Goal: Task Accomplishment & Management: Complete application form

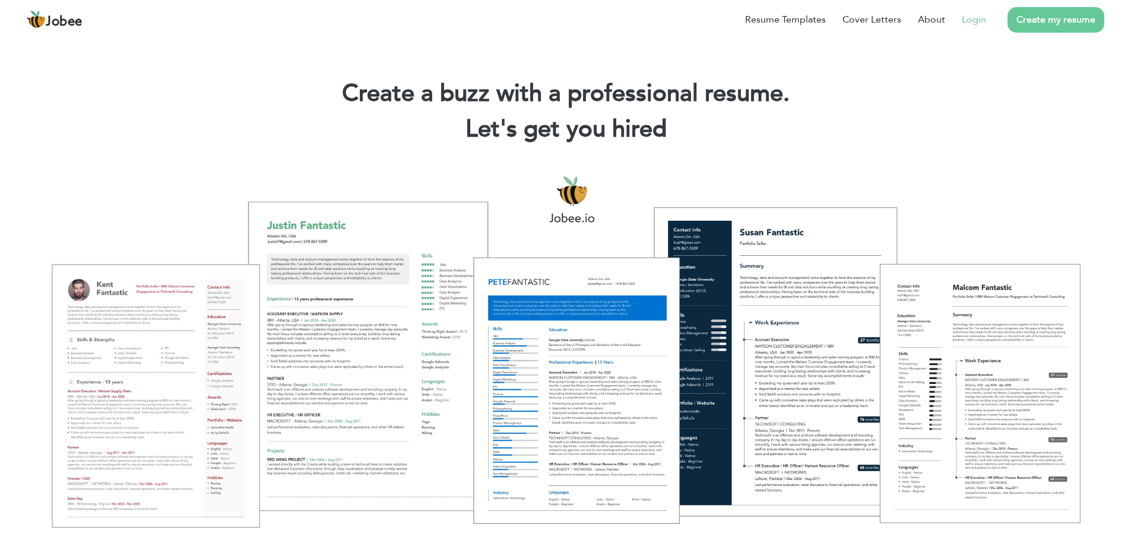
click at [970, 21] on link "Login" at bounding box center [974, 19] width 24 height 14
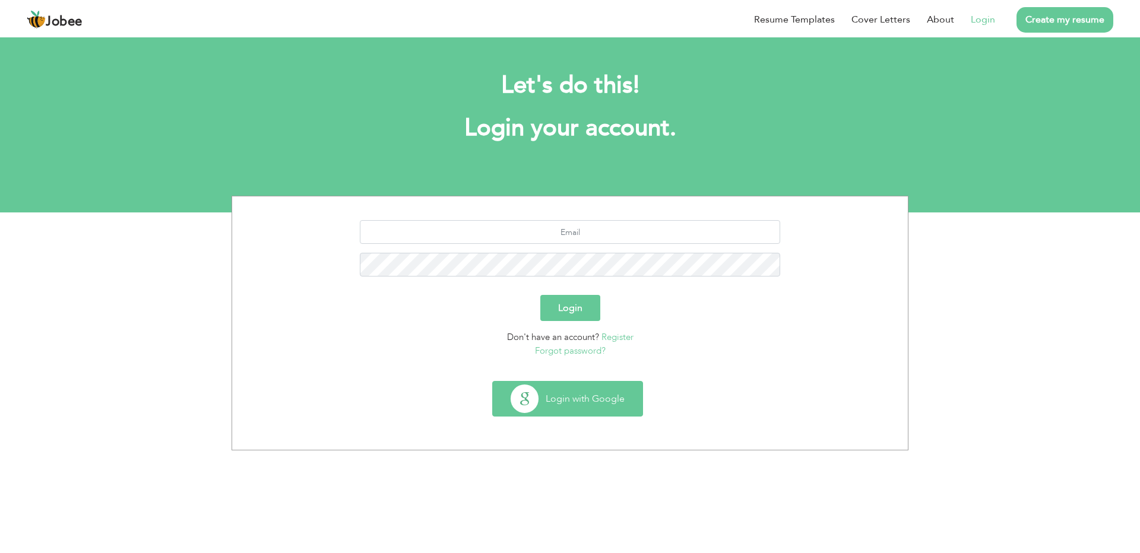
click at [568, 397] on button "Login with Google" at bounding box center [568, 399] width 150 height 34
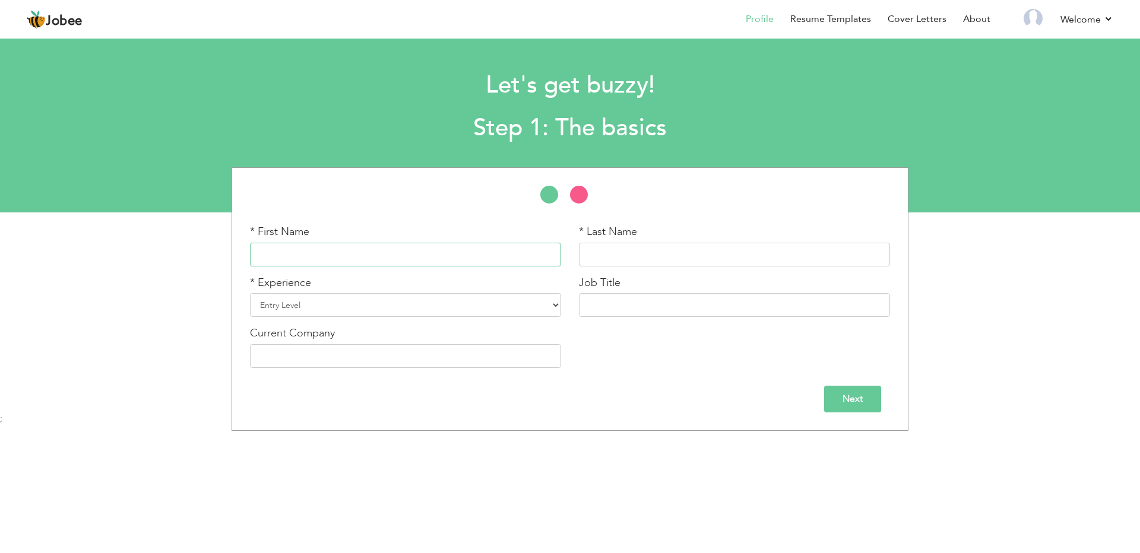
click at [379, 258] on input "text" at bounding box center [405, 255] width 311 height 24
type input "Haseeb"
type input "Tahir"
drag, startPoint x: 366, startPoint y: 297, endPoint x: 449, endPoint y: 353, distance: 100.0
click at [449, 353] on div "* First Name Haseeb * Last Name Tahir * Experience Entry Level Less than 1 Year…" at bounding box center [570, 300] width 658 height 153
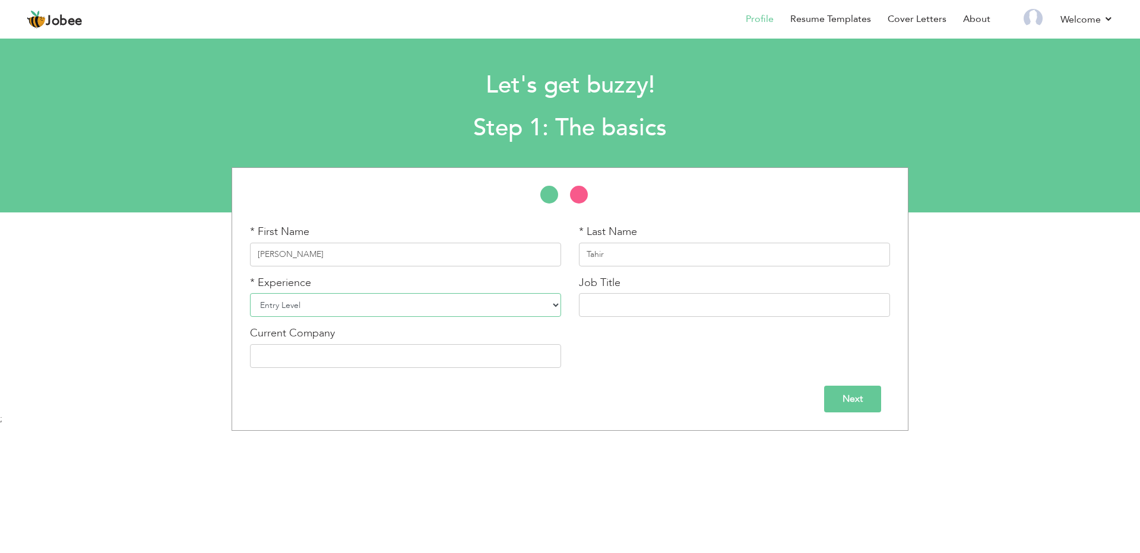
select select "4"
click at [250, 293] on select "Entry Level Less than 1 Year 1 Year 2 Years 3 Years 4 Years 5 Years 6 Years 7 Y…" at bounding box center [405, 305] width 311 height 24
click at [621, 305] on input "text" at bounding box center [734, 305] width 311 height 24
type input "Senior NpdeJS Developer"
click at [295, 347] on input "text" at bounding box center [405, 356] width 311 height 24
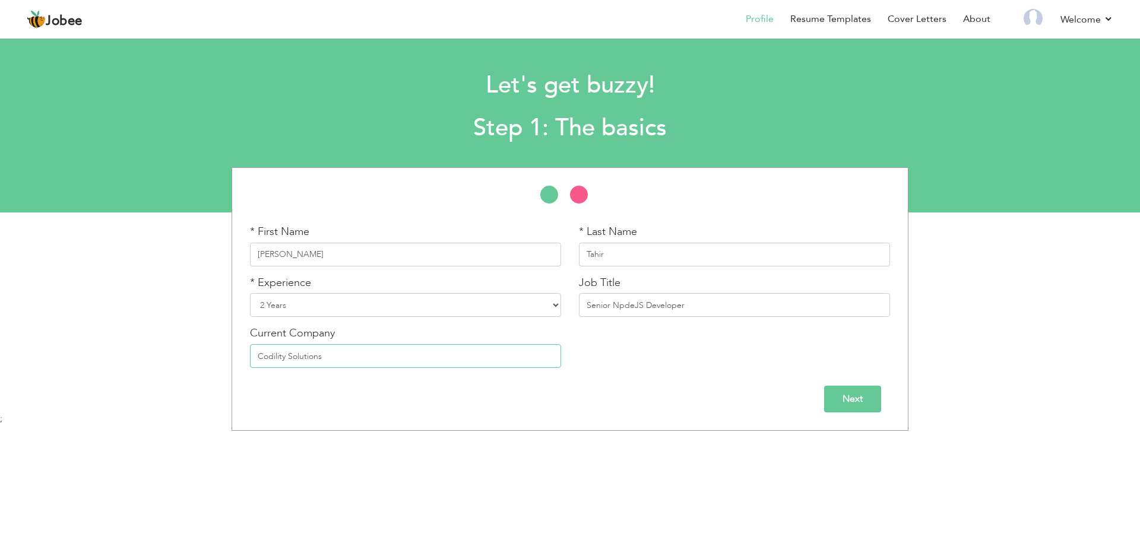
type input "Codility Solutions"
click at [603, 308] on input "Senior NpdeJS Developer" at bounding box center [734, 305] width 311 height 24
type input "NpdeJS Developer"
click at [862, 395] on input "Next" at bounding box center [852, 399] width 57 height 27
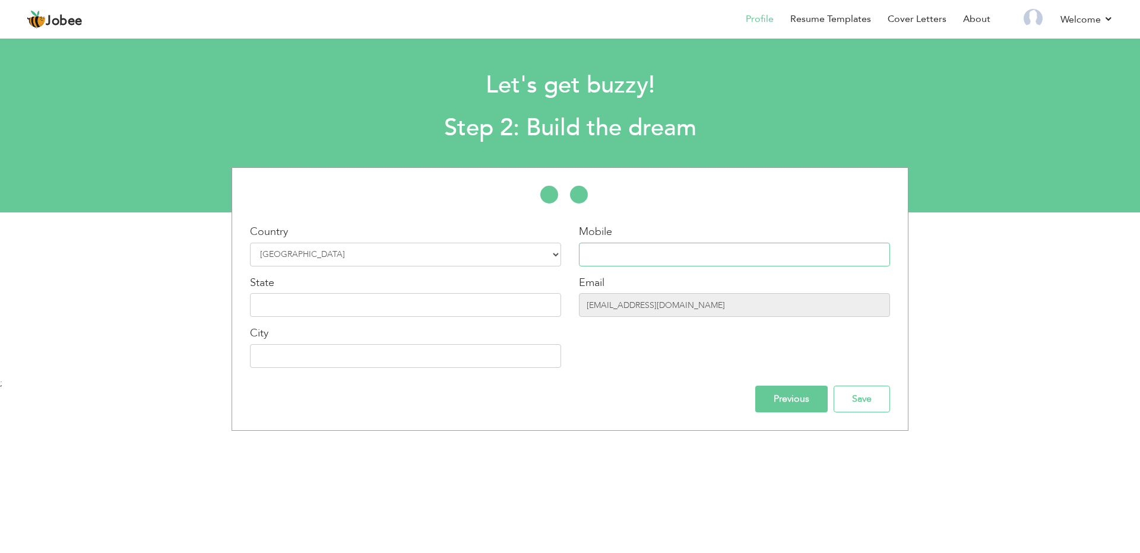
click at [635, 253] on input "text" at bounding box center [734, 255] width 311 height 24
type input "03259181505"
type input "[GEOGRAPHIC_DATA]"
click at [303, 306] on input "text" at bounding box center [405, 305] width 311 height 24
click at [849, 398] on input "Save" at bounding box center [862, 399] width 56 height 27
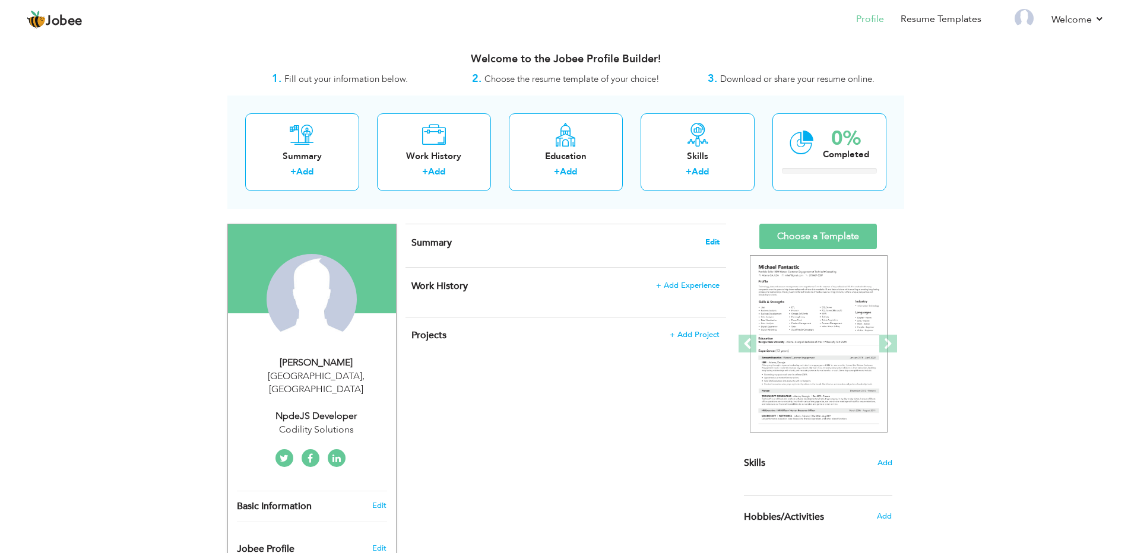
click at [713, 240] on span "Edit" at bounding box center [712, 242] width 14 height 8
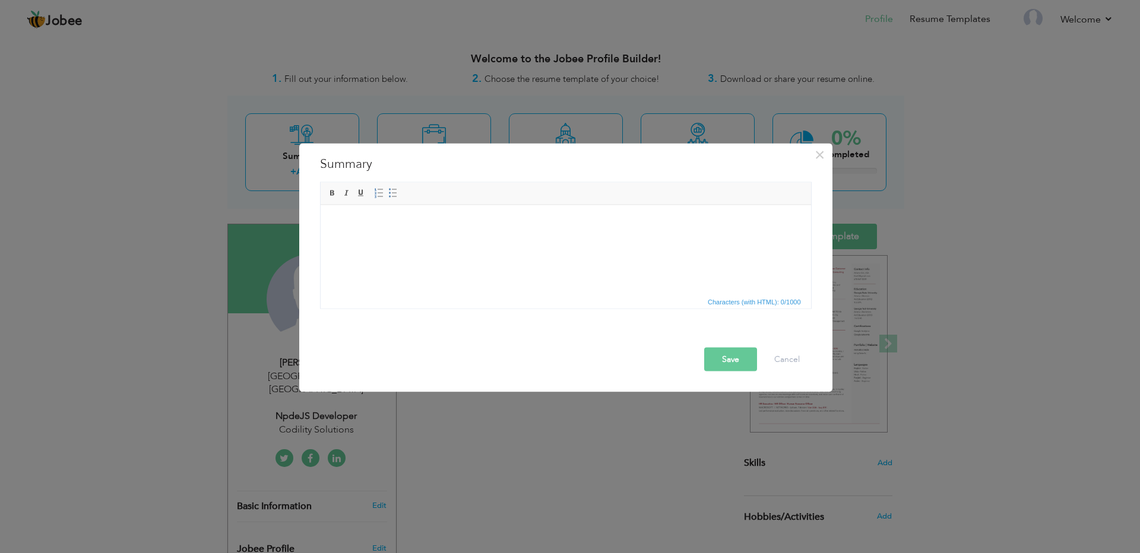
click at [476, 241] on html at bounding box center [565, 223] width 490 height 36
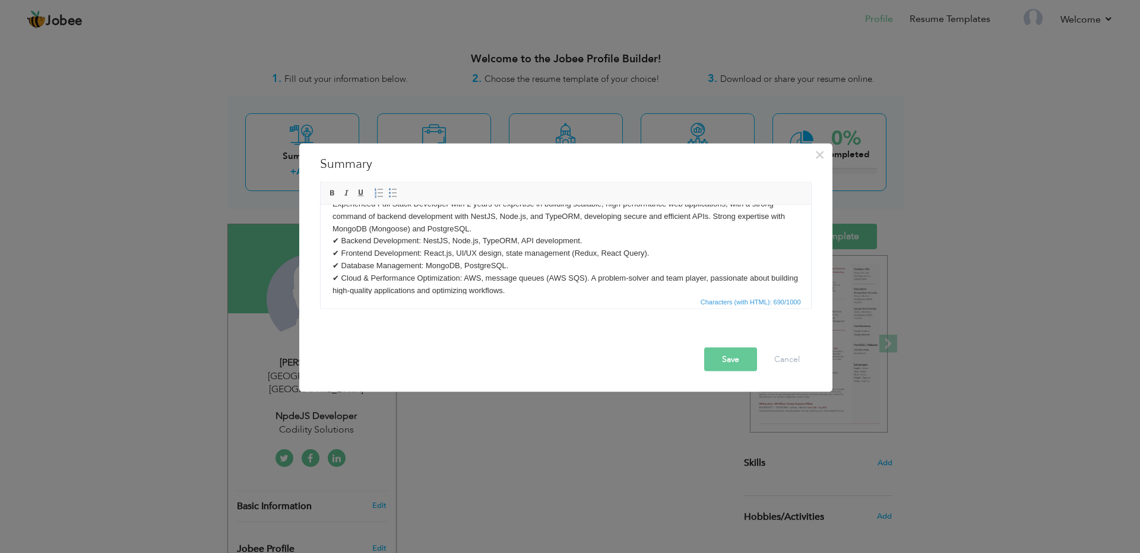
scroll to position [33, 0]
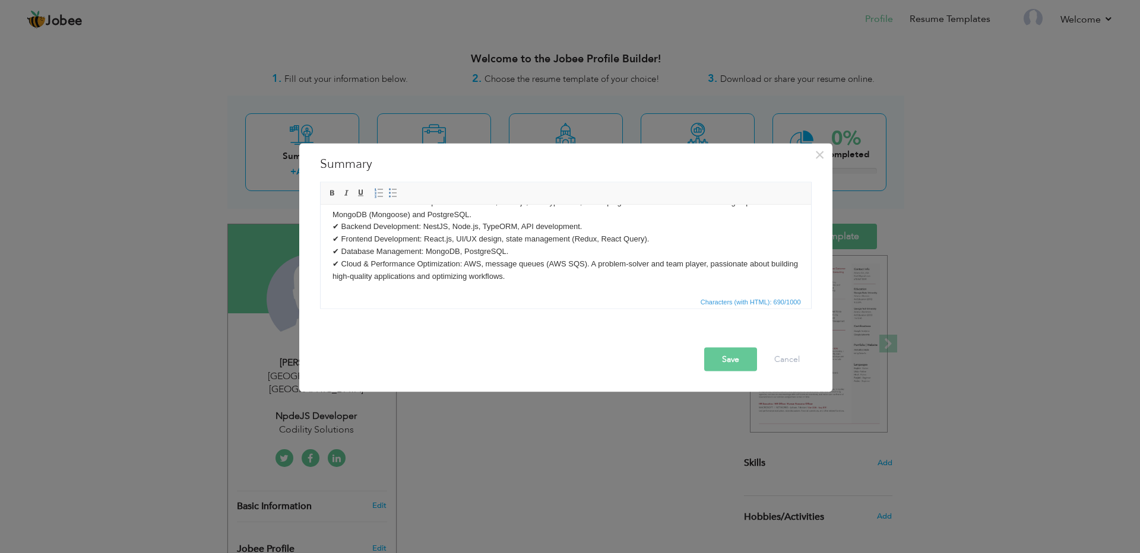
click at [732, 357] on button "Save" at bounding box center [730, 360] width 53 height 24
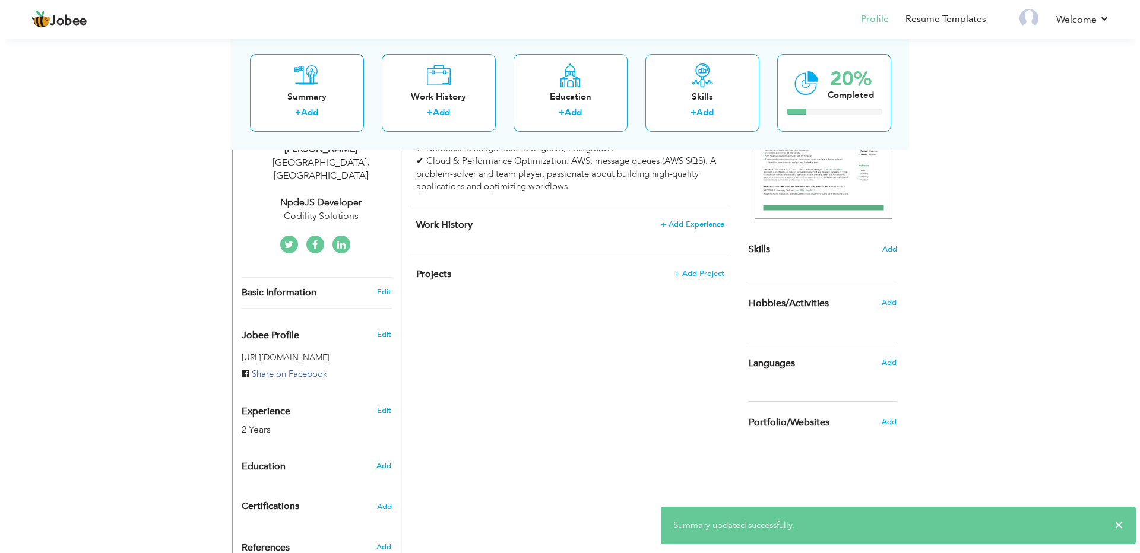
scroll to position [143, 0]
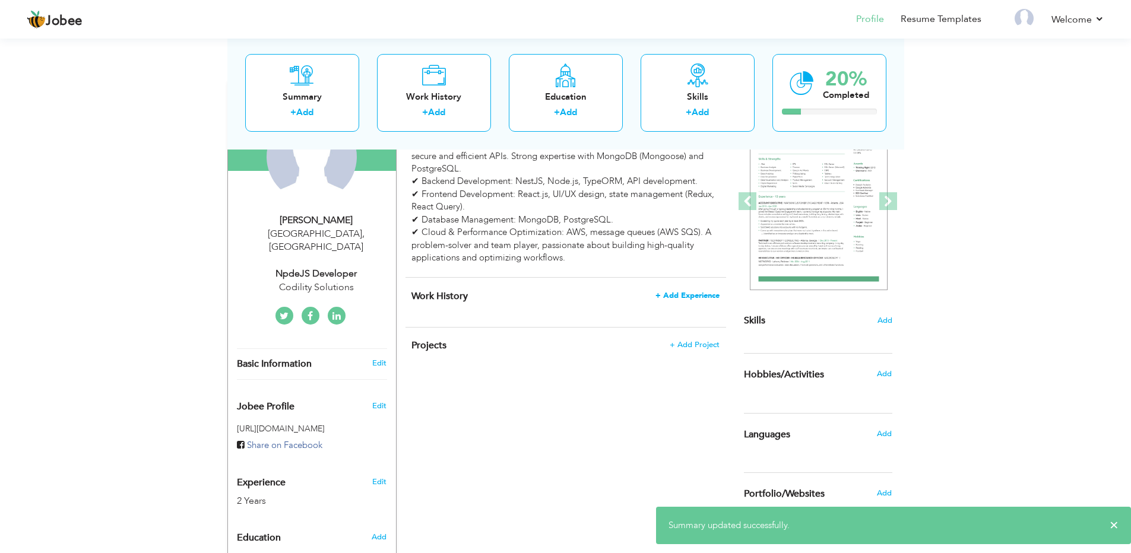
click at [685, 296] on span "+ Add Experience" at bounding box center [688, 296] width 64 height 8
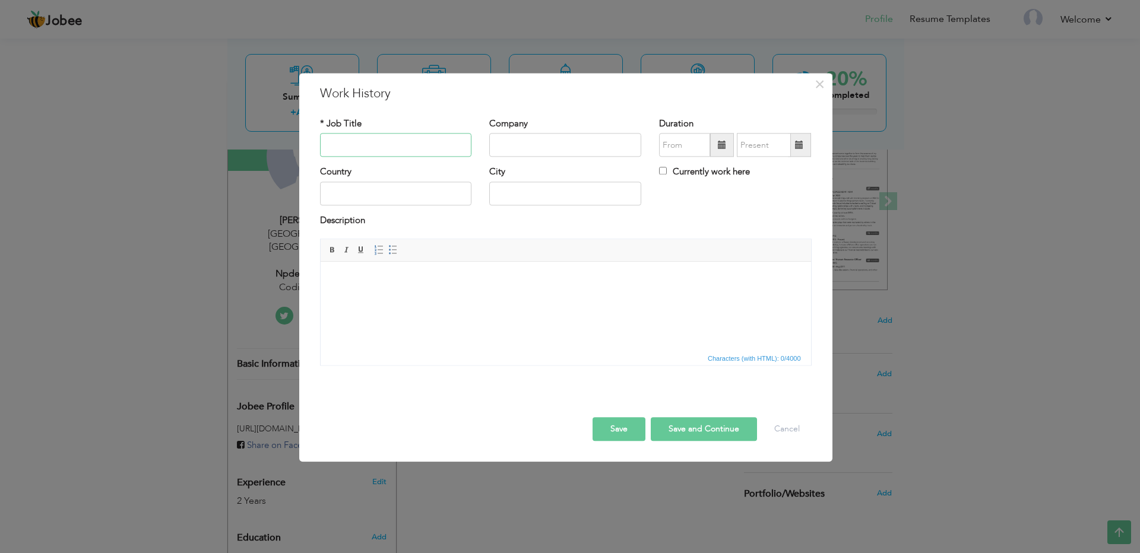
click at [390, 155] on input "text" at bounding box center [396, 146] width 152 height 24
paste input "Software Engineer"
type input "Software Engineer"
click at [559, 148] on input "text" at bounding box center [565, 146] width 152 height 24
paste input "Axis Cyber Technologies"
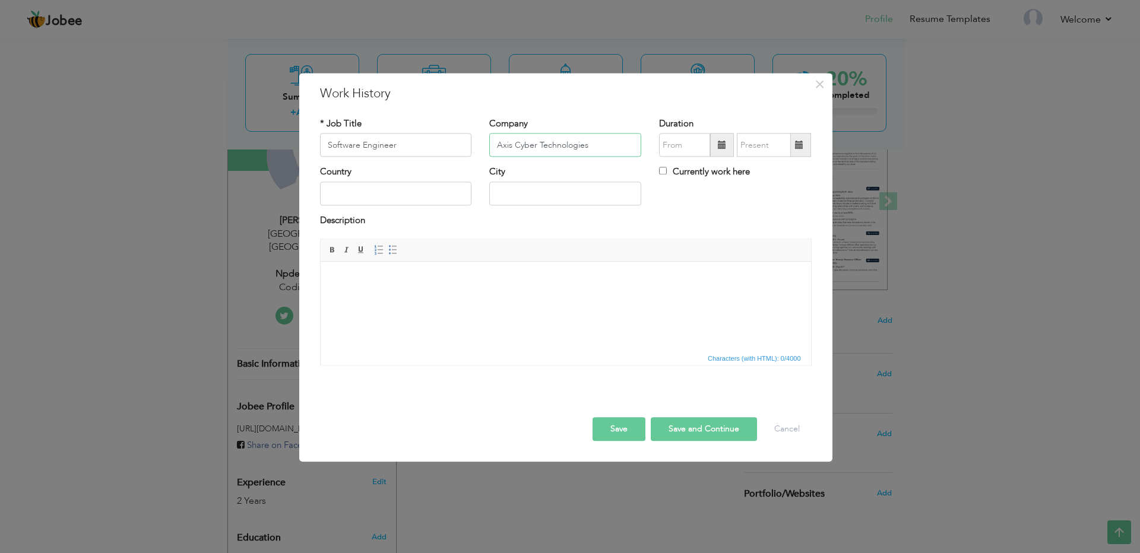
type input "Axis Cyber Technologies"
click at [716, 147] on span at bounding box center [722, 146] width 24 height 24
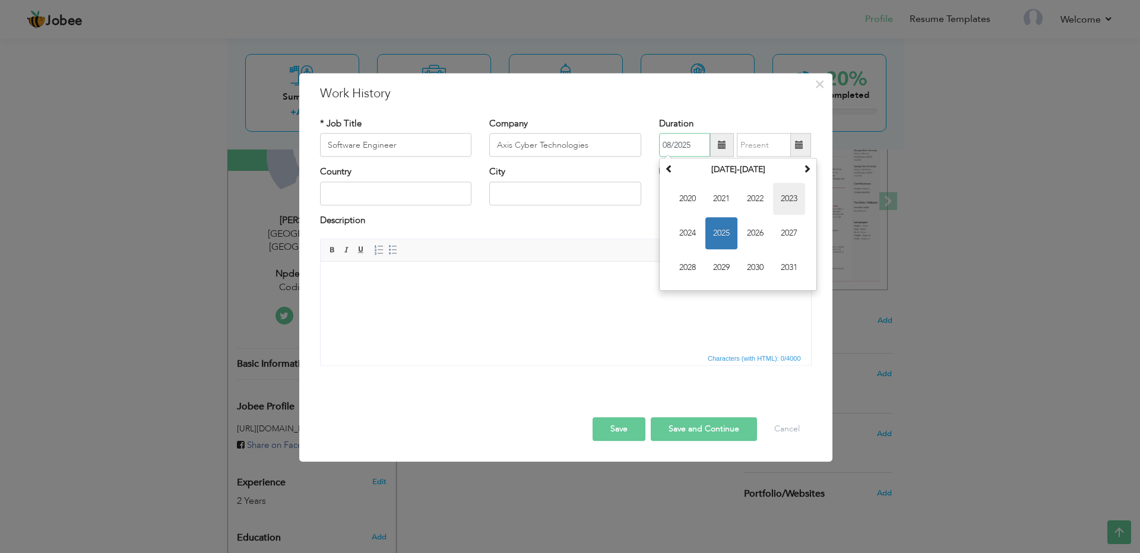
click at [789, 198] on span "2023" at bounding box center [789, 199] width 32 height 32
drag, startPoint x: 691, startPoint y: 229, endPoint x: 759, endPoint y: 202, distance: 74.1
click at [759, 202] on td "Jan Feb Mar Apr May Jun Jul Aug Sep Oct Nov Dec" at bounding box center [738, 233] width 152 height 109
click at [759, 202] on span "Mar" at bounding box center [755, 199] width 32 height 32
type input "03/2023"
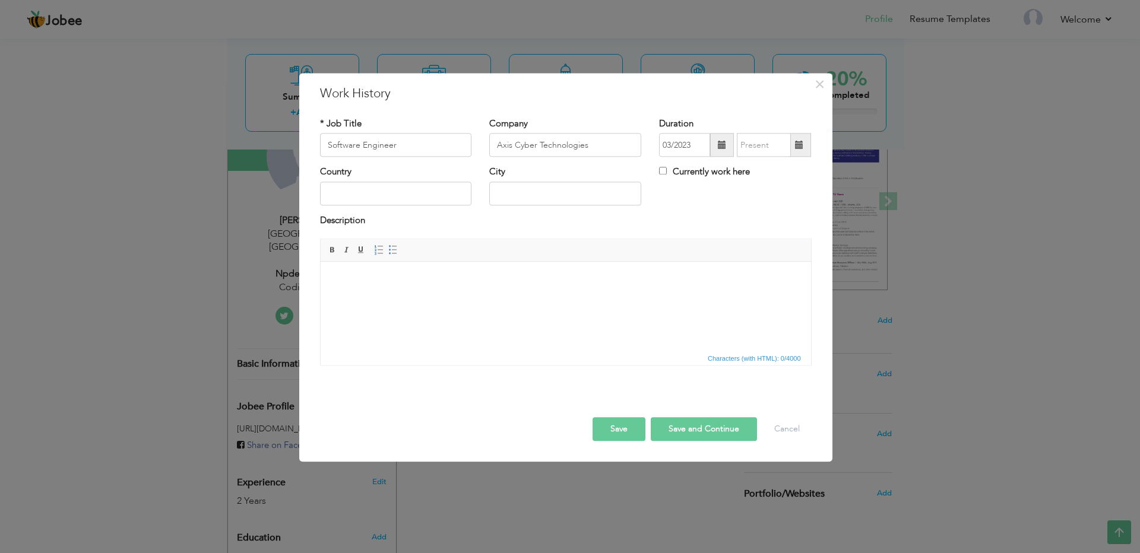
click at [808, 146] on span at bounding box center [799, 146] width 23 height 24
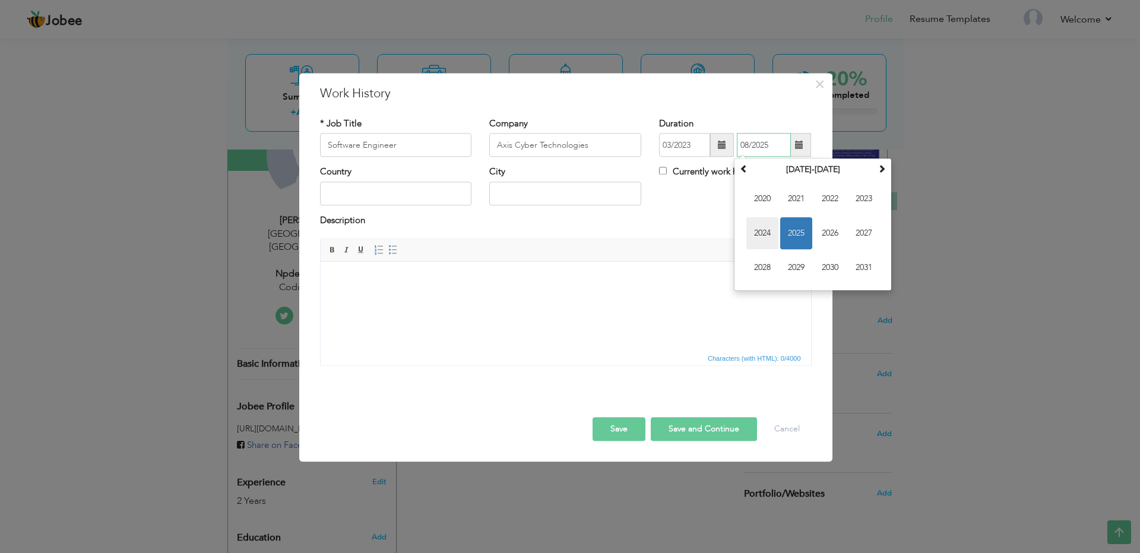
click at [762, 232] on span "2024" at bounding box center [762, 234] width 32 height 32
click at [862, 203] on span "Apr" at bounding box center [864, 199] width 32 height 32
type input "04/2024"
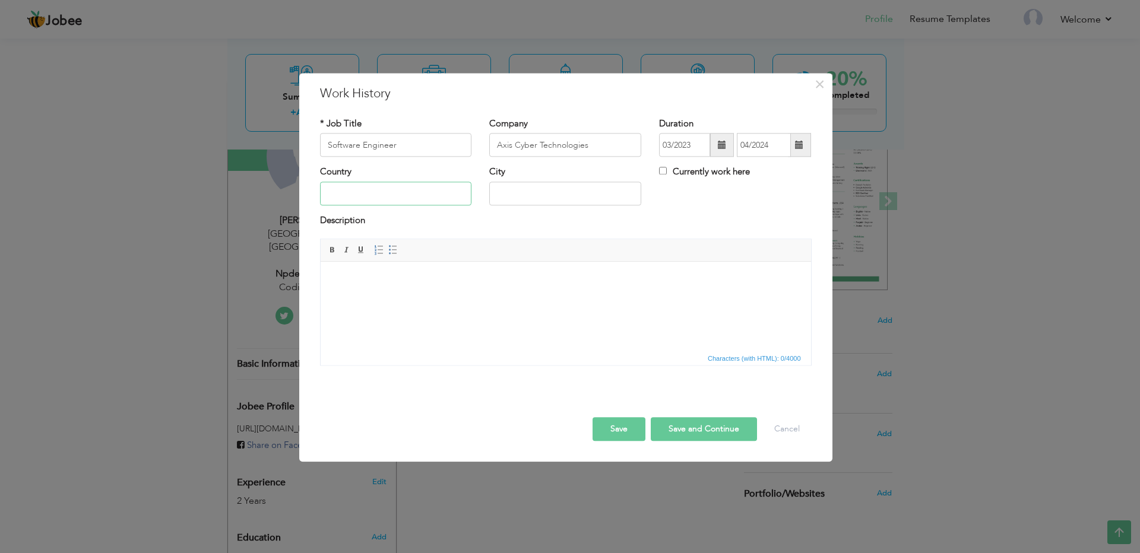
click at [387, 193] on input "text" at bounding box center [396, 194] width 152 height 24
type input "[GEOGRAPHIC_DATA]"
click at [521, 194] on input "[GEOGRAPHIC_DATA]" at bounding box center [565, 194] width 152 height 24
type input "[GEOGRAPHIC_DATA]"
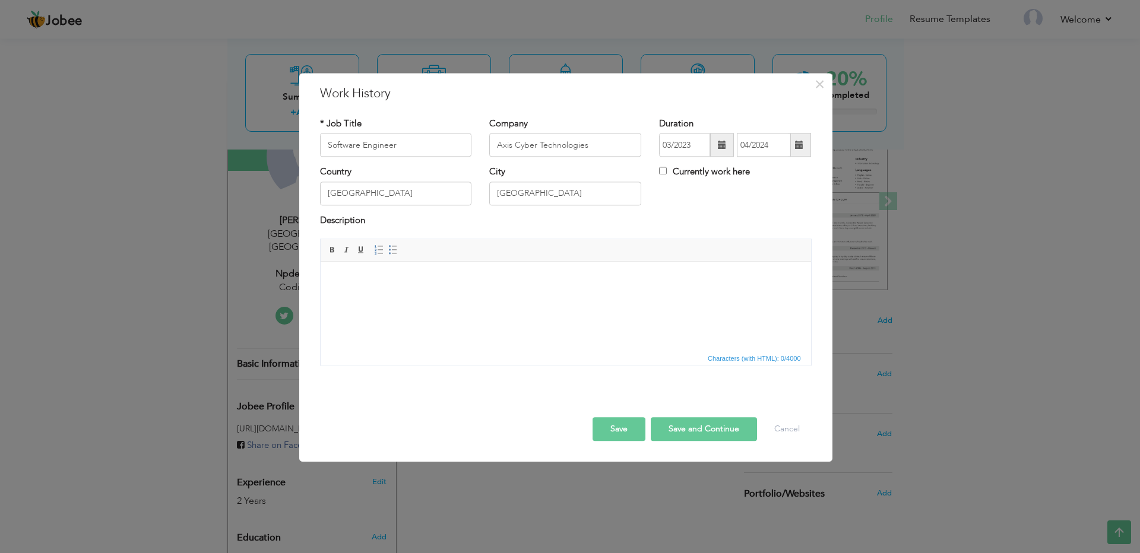
click at [423, 298] on html at bounding box center [565, 280] width 490 height 36
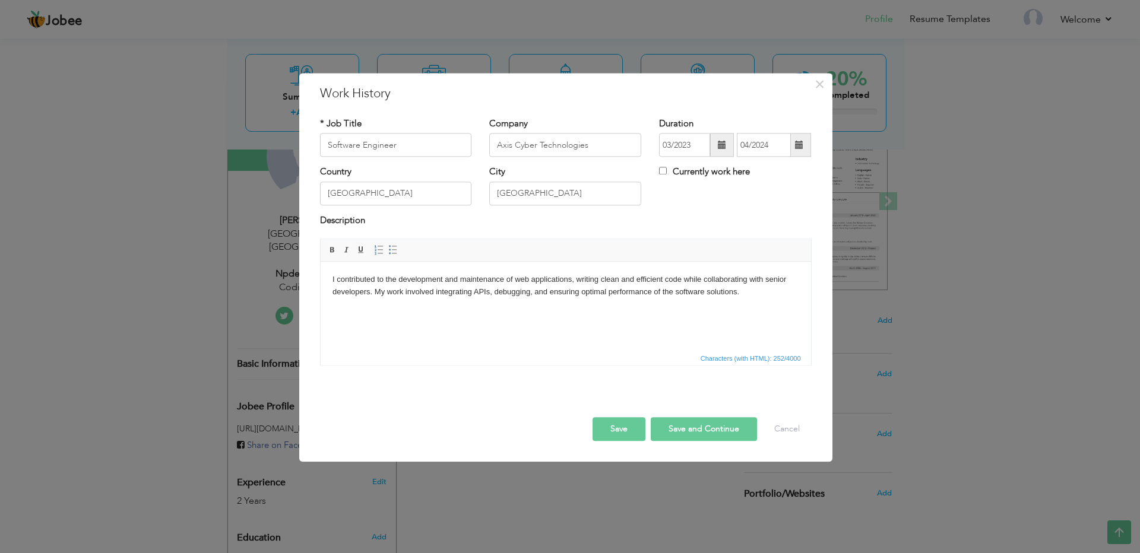
click at [678, 426] on button "Save and Continue" at bounding box center [704, 430] width 106 height 24
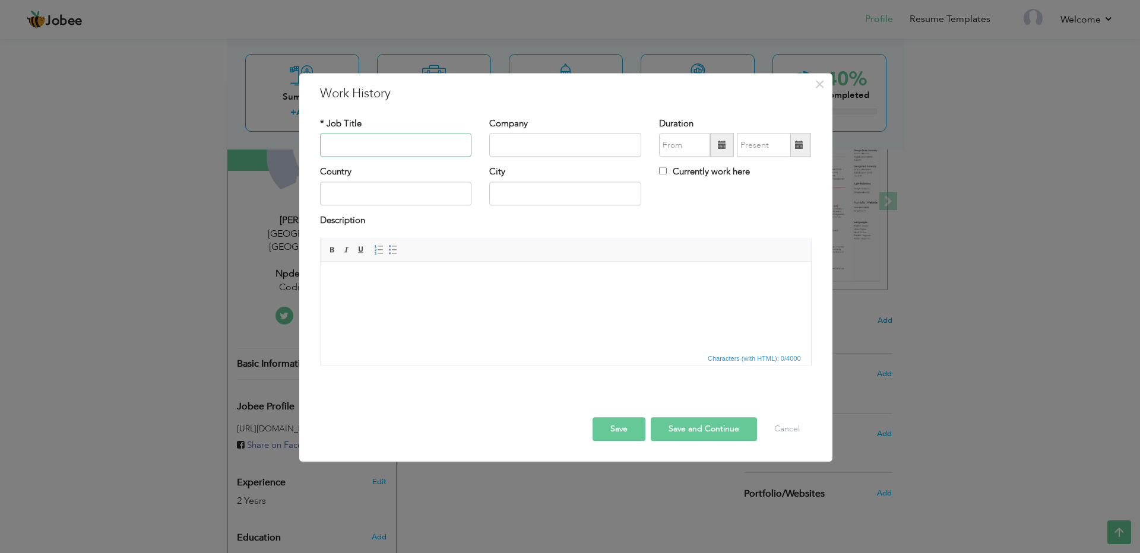
drag, startPoint x: 388, startPoint y: 151, endPoint x: 385, endPoint y: 145, distance: 6.1
click at [387, 151] on input "text" at bounding box center [396, 146] width 152 height 24
paste input "NodeJS Developer/ Backend Developer"
type input "NodeJS Developer/ Backend Developer"
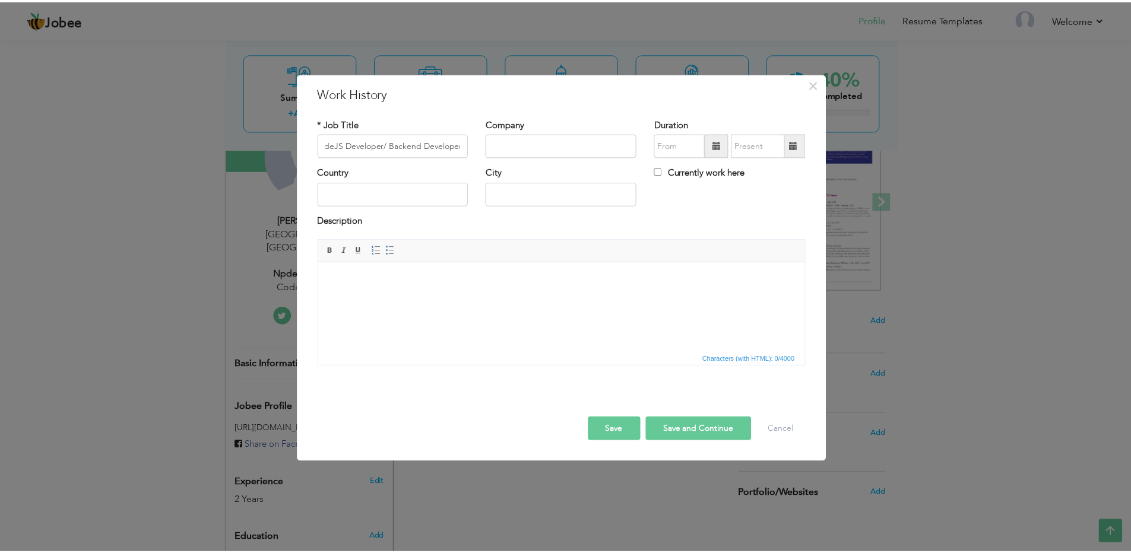
scroll to position [0, 0]
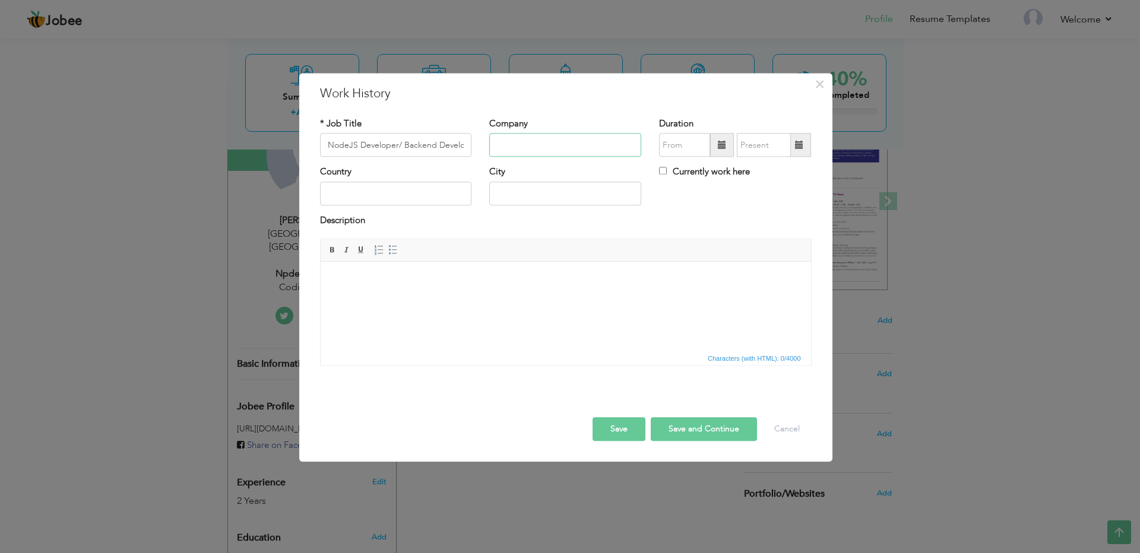
click at [531, 147] on input "text" at bounding box center [565, 146] width 152 height 24
paste input "Codility Solutions"
type input "Codility Solutions"
click at [721, 147] on span at bounding box center [722, 145] width 8 height 8
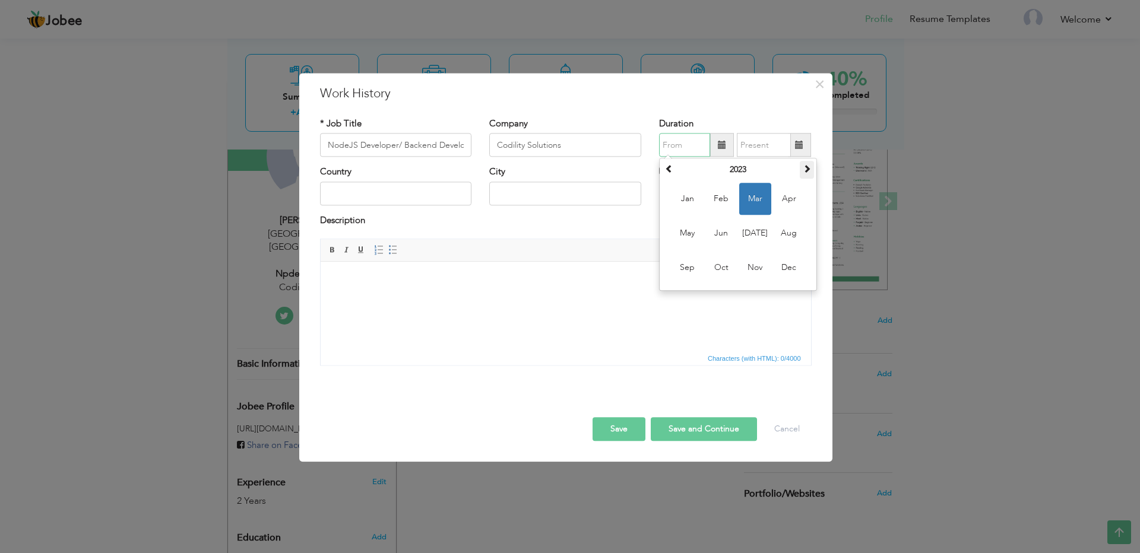
click at [809, 169] on span at bounding box center [807, 169] width 8 height 8
click at [751, 201] on span "Mar" at bounding box center [755, 199] width 32 height 32
type input "03/2024"
click at [664, 171] on input "Currently work here" at bounding box center [663, 171] width 8 height 8
checkbox input "true"
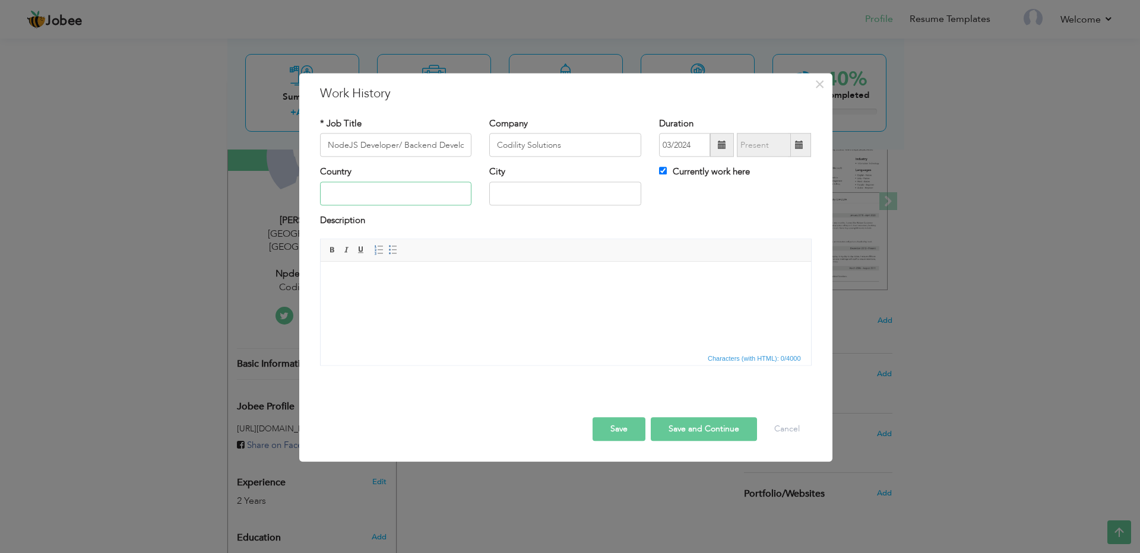
click at [401, 196] on input "text" at bounding box center [396, 194] width 152 height 24
type input "[GEOGRAPHIC_DATA]"
click at [508, 190] on input "[GEOGRAPHIC_DATA]" at bounding box center [565, 194] width 152 height 24
type input "[GEOGRAPHIC_DATA]"
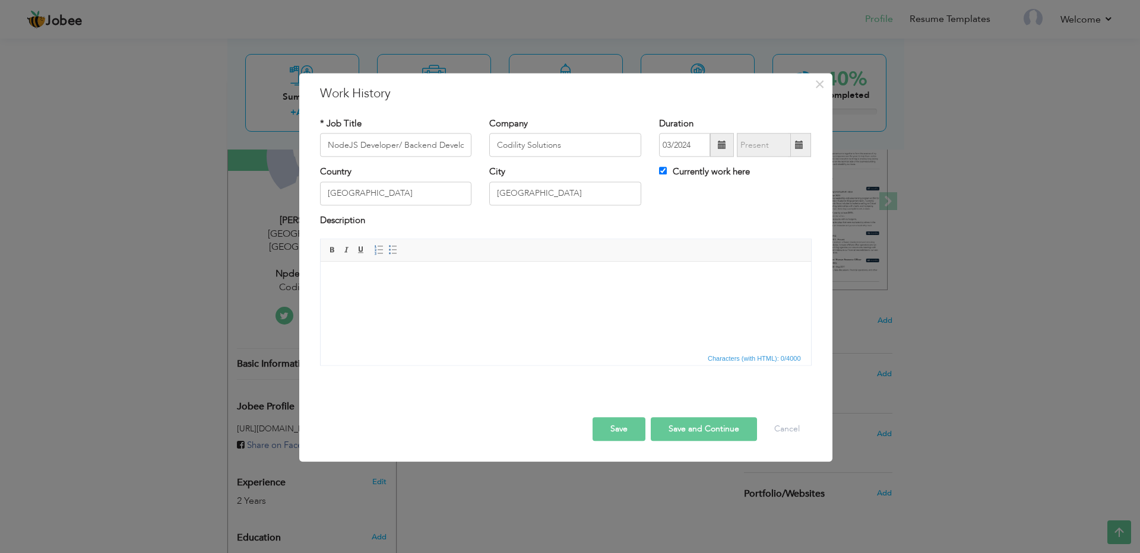
click at [424, 298] on html at bounding box center [565, 280] width 490 height 36
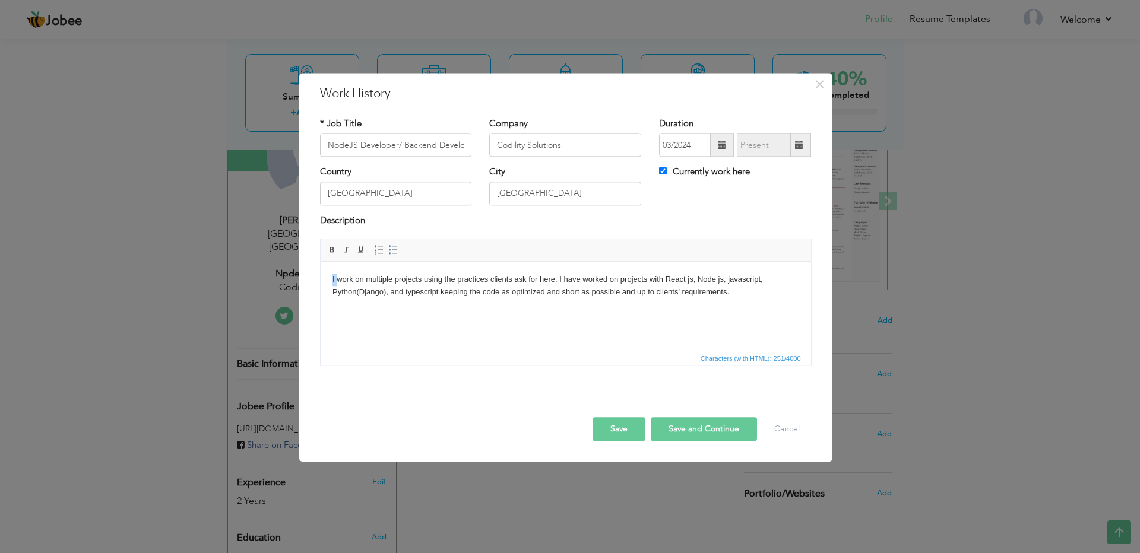
drag, startPoint x: 335, startPoint y: 279, endPoint x: 316, endPoint y: 278, distance: 19.6
click at [320, 278] on html "I work on multiple projects using the practices clients ask for here. I have wo…" at bounding box center [565, 286] width 490 height 49
click at [612, 432] on button "Save" at bounding box center [619, 430] width 53 height 24
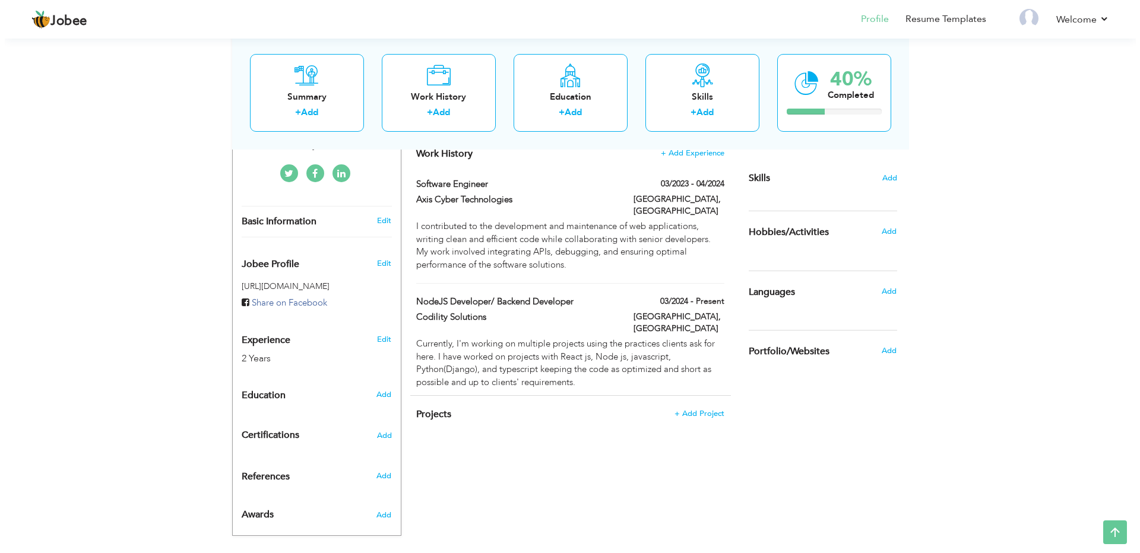
scroll to position [286, 0]
click at [688, 409] on span "+ Add Project" at bounding box center [694, 413] width 50 height 8
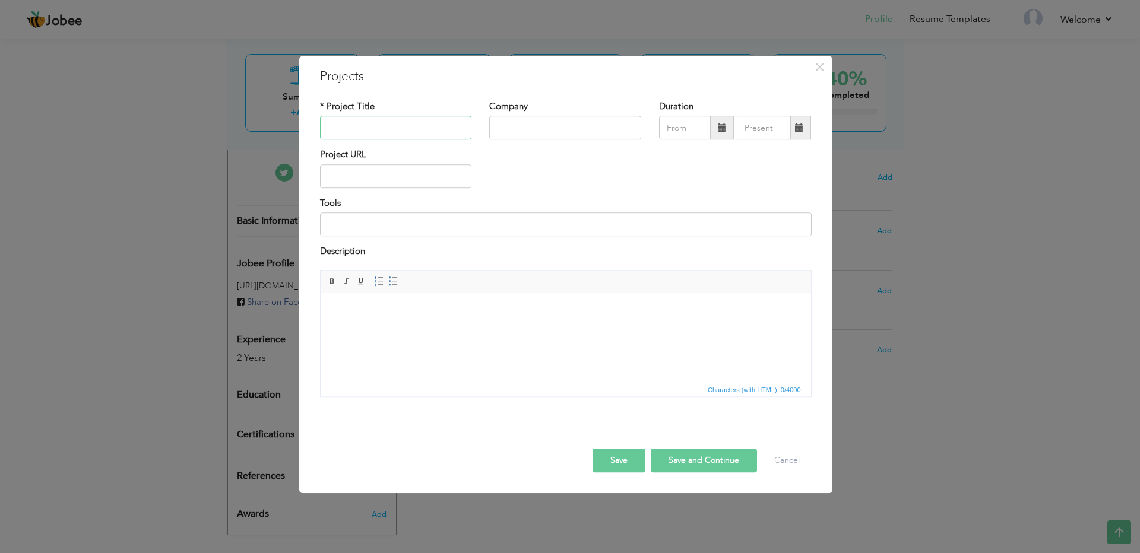
click at [392, 128] on input "text" at bounding box center [396, 128] width 152 height 24
paste input "OrderAI - Revoiz"
type input "OrderAI - Revoiz"
click at [524, 143] on div "Company" at bounding box center [565, 124] width 170 height 48
click at [527, 132] on input "text" at bounding box center [565, 128] width 152 height 24
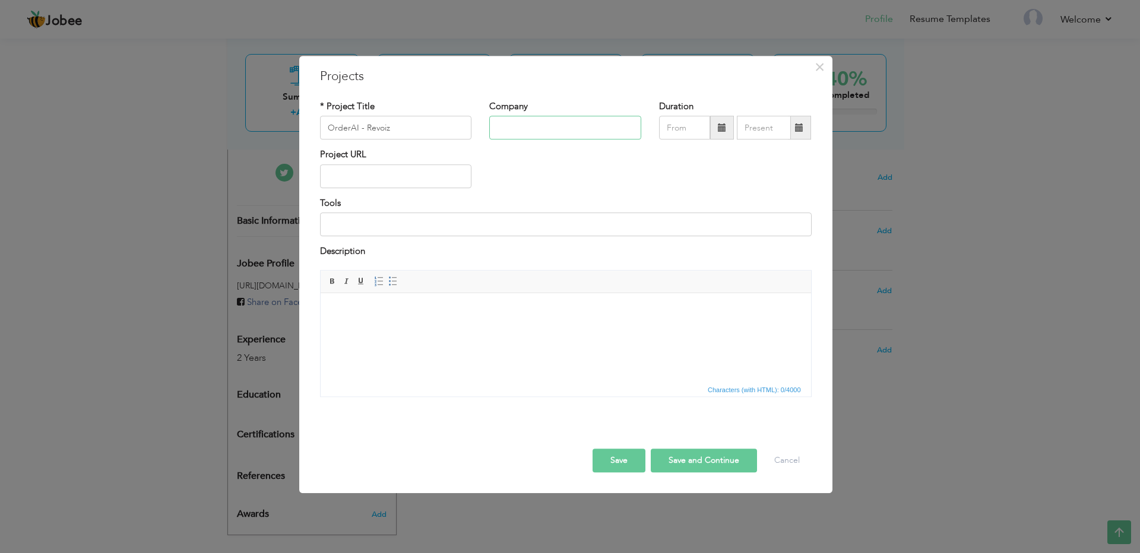
paste input "Codility Solutions"
type input "Codility Solutions"
click at [372, 176] on input "text" at bounding box center [396, 176] width 152 height 24
paste input "[URL][DOMAIN_NAME]"
type input "[URL][DOMAIN_NAME]"
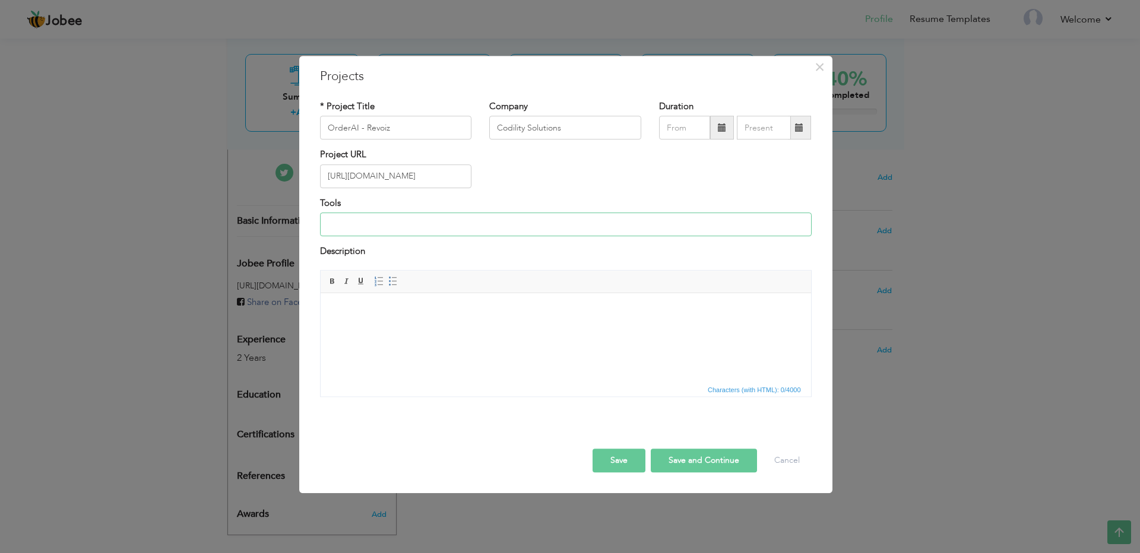
click at [451, 228] on input at bounding box center [566, 225] width 492 height 24
paste input "Python-Django, ReactJS, Javascript, Postgresql, S3 Bucket 𝖶𝖾 𝖽𝖾𝗏𝖾𝗅𝗈𝗉𝖾𝖽 𝗍𝗁𝗂𝗌 𝗉𝗋𝗈…"
click at [466, 223] on input "Python-Django, ReactJS, Javascript, Postgresql, S3 Bucket 𝖶𝖾 𝖽𝖾𝗏𝖾𝗅𝗈𝗉𝖾𝖽 𝗍𝗁𝗂𝗌 𝗉𝗋𝗈…" at bounding box center [566, 225] width 492 height 24
paste input "Python-Django, ReactJS, Javascript, Postgresql, S3 Bucket"
type input "Python-Django, ReactJS, Javascript, Postgresql, S3 Bucket"
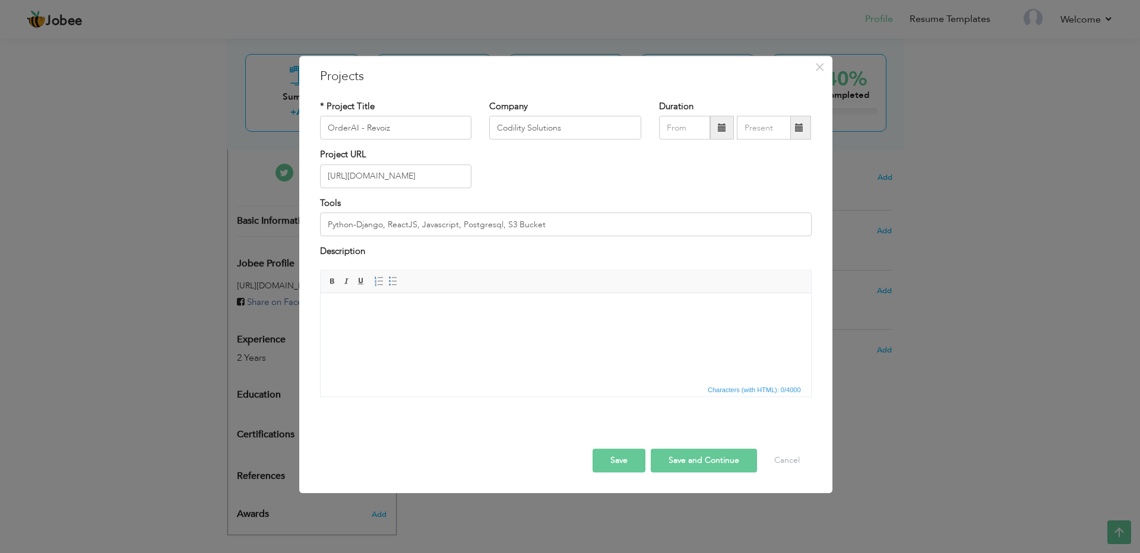
click at [374, 310] on body at bounding box center [565, 311] width 467 height 12
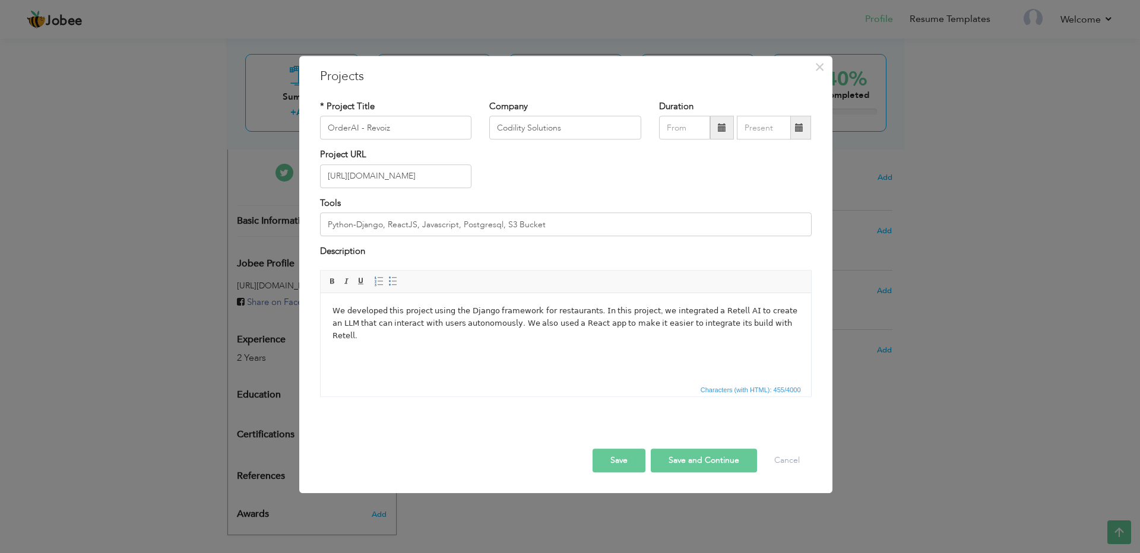
click at [417, 353] on html "𝖶𝖾 𝖽𝖾𝗏𝖾𝗅𝗈𝗉𝖾𝖽 𝗍𝗁𝗂𝗌 𝗉𝗋𝗈𝗃𝖾𝖼𝗍 𝗎𝗌𝗂𝗇𝗀 𝗍𝗁𝖾 𝖣𝗃𝖺𝗇𝗀𝗈 𝖿𝗋𝖺𝗆𝖾𝗐𝗈𝗋𝗄 𝖿𝗈𝗋 𝗋𝖾𝗌𝗍𝖺𝗎𝗋𝖺𝗇𝗍𝗌. 𝖨𝗇 𝗍𝗁𝗂𝗌 𝗉…" at bounding box center [565, 323] width 490 height 61
click at [475, 353] on body "𝖶𝖾 𝖽𝖾𝗏𝖾𝗅𝗈𝗉𝖾𝖽 𝗍𝗁𝗂𝗌 𝗉𝗋𝗈𝗃𝖾𝖼𝗍 𝗎𝗌𝗂𝗇𝗀 𝗍𝗁𝖾 𝖣𝗃𝖺𝗇𝗀𝗈 𝖿𝗋𝖺𝗆𝖾𝗐𝗈𝗋𝗄 𝖿𝗈𝗋 𝗋𝖾𝗌𝗍𝖺𝗎𝗋𝖺𝗇𝗍𝗌. 𝖨𝗇 𝗍𝗁𝗂𝗌 𝗉…" at bounding box center [565, 336] width 467 height 62
click at [498, 363] on body "𝖶𝖾 𝖽𝖾𝗏𝖾𝗅𝗈𝗉𝖾𝖽 𝗍𝗁𝗂𝗌 𝗉𝗋𝗈𝗃𝖾𝖼𝗍 𝗎𝗌𝗂𝗇𝗀 𝗍𝗁𝖾 𝖣𝗃𝖺𝗇𝗀𝗈 𝖿𝗋𝖺𝗆𝖾𝗐𝗈𝗋𝗄 𝖿𝗈𝗋 𝗋𝖾𝗌𝗍𝖺𝗎𝗋𝖺𝗇𝗍𝗌. 𝖨𝗇 𝗍𝗁𝗂𝗌 𝗉…" at bounding box center [565, 336] width 467 height 62
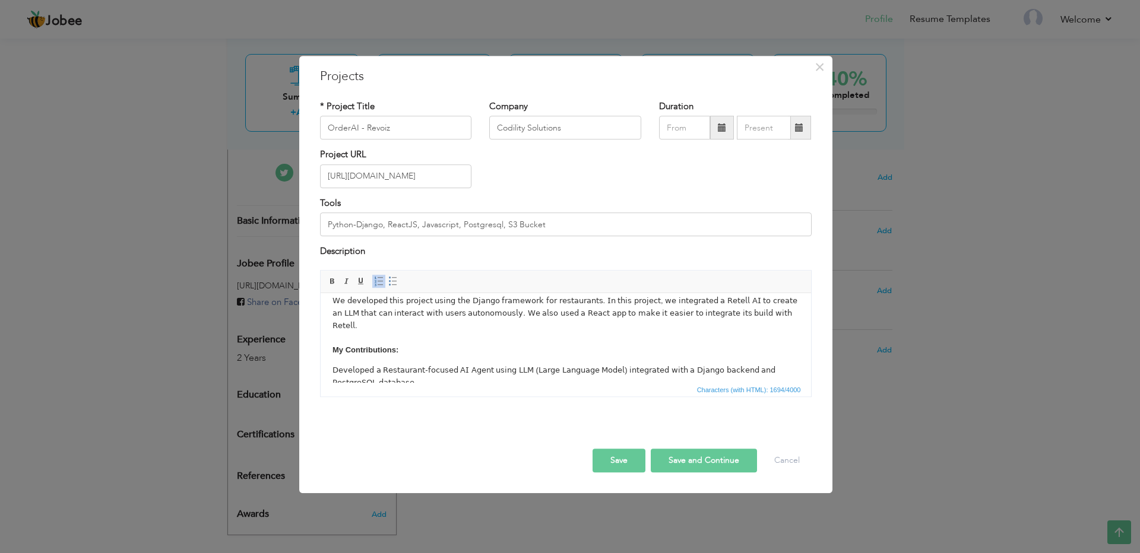
scroll to position [0, 0]
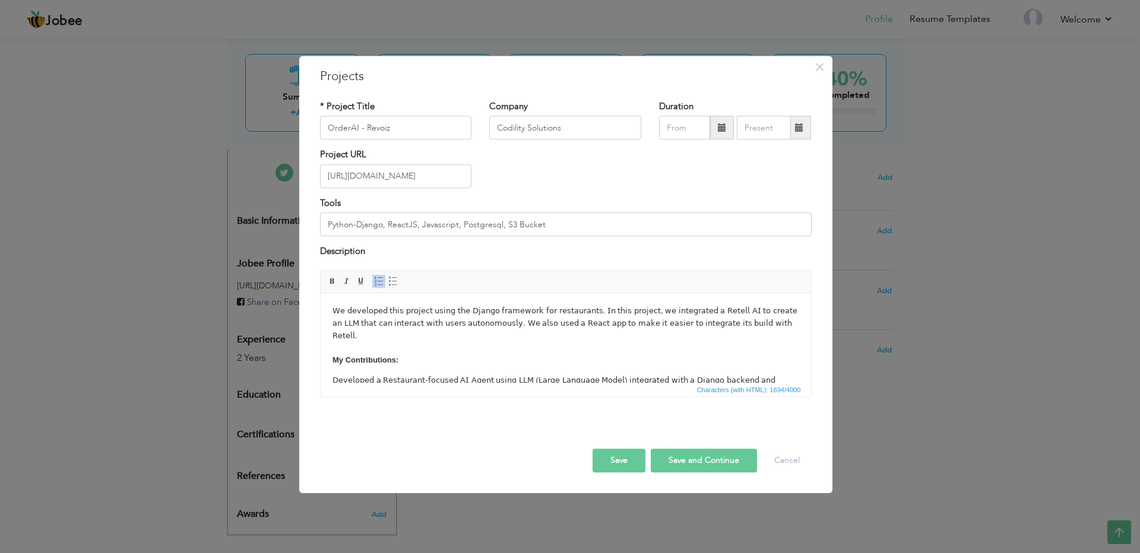
click at [453, 369] on body "𝖶𝖾 𝖽𝖾𝗏𝖾𝗅𝗈𝗉𝖾𝖽 𝗍𝗁𝗂𝗌 𝗉𝗋𝗈𝗃𝖾𝖼𝗍 𝗎𝗌𝗂𝗇𝗀 𝗍𝗁𝖾 𝖣𝗃𝖺𝗇𝗀𝗈 𝖿𝗋𝖺𝗆𝖾𝗐𝗈𝗋𝗄 𝖿𝗈𝗋 𝗋𝖾𝗌𝗍𝖺𝗎𝗋𝖺𝗇𝗍𝗌. 𝖨𝗇 𝗍𝗁𝗂𝗌 𝗉…" at bounding box center [565, 403] width 467 height 196
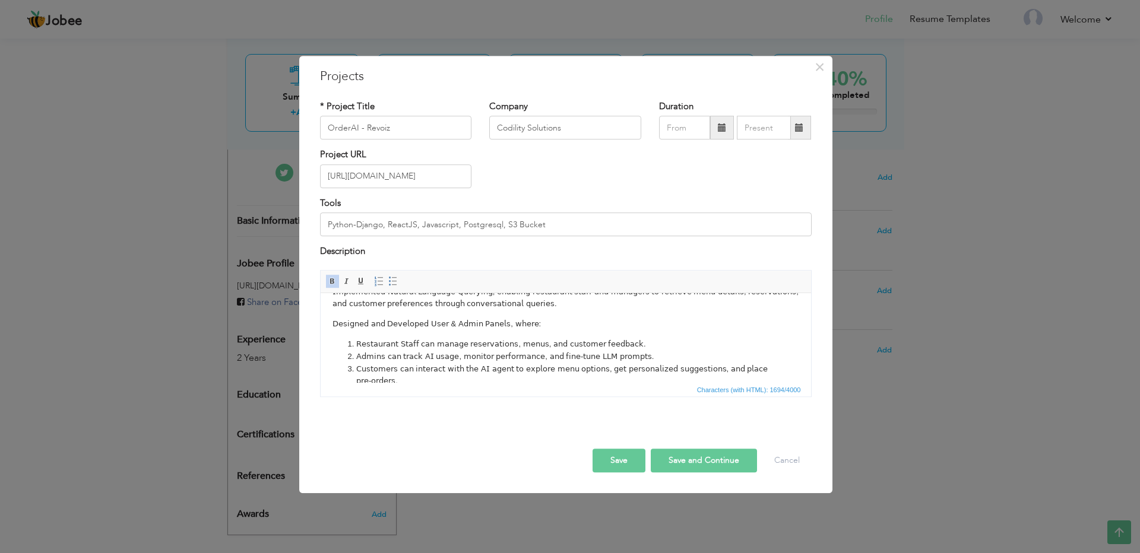
scroll to position [59, 0]
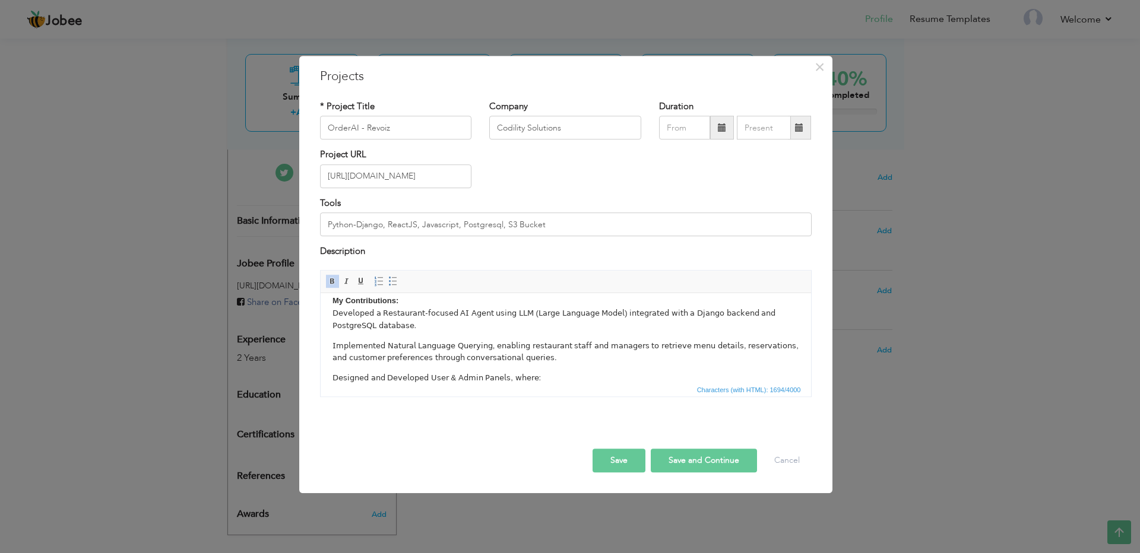
click p "𝖨𝗆𝗉𝗅𝖾𝗆𝖾𝗇𝗍𝖾𝖽 𝖭𝖺𝗍𝗎𝗋𝖺𝗅 𝖫𝖺𝗇𝗀𝗎𝖺𝗀𝖾 𝖰𝗎𝖾𝗋𝗒𝗂𝗇𝗀, 𝖾𝗇𝖺𝖻𝗅𝗂𝗇𝗀 𝗋𝖾𝗌𝗍𝖺𝗎𝗋𝖺𝗇𝗍 𝗌𝗍𝖺𝖿𝖿 𝖺𝗇𝖽 𝗆𝖺𝗇𝖺𝗀𝖾𝗋𝗌 𝗍…"
click at [439, 333] on body "𝖶𝖾 𝖽𝖾𝗏𝖾𝗅𝗈𝗉𝖾𝖽 𝗍𝗁𝗂𝗌 𝗉𝗋𝗈𝗃𝖾𝖼𝗍 𝗎𝗌𝗂𝗇𝗀 𝗍𝗁𝖾 𝖣𝗃𝖺𝗇𝗀𝗈 𝖿𝗋𝖺𝗆𝖾𝗐𝗈𝗋𝗄 𝖿𝗈𝗋 𝗋𝖾𝗌𝗍𝖺𝗎𝗋𝖺𝗇𝗍𝗌. 𝖨𝗇 𝗍𝗁𝗂𝗌 𝗉…" at bounding box center [565, 343] width 467 height 196
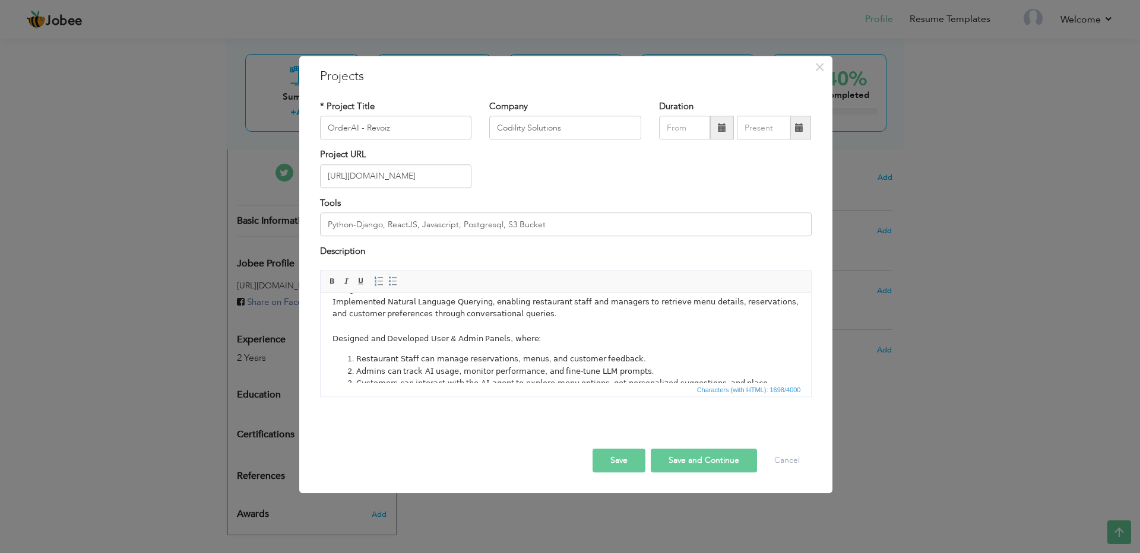
scroll to position [128, 0]
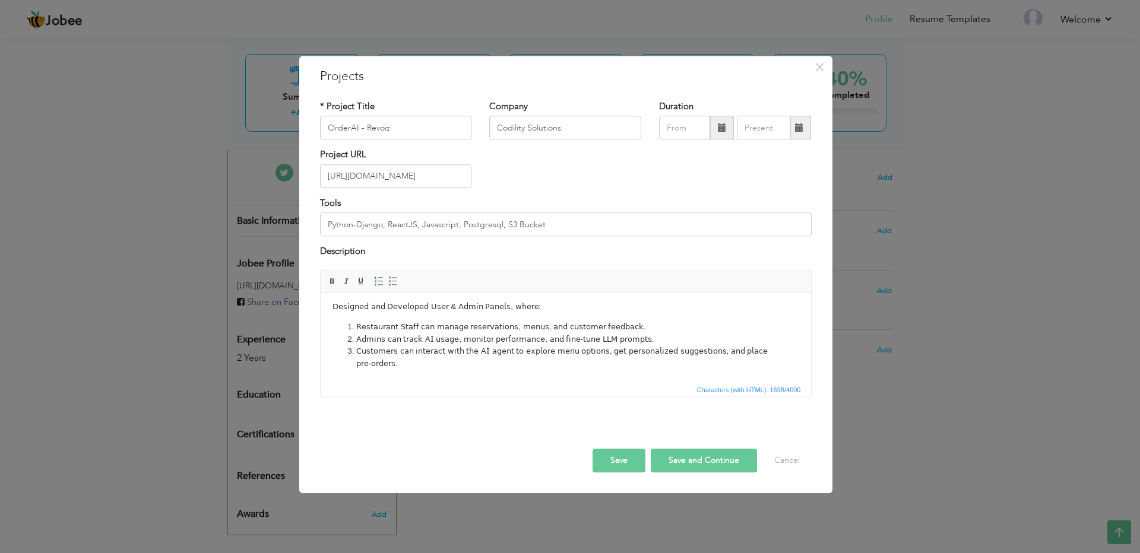
click at [372, 323] on li "𝖱𝖾𝗌𝗍𝖺𝗎𝗋𝖺𝗇𝗍 𝖲𝗍𝖺𝖿𝖿 𝖼𝖺𝗇 𝗆𝖺𝗇𝖺𝗀𝖾 𝗋𝖾𝗌𝖾𝗋𝗏𝖺𝗍𝗂𝗈𝗇𝗌, 𝗆𝖾𝗇𝗎𝗌, 𝖺𝗇𝖽 𝖼𝗎𝗌𝗍𝗈𝗆𝖾𝗋 𝖿𝖾𝖾𝖽𝖻𝖺𝖼𝗄." at bounding box center [565, 327] width 419 height 12
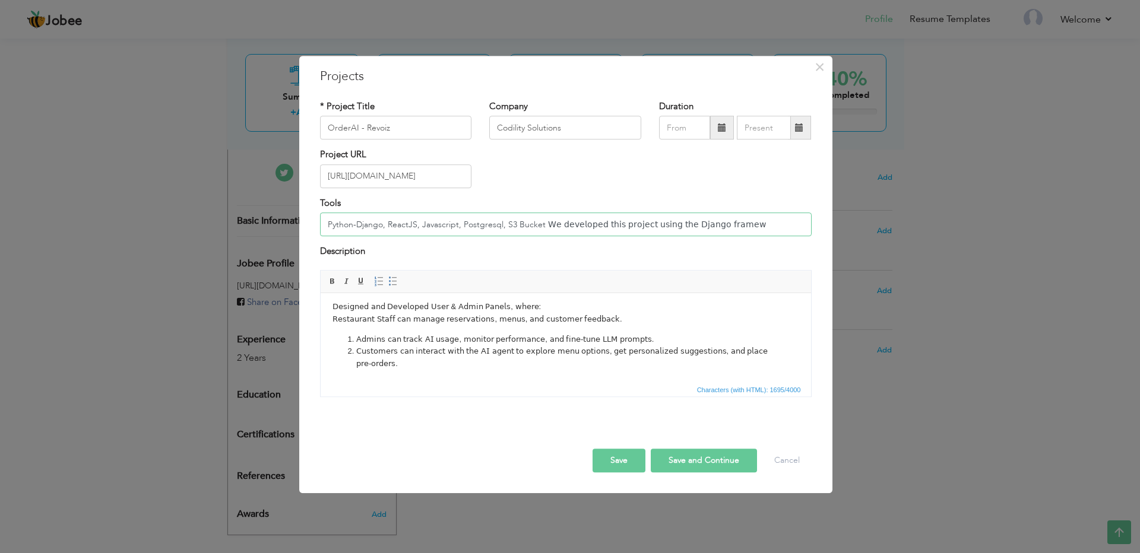
type input "Python-Django, ReactJS, Javascript, Postgresql, S3 Bucket 𝖶𝖾 𝖽𝖾𝗏𝖾𝗅𝗈𝗉𝖾𝖽 𝗍𝗁𝗂𝗌 𝗉𝗋𝗈…"
click at [490, 332] on body "𝖶𝖾 𝖽𝖾𝗏𝖾𝗅𝗈𝗉𝖾𝖽 𝗍𝗁𝗂𝗌 𝗉𝗋𝗈𝗃𝖾𝖼𝗍 𝗎𝗌𝗂𝗇𝗀 𝗍𝗁𝖾 𝖣𝗃𝖺𝗇𝗀𝗈 𝖿𝗋𝖺𝗆𝖾𝗐𝗈𝗋𝗄 𝖿𝗈𝗋 𝗋𝖾𝗌𝗍𝖺𝗎𝗋𝖺𝗇𝗍𝗌. 𝖨𝗇 𝗍𝗁𝗂𝗌 𝗉…" at bounding box center [565, 273] width 467 height 193
click at [442, 376] on html "𝖶𝖾 𝖽𝖾𝗏𝖾𝗅𝗈𝗉𝖾𝖽 𝗍𝗁𝗂𝗌 𝗉𝗋𝗈𝗃𝖾𝖼𝗍 𝗎𝗌𝗂𝗇𝗀 𝗍𝗁𝖾 𝖣𝗃𝖺𝗇𝗀𝗈 𝖿𝗋𝖺𝗆𝖾𝗐𝗈𝗋𝗄 𝖿𝗈𝗋 𝗋𝖾𝗌𝗍𝖺𝗎𝗋𝖺𝗇𝗍𝗌. 𝖨𝗇 𝗍𝗁𝗂𝗌 𝗉…" at bounding box center [565, 273] width 490 height 217
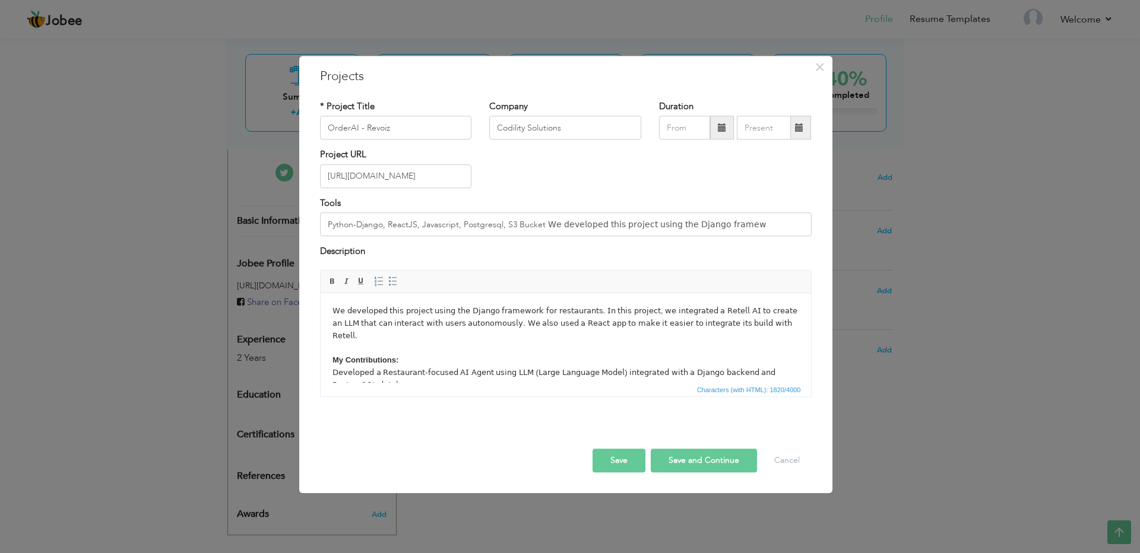
scroll to position [148, 0]
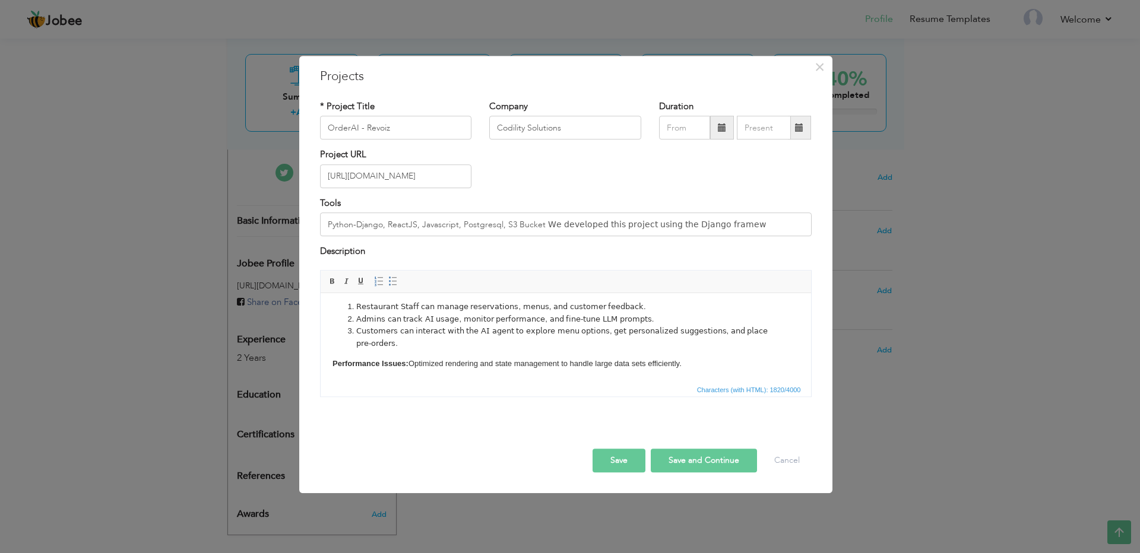
click at [616, 454] on button "Save" at bounding box center [619, 461] width 53 height 24
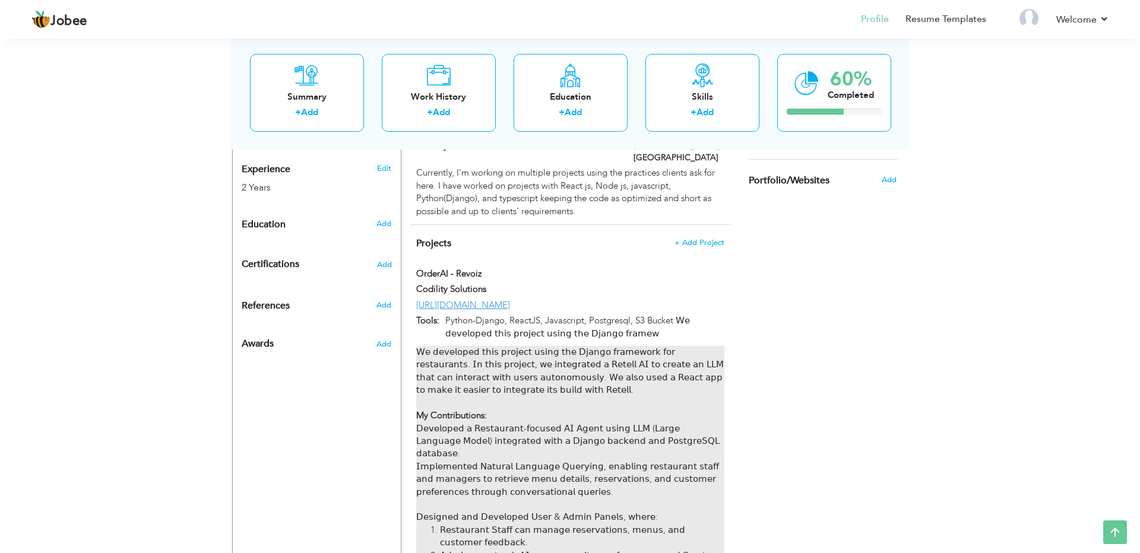
scroll to position [422, 0]
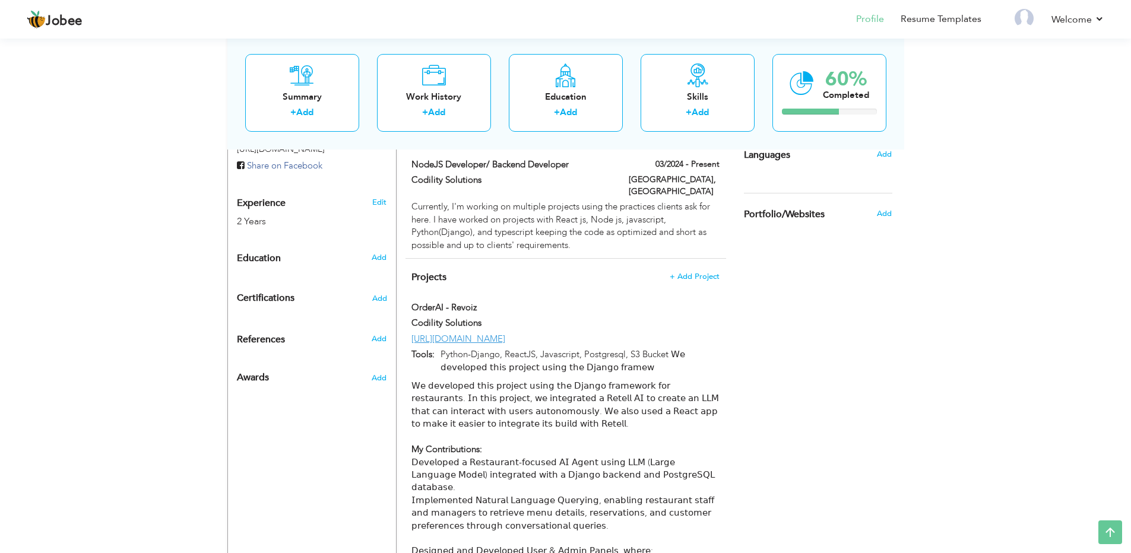
click at [694, 271] on span "+ Add Project" at bounding box center [695, 276] width 50 height 10
click at [694, 273] on span "+ Add Project" at bounding box center [694, 277] width 50 height 8
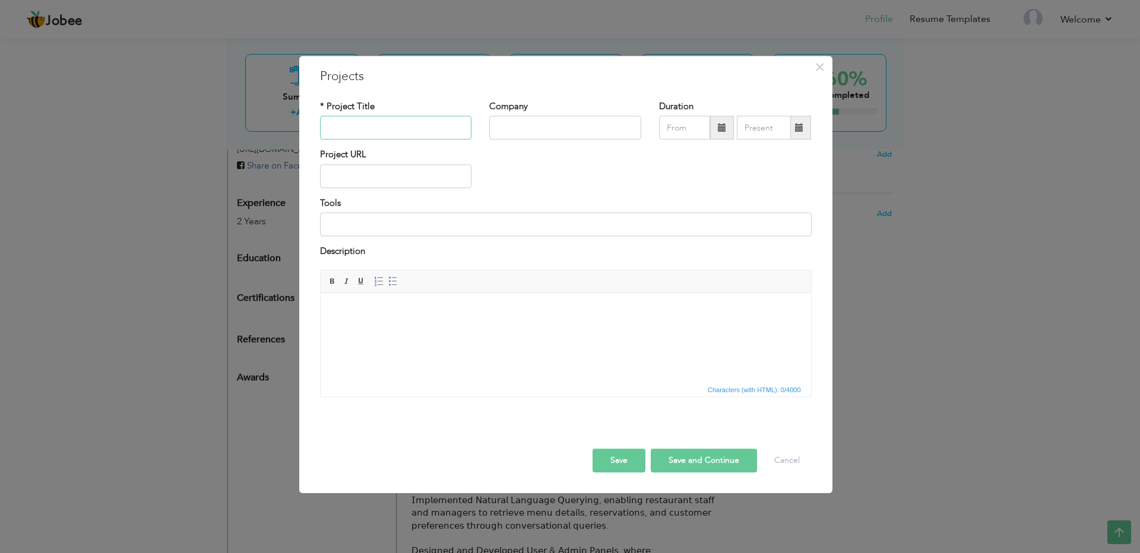
click at [383, 130] on input "text" at bounding box center [396, 128] width 152 height 24
paste input "SplinterCoach - SplinterLands Leaderboard"
type input "SplinterCoach - SplinterLands Leaderboard"
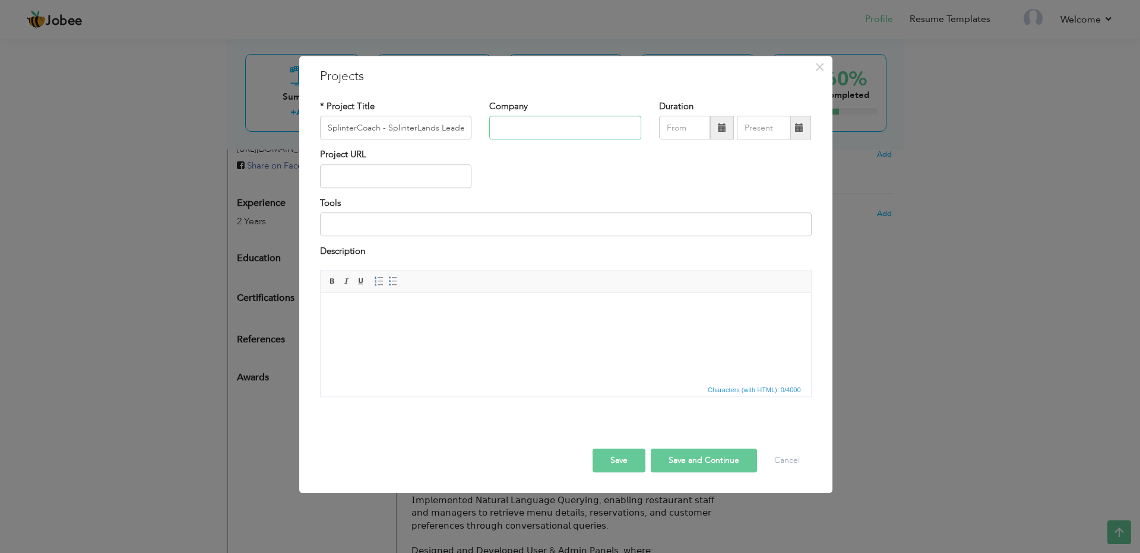
click at [537, 129] on input "text" at bounding box center [565, 128] width 152 height 24
paste input "Axis Cyber Technologies"
type input "Axis Cyber Technologies"
click at [385, 183] on input "text" at bounding box center [396, 176] width 152 height 24
paste input "[URL][DOMAIN_NAME]"
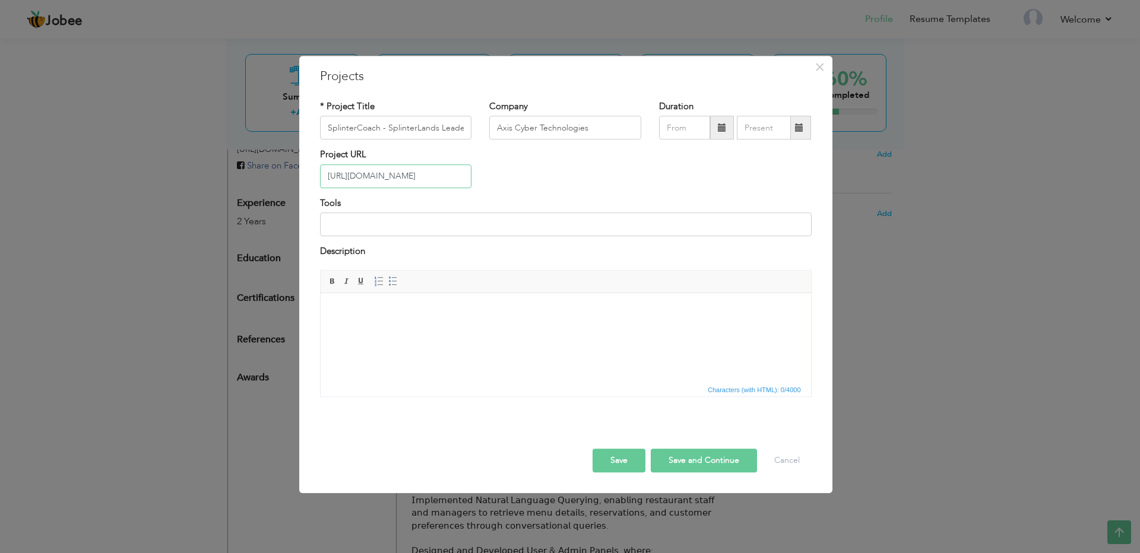
type input "[URL][DOMAIN_NAME]"
click at [422, 226] on input at bounding box center [566, 225] width 492 height 24
paste input "ReactJS, NodeJS, ExpressJS, MongoDB, Stripe Payment"
type input "ReactJS, NodeJS, ExpressJS, MongoDB, Stripe Payment"
click at [431, 313] on body at bounding box center [565, 311] width 467 height 12
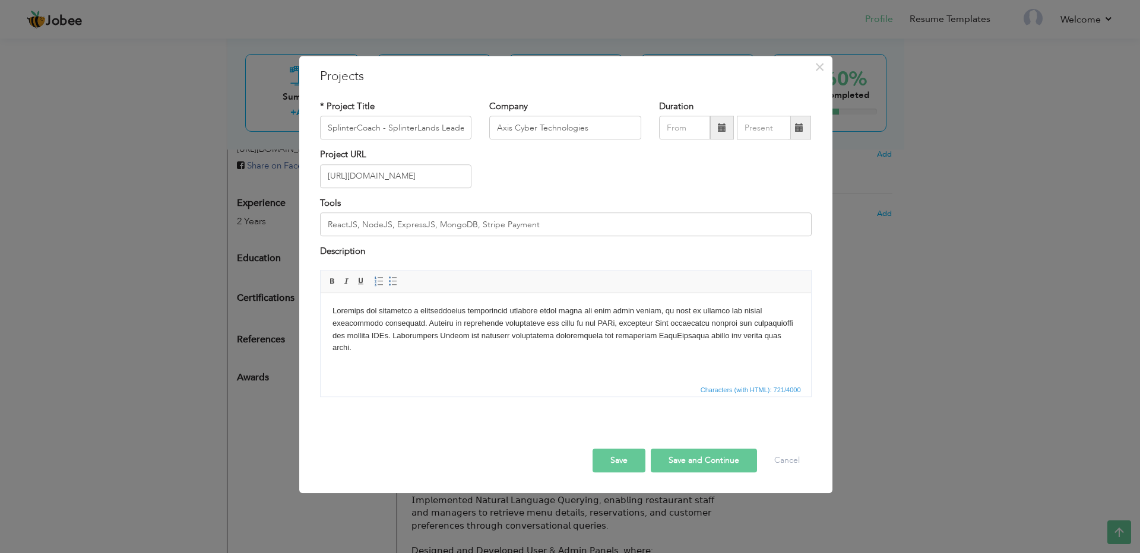
click at [520, 349] on body at bounding box center [565, 329] width 467 height 49
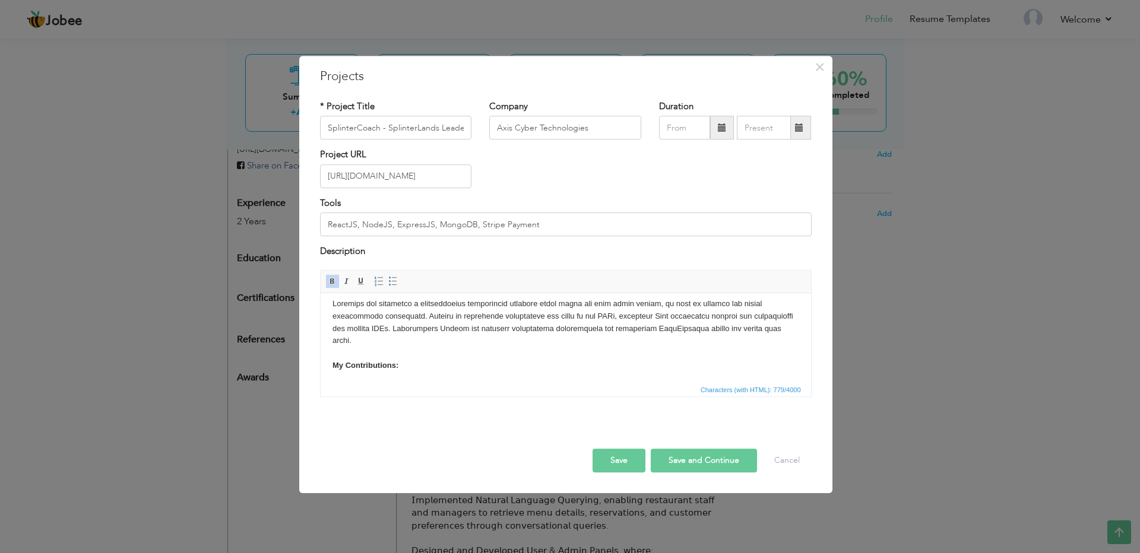
click at [452, 367] on body "My Contributions: ​​​​​​​" at bounding box center [565, 340] width 467 height 87
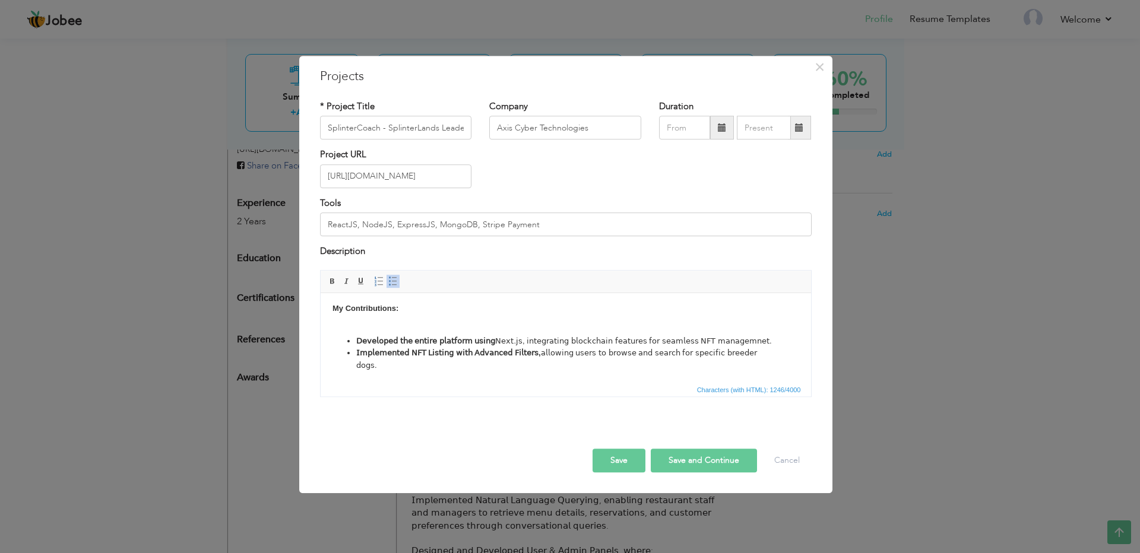
click at [419, 328] on body "My Contributions: ​​​​​​​ 𝖣𝖾𝗏𝖾𝗅𝗈𝗉𝖾𝖽 𝗍𝗁𝖾 𝖾𝗇𝗍𝗂𝗋𝖾 𝗉𝗅𝖺𝗍𝖿𝗈𝗋𝗆 𝗎𝗌𝗂𝗇𝗀 𝖭𝖾𝗑𝗍.𝗃𝗌, 𝗂𝗇𝗍𝖾𝗀𝗋𝖺𝗍…" at bounding box center [565, 322] width 467 height 164
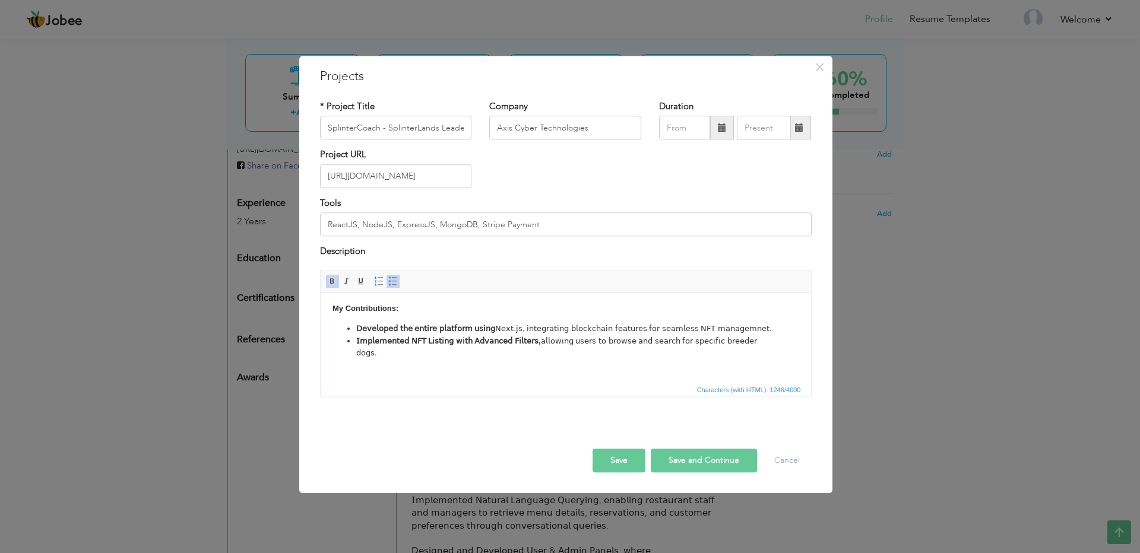
click at [399, 360] on li "𝖨𝗆𝗉𝗅𝖾𝗆𝖾𝗇𝗍𝖾𝖽 𝖭𝖥𝖳 𝖫𝗂𝗌𝗍𝗂𝗇𝗀 𝗐𝗂𝗍𝗁 𝖠𝖽𝗏𝖺𝗇𝖼𝖾𝖽 𝖥𝗂𝗅𝗍𝖾𝗋𝗌, 𝖺𝗅𝗅𝗈𝗐𝗂𝗇𝗀 𝗎𝗌𝖾𝗋𝗌 𝗍𝗈 𝖻𝗋𝗈𝗐𝗌𝖾 𝖺𝗇𝖽 𝗌𝖾𝖺…" at bounding box center [565, 347] width 419 height 25
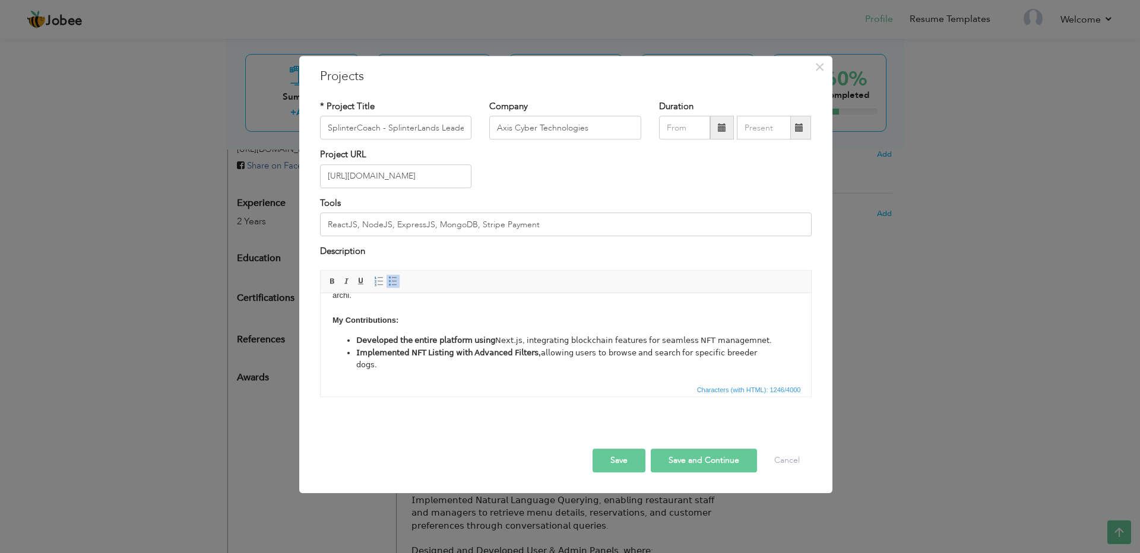
scroll to position [99, 0]
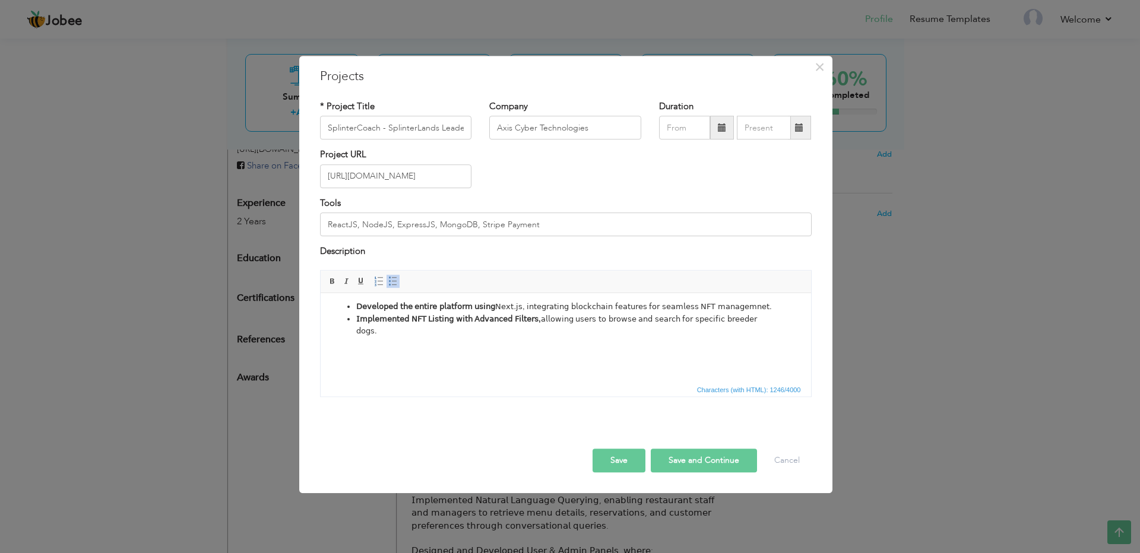
click at [431, 333] on li "𝖨𝗆𝗉𝗅𝖾𝗆𝖾𝗇𝗍𝖾𝖽 𝖭𝖥𝖳 𝖫𝗂𝗌𝗍𝗂𝗇𝗀 𝗐𝗂𝗍𝗁 𝖠𝖽𝗏𝖺𝗇𝖼𝖾𝖽 𝖥𝗂𝗅𝗍𝖾𝗋𝗌, 𝖺𝗅𝗅𝗈𝗐𝗂𝗇𝗀 𝗎𝗌𝖾𝗋𝗌 𝗍𝗈 𝖻𝗋𝗈𝗐𝗌𝖾 𝖺𝗇𝖽 𝗌𝖾𝖺…" at bounding box center [565, 325] width 419 height 25
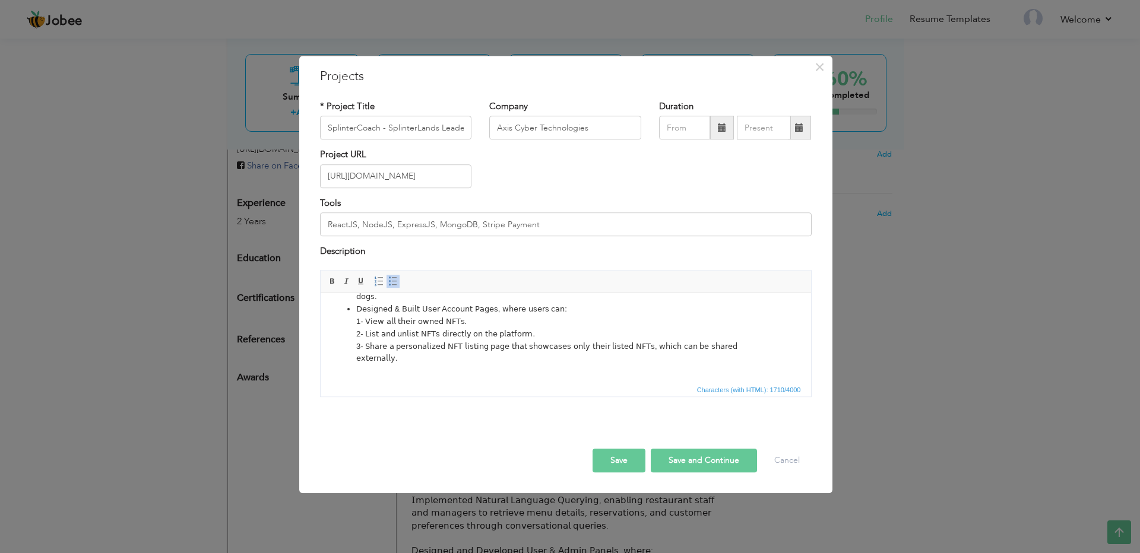
scroll to position [89, 0]
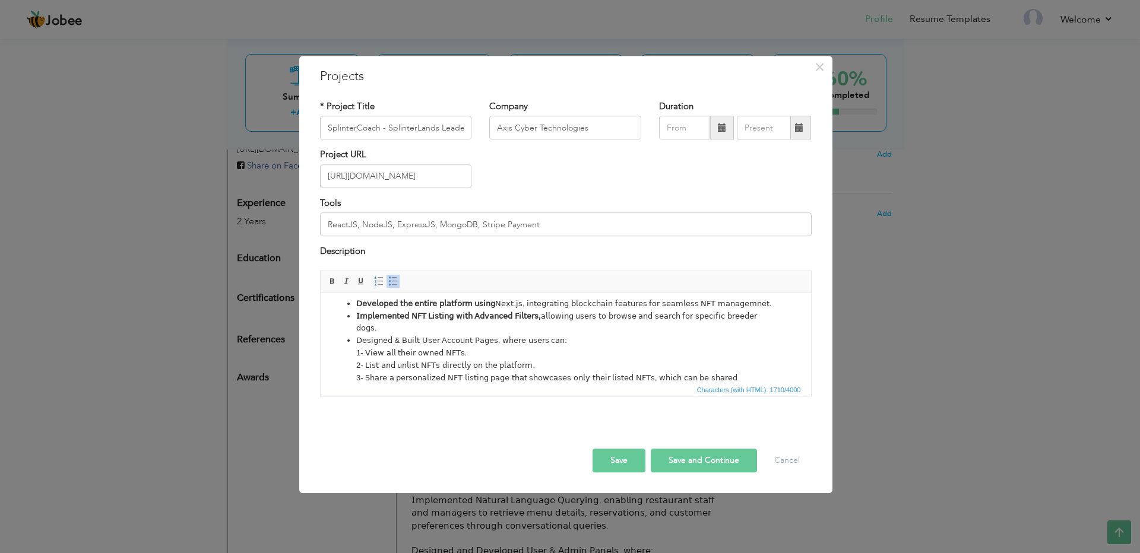
click at [394, 281] on span at bounding box center [393, 282] width 10 height 10
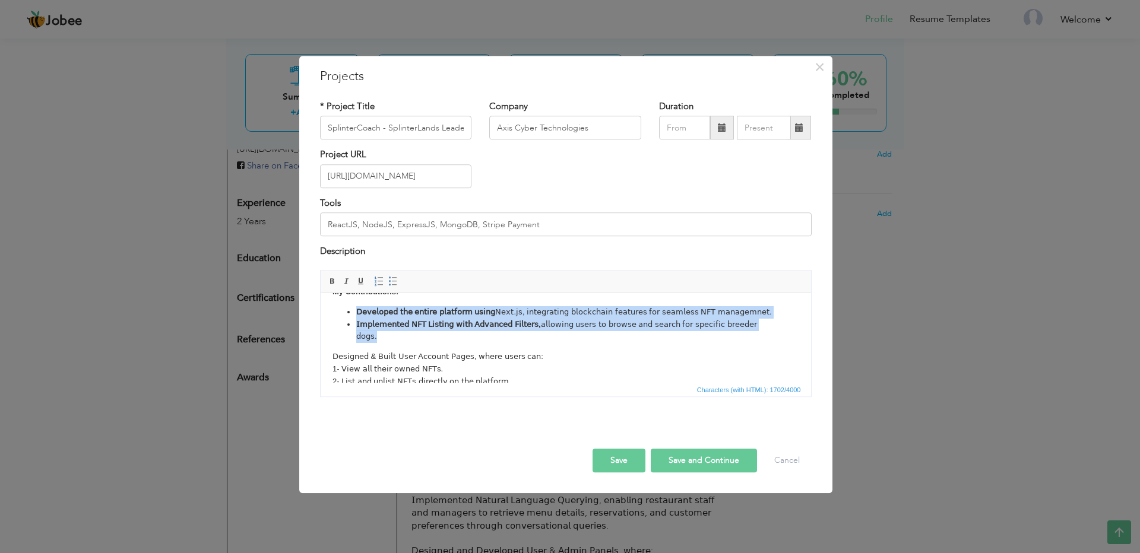
drag, startPoint x: 384, startPoint y: 344, endPoint x: 339, endPoint y: 304, distance: 60.6
click at [339, 304] on body "My Contributions: 𝖣𝖾𝗏𝖾𝗅𝗈𝗉𝖾𝖽 𝗍𝗁𝖾 𝖾𝗇𝗍𝗂𝗋𝖾 𝗉𝗅𝖺𝗍𝖿𝗈𝗋𝗆 𝗎𝗌𝗂𝗇𝗀 𝖭𝖾𝗑𝗍.𝗃𝗌, 𝗂𝗇𝗍𝖾𝗀𝗋𝖺𝗍𝗂𝗇𝗀 𝖻𝗅𝗈𝖼…" at bounding box center [565, 318] width 467 height 188
click at [390, 283] on span at bounding box center [393, 282] width 10 height 10
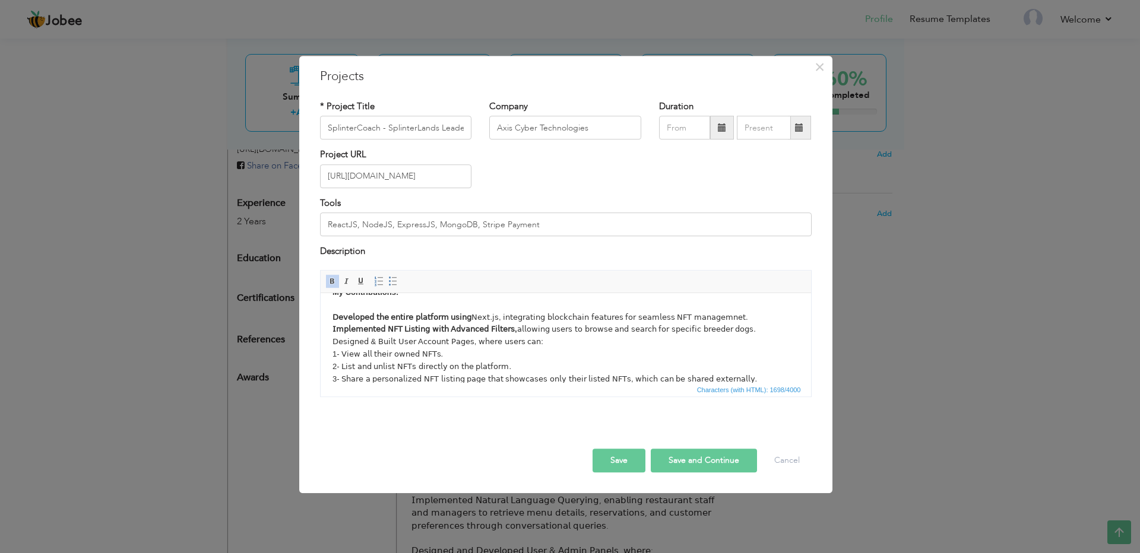
click at [410, 329] on strong "𝖨𝗆𝗉𝗅𝖾𝗆𝖾𝗇𝗍𝖾𝖽 𝖭𝖥𝖳 𝖫𝗂𝗌𝗍𝗂𝗇𝗀 𝗐𝗂𝗍𝗁 𝖠𝖽𝗏𝖺𝗇𝖼𝖾𝖽 𝖥𝗂𝗅𝗍𝖾𝗋𝗌," at bounding box center [424, 328] width 185 height 9
click at [333, 352] on body "My Contributions: 𝖣𝖾𝗏𝖾𝗅𝗈𝗉𝖾𝖽 𝗍𝗁𝖾 𝖾𝗇𝗍𝗂𝗋𝖾 𝗉𝗅𝖺𝗍𝖿𝗈𝗋𝗆 𝗎𝗌𝗂𝗇𝗀 𝖭𝖾𝗑𝗍.𝗃𝗌, 𝗂𝗇𝗍𝖾𝗀𝗋𝖺𝗍𝗂𝗇𝗀 𝖻𝗅𝗈𝖼…" at bounding box center [565, 310] width 467 height 173
click at [333, 343] on body "My Contributions: 𝖣𝖾𝗏𝖾𝗅𝗈𝗉𝖾𝖽 𝗍𝗁𝖾 𝖾𝗇𝗍𝗂𝗋𝖾 𝗉𝗅𝖺𝗍𝖿𝗈𝗋𝗆 𝗎𝗌𝗂𝗇𝗀 𝖭𝖾𝗑𝗍.𝗃𝗌, 𝗂𝗇𝗍𝖾𝗀𝗋𝖺𝗍𝗂𝗇𝗀 𝖻𝗅𝗈𝖼…" at bounding box center [565, 310] width 467 height 173
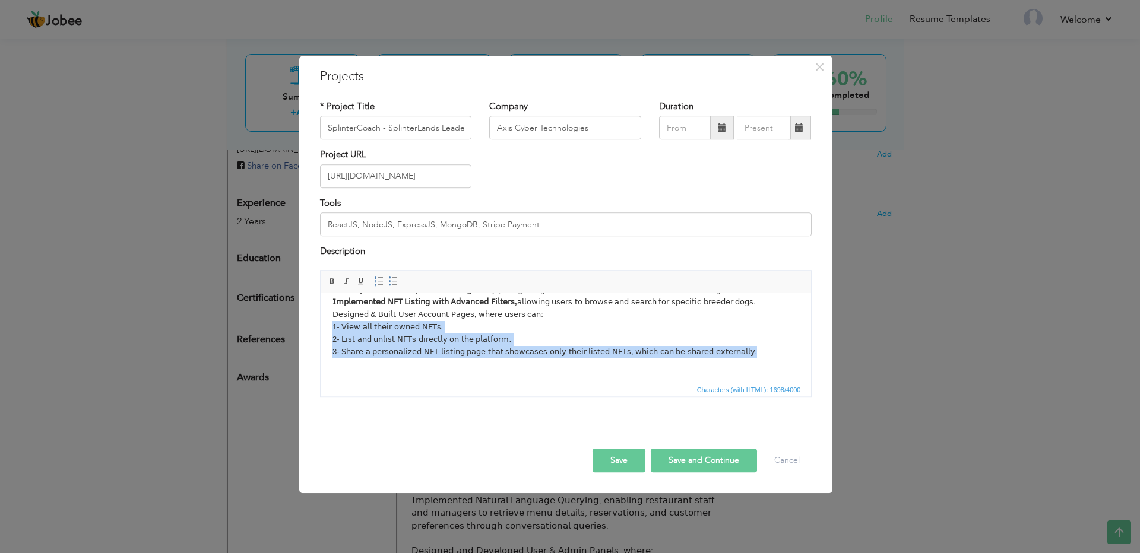
drag, startPoint x: 332, startPoint y: 354, endPoint x: 773, endPoint y: 357, distance: 441.2
click at [773, 357] on body "My Contributions: 𝖣𝖾𝗏𝖾𝗅𝗈𝗉𝖾𝖽 𝗍𝗁𝖾 𝖾𝗇𝗍𝗂𝗋𝖾 𝗉𝗅𝖺𝗍𝖿𝗈𝗋𝗆 𝗎𝗌𝗂𝗇𝗀 𝖭𝖾𝗑𝗍.𝗃𝗌, 𝗂𝗇𝗍𝖾𝗀𝗋𝖺𝗍𝗂𝗇𝗀 𝖻𝗅𝗈𝖼…" at bounding box center [565, 283] width 467 height 173
click at [515, 357] on body "My Contributions: 𝖣𝖾𝗏𝖾𝗅𝗈𝗉𝖾𝖽 𝗍𝗁𝖾 𝖾𝗇𝗍𝗂𝗋𝖾 𝗉𝗅𝖺𝗍𝖿𝗈𝗋𝗆 𝗎𝗌𝗂𝗇𝗀 𝖭𝖾𝗑𝗍.𝗃𝗌, 𝗂𝗇𝗍𝖾𝗀𝗋𝖺𝗍𝗂𝗇𝗀 𝖻𝗅𝗈𝖼…" at bounding box center [565, 283] width 467 height 173
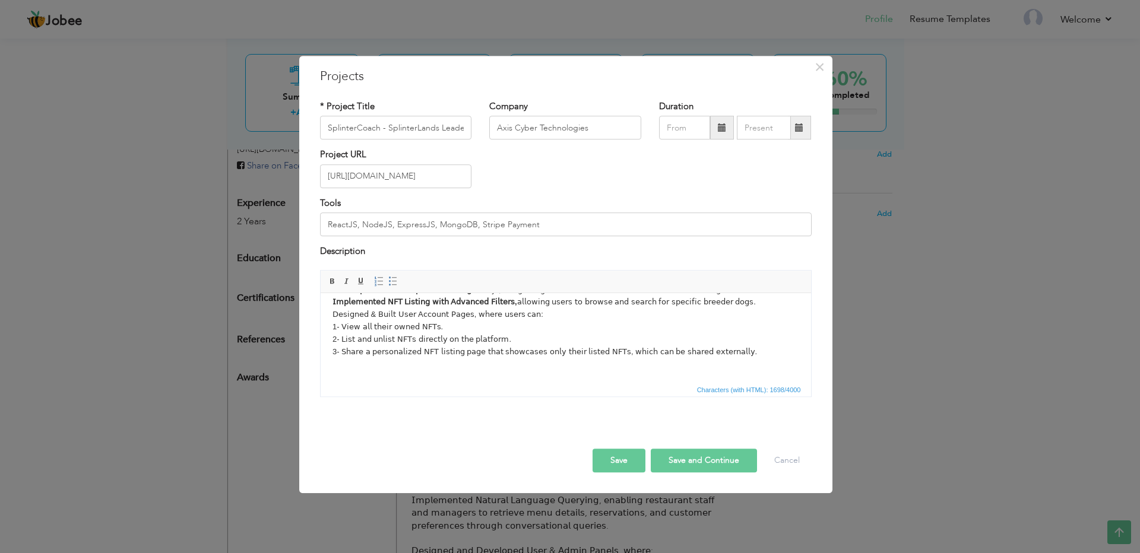
click at [341, 327] on body "My Contributions: 𝖣𝖾𝗏𝖾𝗅𝗈𝗉𝖾𝖽 𝗍𝗁𝖾 𝖾𝗇𝗍𝗂𝗋𝖾 𝗉𝗅𝖺𝗍𝖿𝗈𝗋𝗆 𝗎𝗌𝗂𝗇𝗀 𝖭𝖾𝗑𝗍.𝗃𝗌, 𝗂𝗇𝗍𝖾𝗀𝗋𝖺𝗍𝗂𝗇𝗀 𝖻𝗅𝗈𝖼…" at bounding box center [565, 283] width 467 height 173
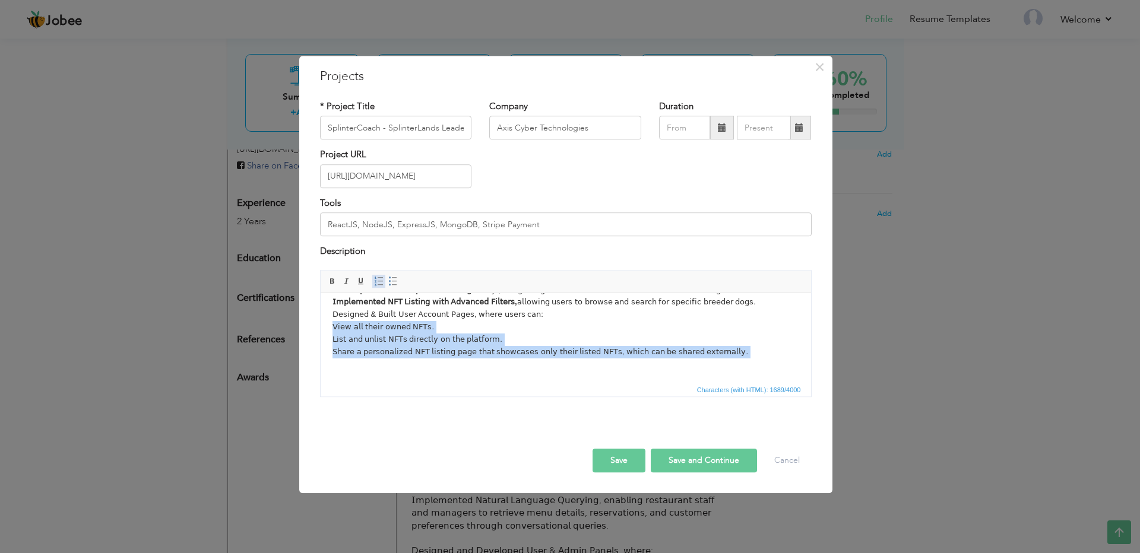
click at [379, 283] on span at bounding box center [379, 282] width 10 height 10
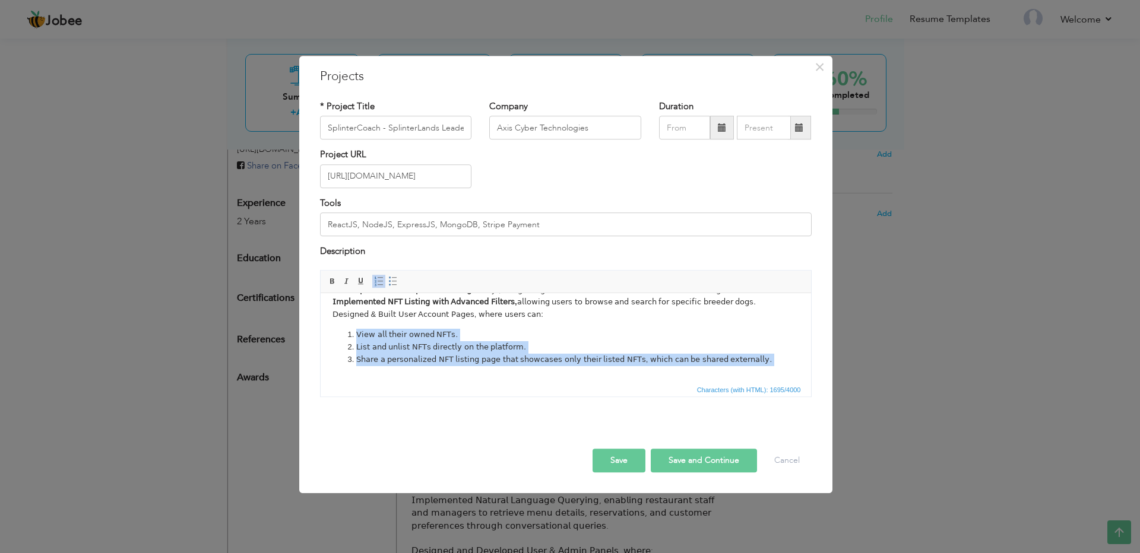
click at [516, 327] on body "My Contributions: 𝖣𝖾𝗏𝖾𝗅𝗈𝗉𝖾𝖽 𝗍𝗁𝖾 𝖾𝗇𝗍𝗂𝗋𝖾 𝗉𝗅𝖺𝗍𝖿𝗈𝗋𝗆 𝗎𝗌𝗂𝗇𝗀 𝖭𝖾𝗑𝗍.𝗃𝗌, 𝗂𝗇𝗍𝖾𝗀𝗋𝖺𝗍𝗂𝗇𝗀 𝖻𝗅𝗈𝖼…" at bounding box center [565, 291] width 467 height 188
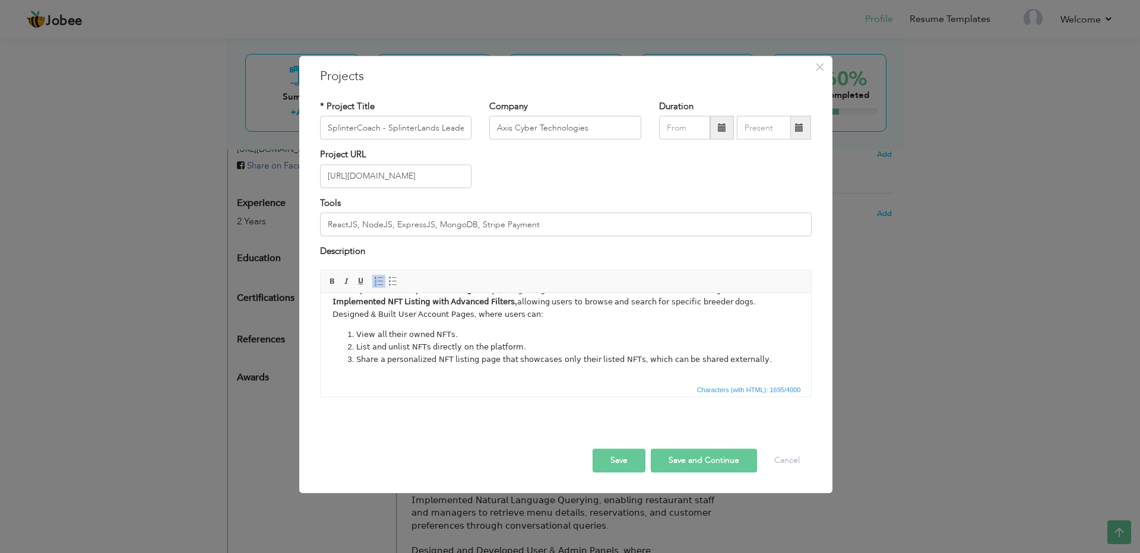
click at [470, 317] on body "My Contributions: 𝖣𝖾𝗏𝖾𝗅𝗈𝗉𝖾𝖽 𝗍𝗁𝖾 𝖾𝗇𝗍𝗂𝗋𝖾 𝗉𝗅𝖺𝗍𝖿𝗈𝗋𝗆 𝗎𝗌𝗂𝗇𝗀 𝖭𝖾𝗑𝗍.𝗃𝗌, 𝗂𝗇𝗍𝖾𝗀𝗋𝖺𝗍𝗂𝗇𝗀 𝖻𝗅𝗈𝖼…" at bounding box center [565, 291] width 467 height 188
click at [552, 315] on body "My Contributions: 𝖣𝖾𝗏𝖾𝗅𝗈𝗉𝖾𝖽 𝗍𝗁𝖾 𝖾𝗇𝗍𝗂𝗋𝖾 𝗉𝗅𝖺𝗍𝖿𝗈𝗋𝗆 𝗎𝗌𝗂𝗇𝗀 𝖭𝖾𝗑𝗍.𝗃𝗌, 𝗂𝗇𝗍𝖾𝗀𝗋𝖺𝗍𝗂𝗇𝗀 𝖻𝗅𝗈𝖼…" at bounding box center [565, 291] width 467 height 188
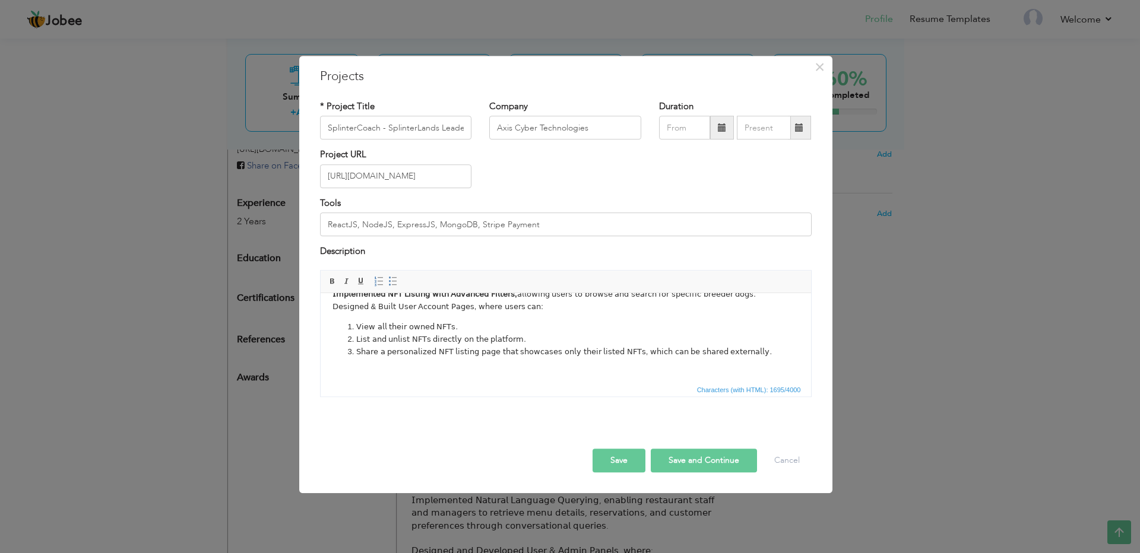
scroll to position [135, 0]
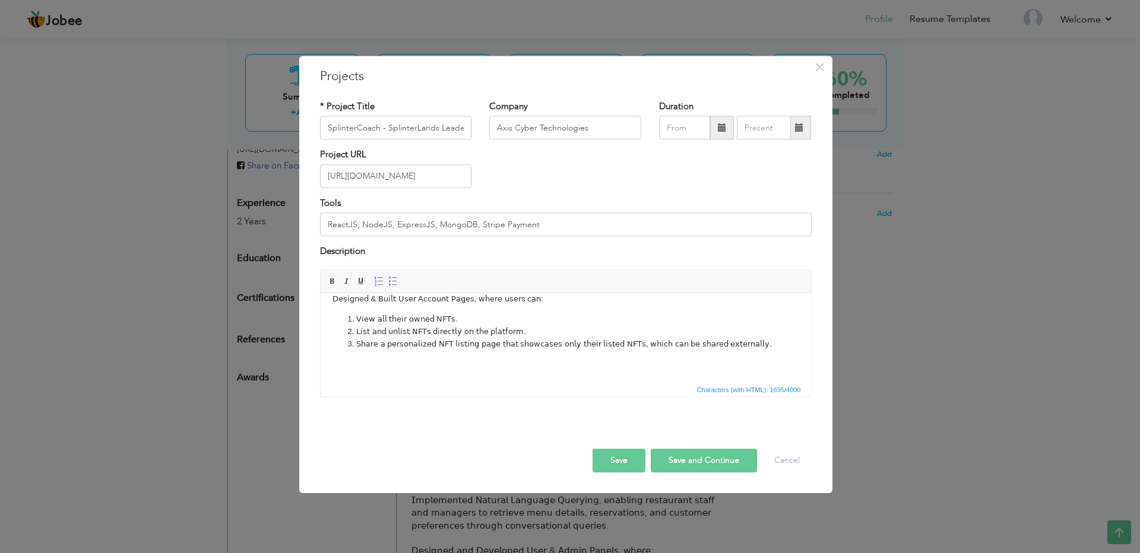
click at [483, 368] on body "My Contributions: 𝖣𝖾𝗏𝖾𝗅𝗈𝗉𝖾𝖽 𝗍𝗁𝖾 𝖾𝗇𝗍𝗂𝗋𝖾 𝗉𝗅𝖺𝗍𝖿𝗈𝗋𝗆 𝗎𝗌𝗂𝗇𝗀 𝖭𝖾𝗑𝗍.𝗃𝗌, 𝗂𝗇𝗍𝖾𝗀𝗋𝖺𝗍𝗂𝗇𝗀 𝖻𝗅𝗈𝖼…" at bounding box center [565, 276] width 467 height 188
click at [425, 352] on body "My Contributions: 𝖣𝖾𝗏𝖾𝗅𝗈𝗉𝖾𝖽 𝗍𝗁𝖾 𝖾𝗇𝗍𝗂𝗋𝖾 𝗉𝗅𝖺𝗍𝖿𝗈𝗋𝗆 𝗎𝗌𝗂𝗇𝗀 𝖭𝖾𝗑𝗍.𝗃𝗌, 𝗂𝗇𝗍𝖾𝗀𝗋𝖺𝗍𝗂𝗇𝗀 𝖻𝗅𝗈𝖼…" at bounding box center [565, 276] width 467 height 188
click at [609, 462] on button "Save" at bounding box center [619, 461] width 53 height 24
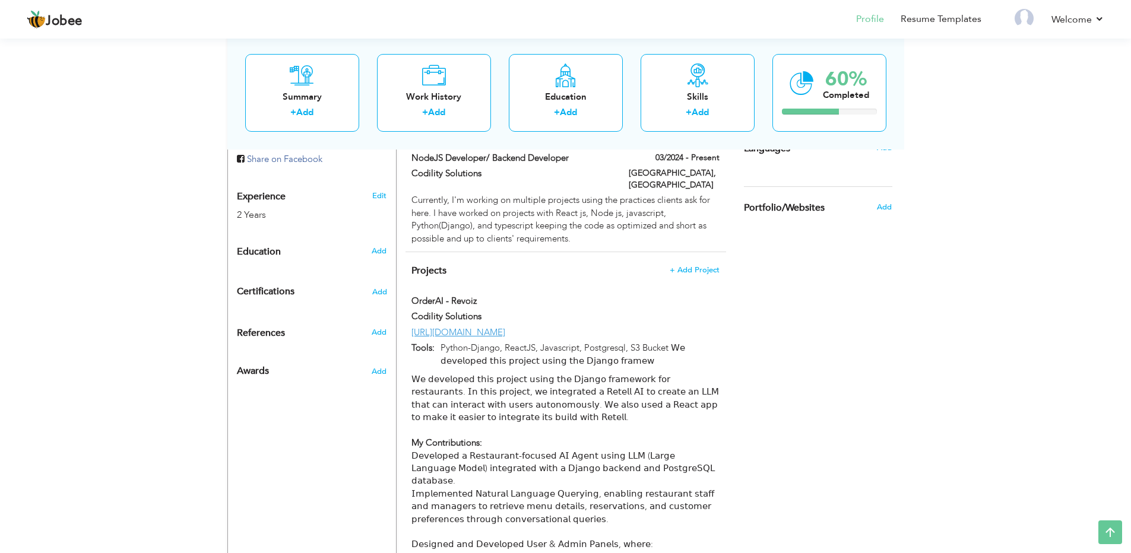
scroll to position [357, 0]
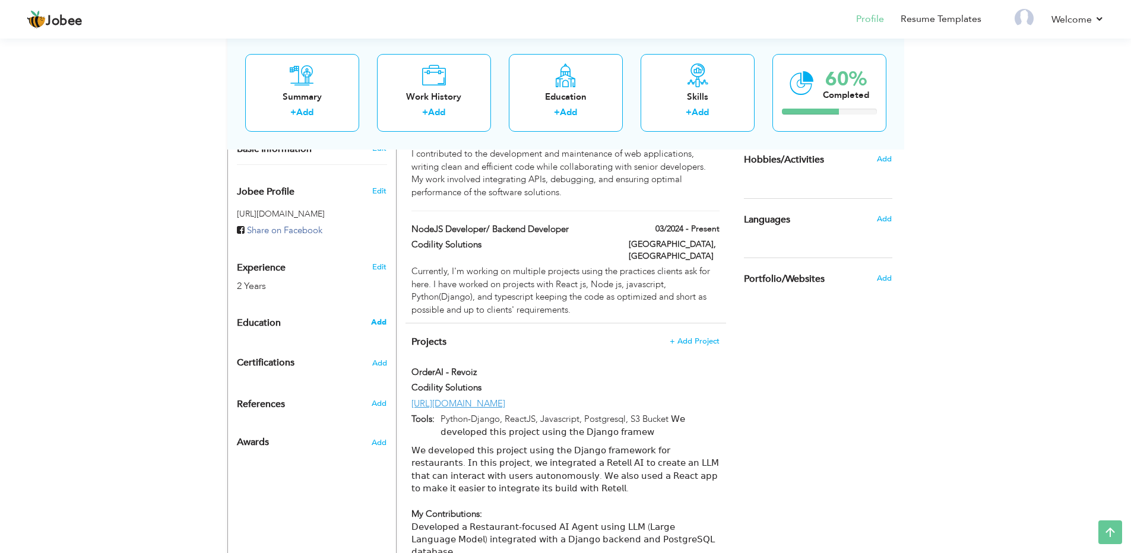
click at [378, 317] on span "Add" at bounding box center [378, 322] width 15 height 11
radio input "true"
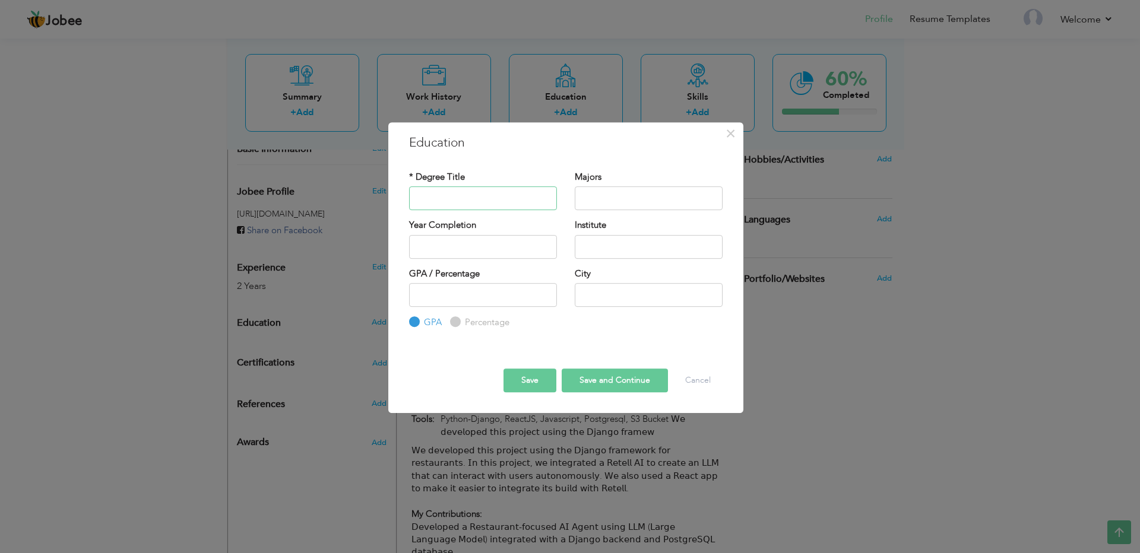
click at [462, 202] on input "text" at bounding box center [483, 198] width 148 height 24
click at [605, 251] on input "text" at bounding box center [649, 247] width 148 height 24
paste input "[GEOGRAPHIC_DATA]"
type input "[GEOGRAPHIC_DATA]"
click at [490, 200] on input "text" at bounding box center [483, 198] width 148 height 24
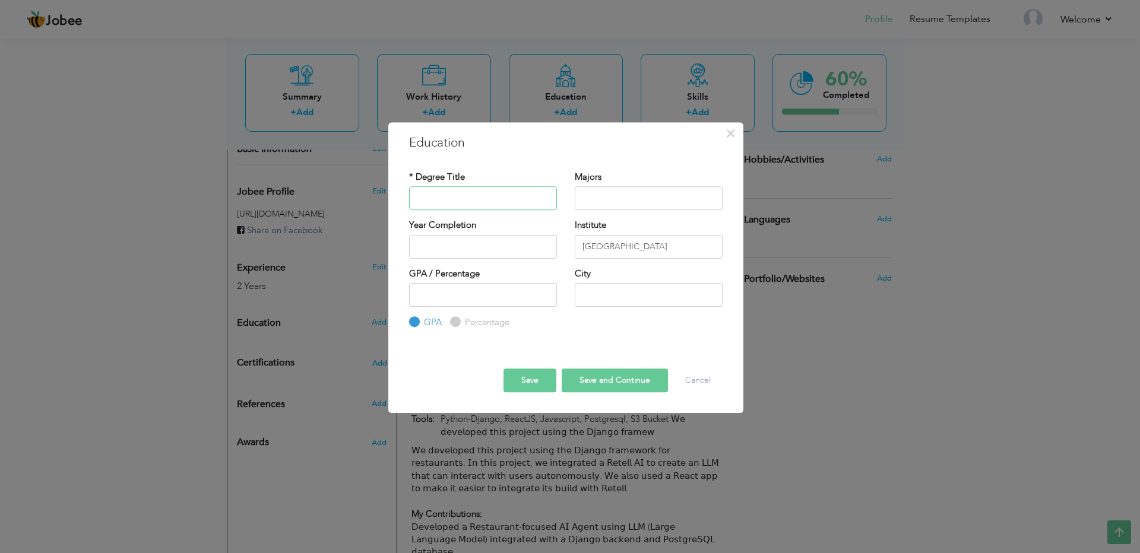
click at [472, 201] on input "text" at bounding box center [483, 198] width 148 height 24
paste input "Bachelor in Software Engineering"
type input "Bachelor in Software Engineering"
click at [463, 248] on input "text" at bounding box center [483, 247] width 148 height 24
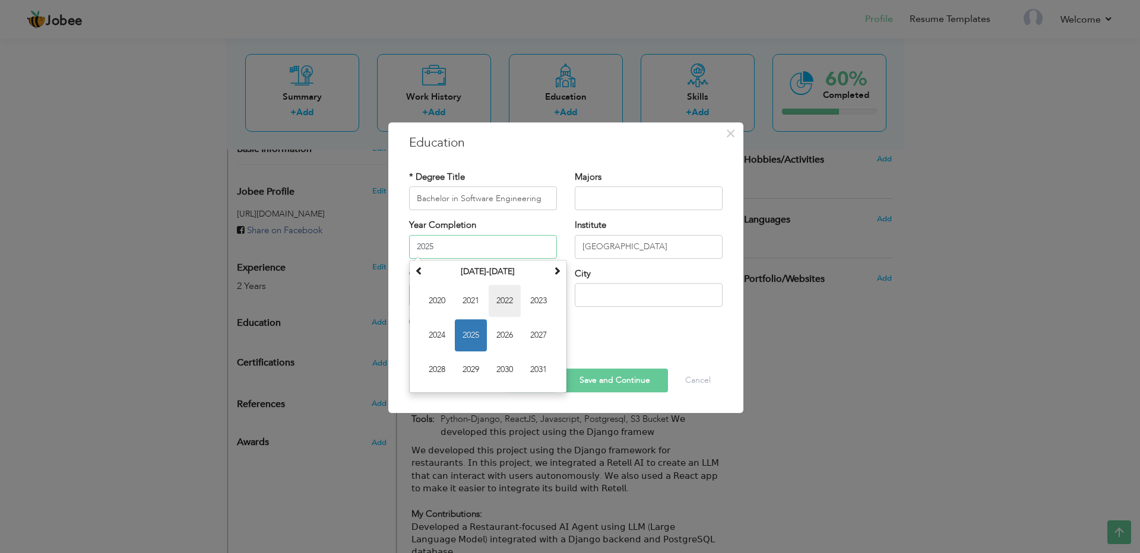
click at [498, 300] on span "2022" at bounding box center [505, 301] width 32 height 32
type input "2022"
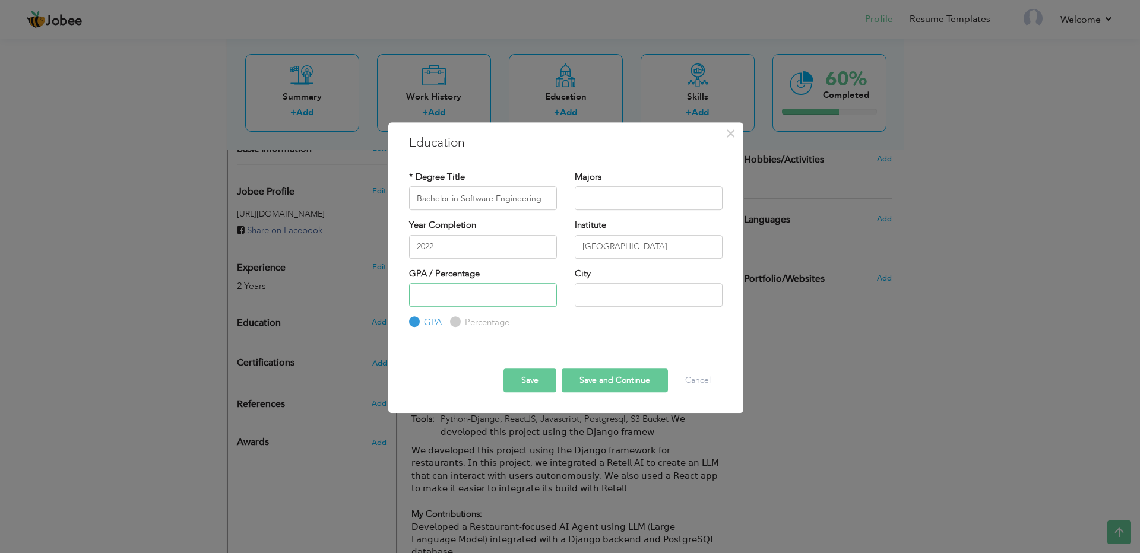
click at [466, 300] on input "number" at bounding box center [483, 295] width 148 height 24
type input "3.1"
click at [638, 197] on input "text" at bounding box center [649, 198] width 148 height 24
click at [615, 296] on input "text" at bounding box center [649, 295] width 148 height 24
type input "[GEOGRAPHIC_DATA]"
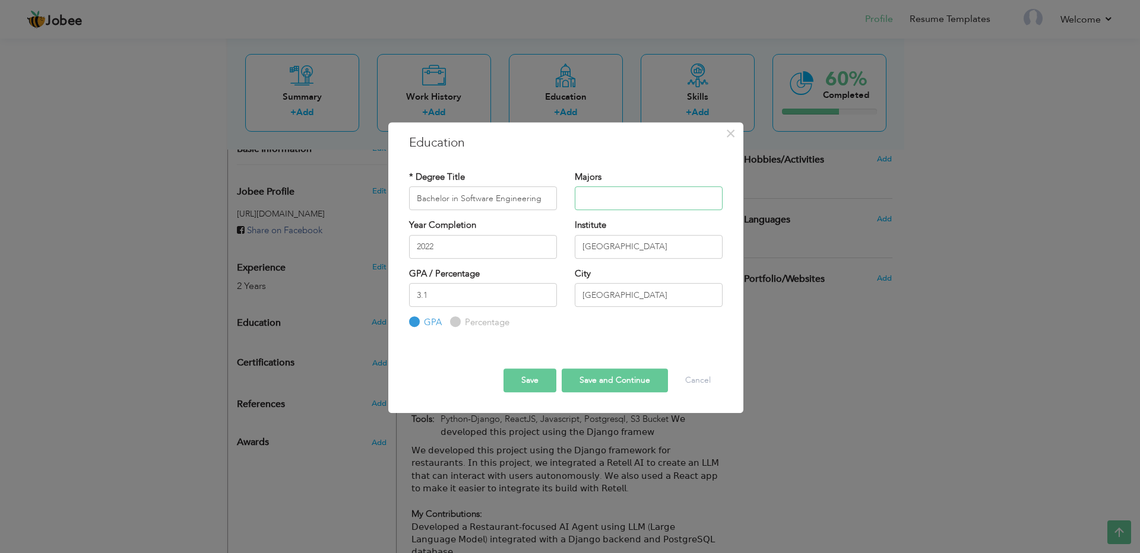
click at [636, 207] on input "text" at bounding box center [649, 198] width 148 height 24
click at [538, 378] on button "Save" at bounding box center [530, 381] width 53 height 24
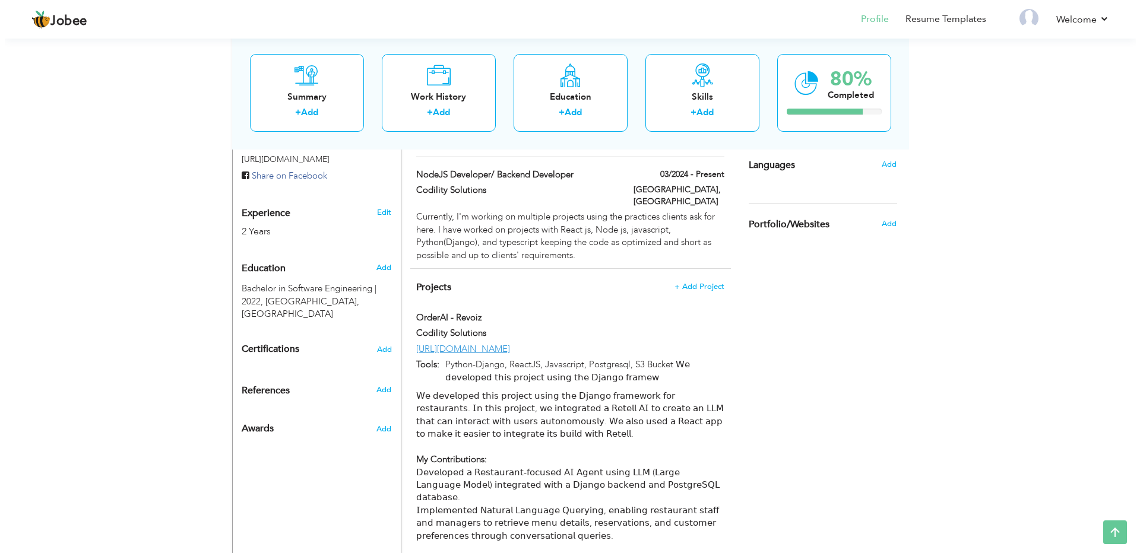
scroll to position [499, 0]
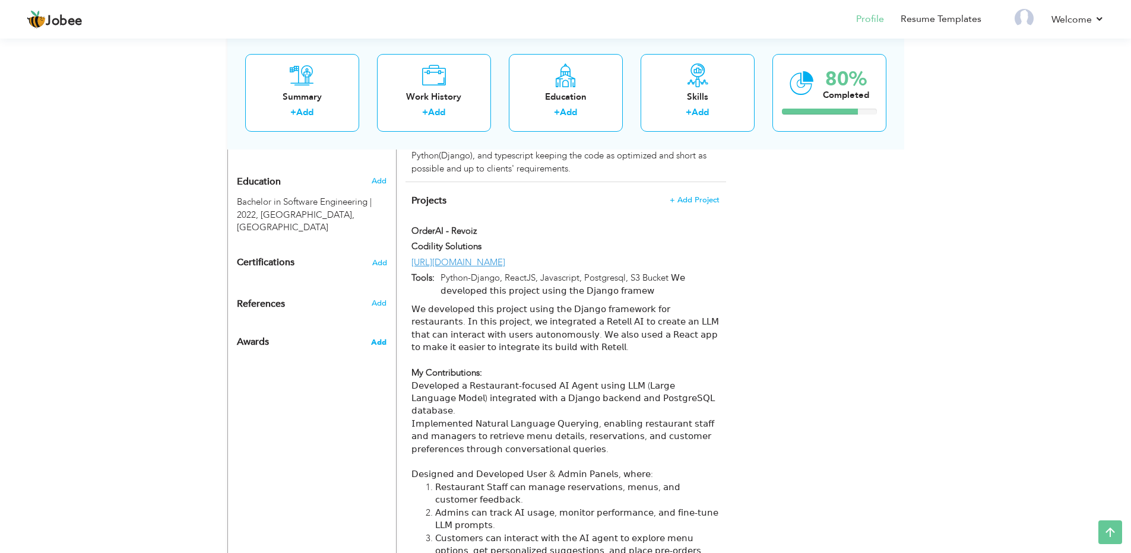
click at [379, 337] on span "Add" at bounding box center [378, 342] width 15 height 11
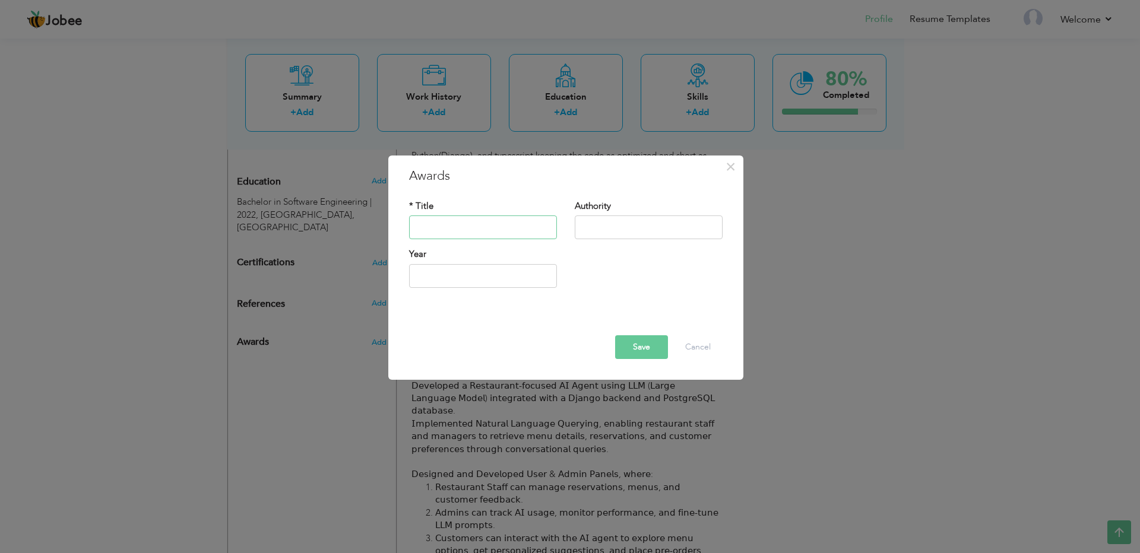
click at [453, 219] on input "text" at bounding box center [483, 228] width 148 height 24
drag, startPoint x: 460, startPoint y: 243, endPoint x: 465, endPoint y: 233, distance: 11.9
click at [460, 242] on div "* Title" at bounding box center [483, 224] width 166 height 48
click at [465, 233] on input "text" at bounding box center [483, 228] width 148 height 24
paste input "𝗖𝗮𝘀𝗵 𝗮𝘄𝗮𝗿𝗱 𝗮𝗻𝗱 𝗽𝗲𝗿𝗳𝗼𝗿𝗺𝗮𝗻𝗰𝗲 𝗰𝗲𝗿𝘁𝗶𝗳𝗶𝗰𝗮𝘁𝗲,"
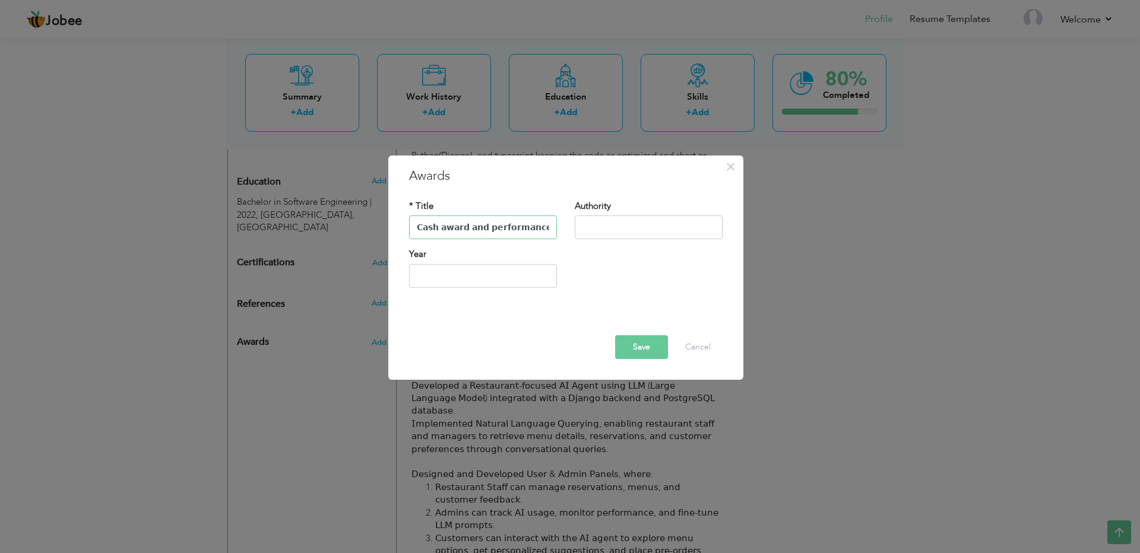
scroll to position [0, 55]
type input "𝗖𝗮𝘀𝗵 𝗮𝘄𝗮𝗿𝗱 𝗮𝗻𝗱 𝗽𝗲𝗿𝗳𝗼𝗿𝗺𝗮𝗻𝗰𝗲 𝗰𝗲𝗿𝘁𝗶𝗳𝗶𝗰𝗮𝘁𝗲,"
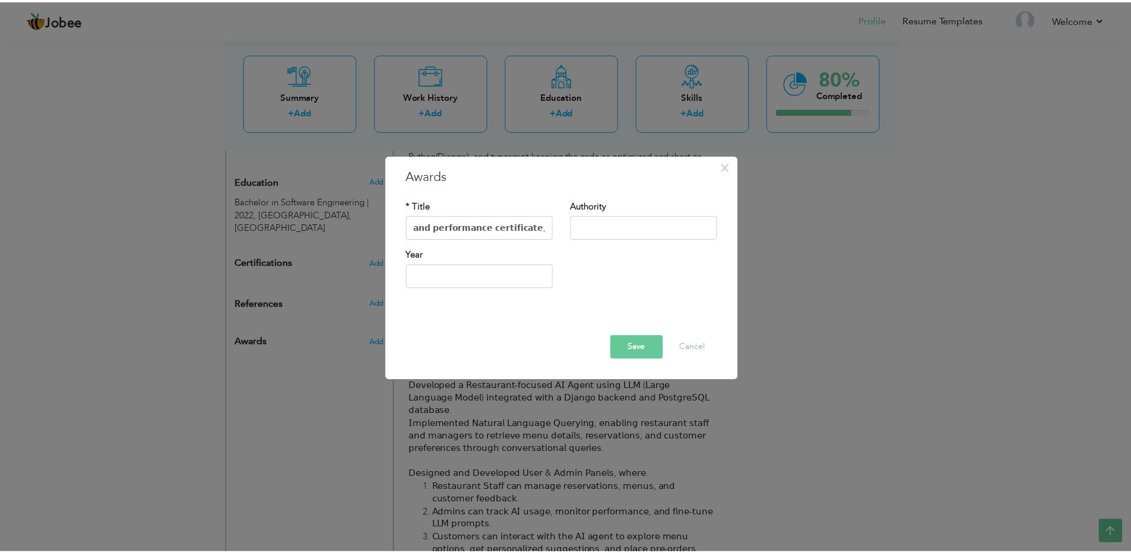
scroll to position [0, 0]
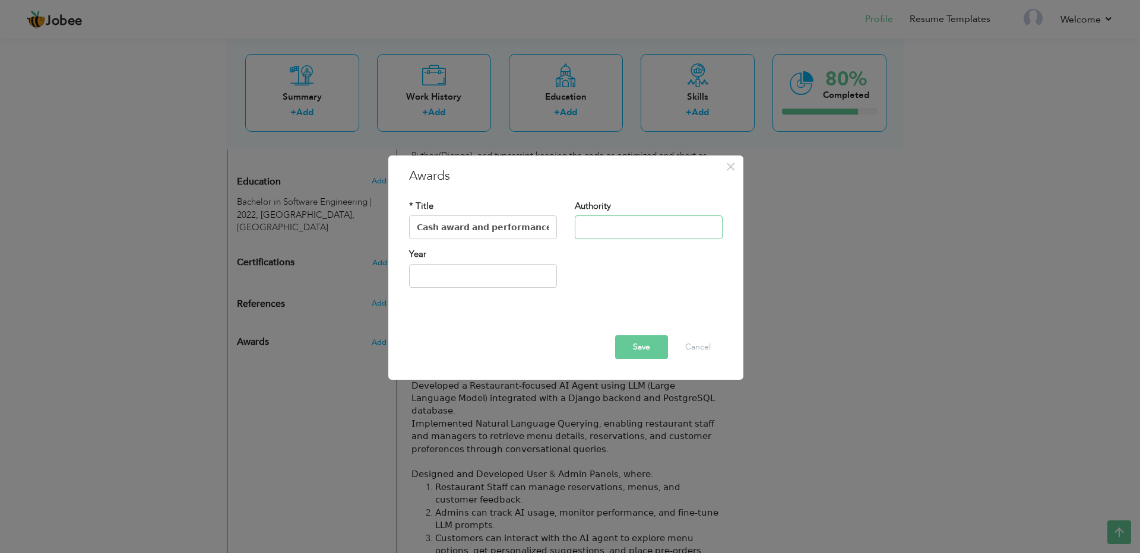
click at [600, 224] on input "text" at bounding box center [649, 228] width 148 height 24
paste input "on time project delivery"
type input "on time project delivery"
click at [450, 295] on div "Year" at bounding box center [483, 273] width 166 height 48
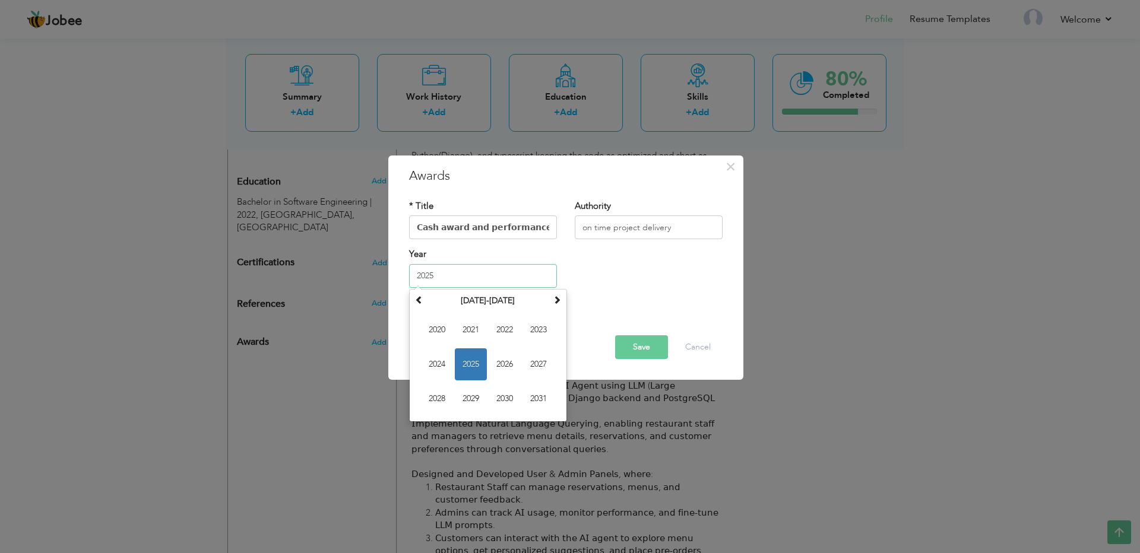
click at [444, 268] on input "2025" at bounding box center [483, 276] width 148 height 24
click at [430, 369] on span "2024" at bounding box center [437, 365] width 32 height 32
type input "2024"
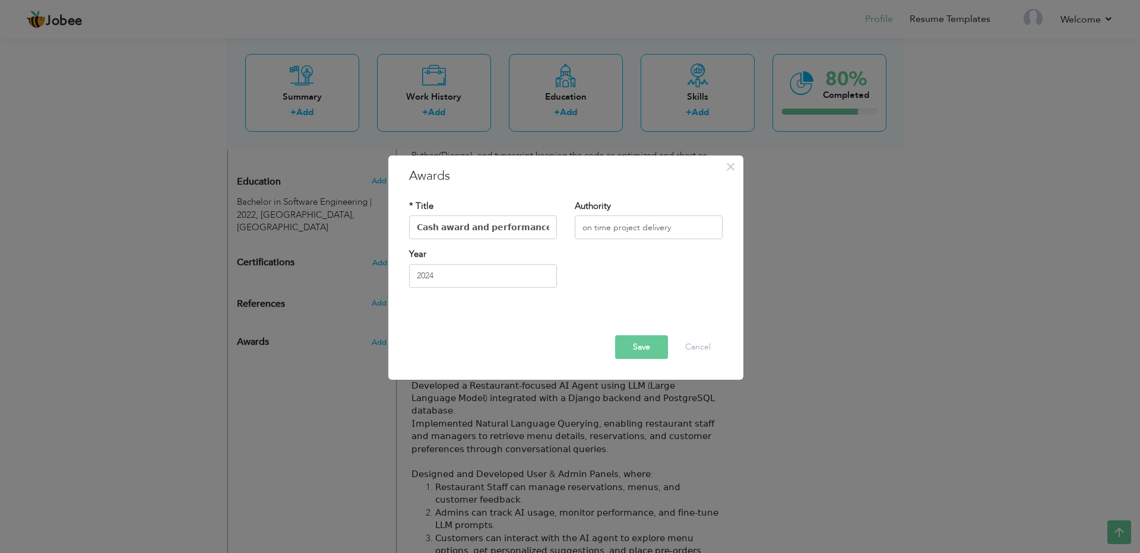
click at [622, 341] on button "Save" at bounding box center [641, 347] width 53 height 24
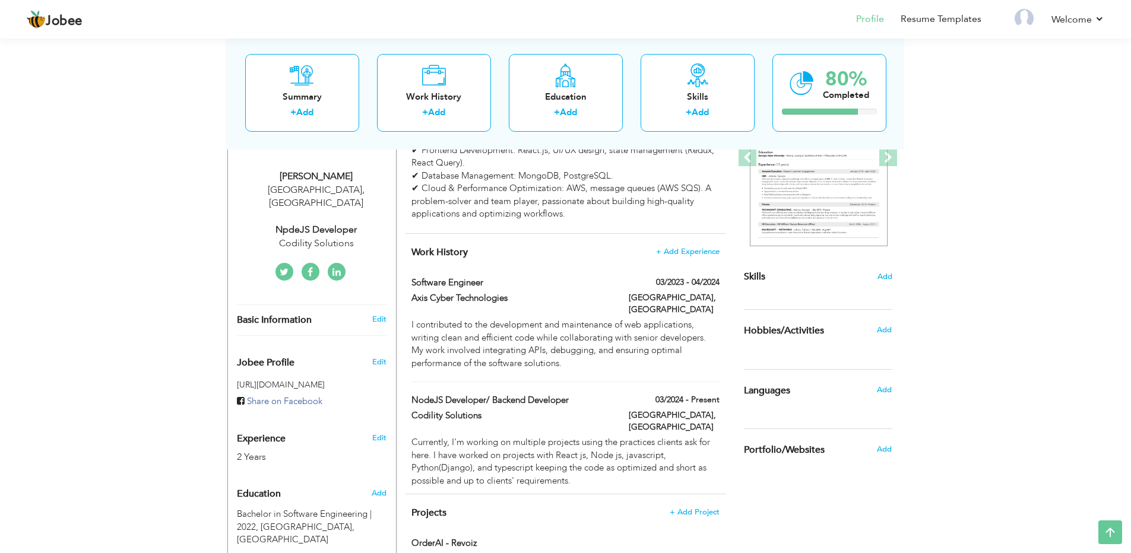
scroll to position [190, 0]
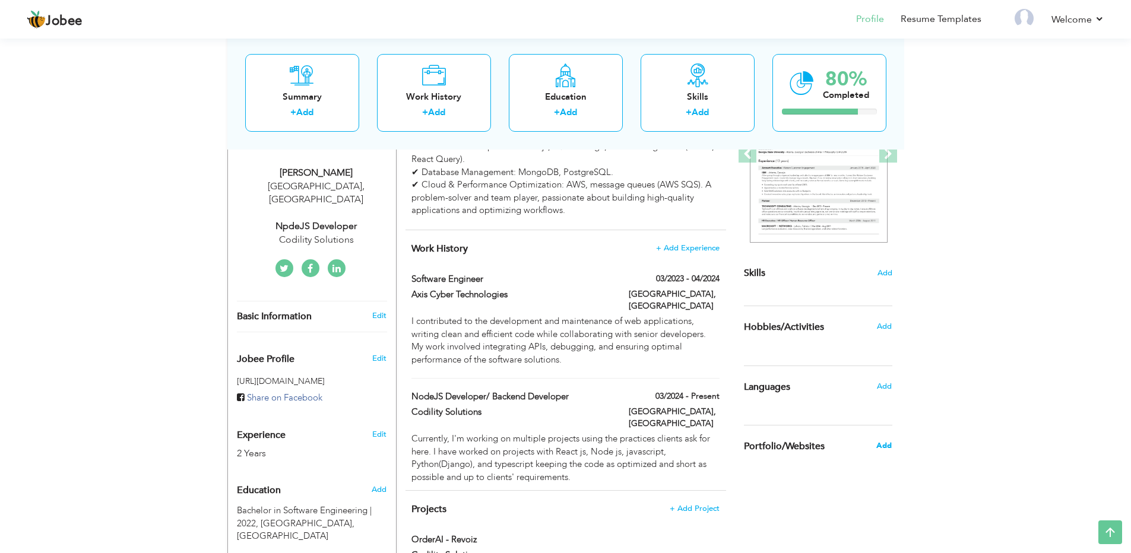
click at [883, 447] on span "Add" at bounding box center [883, 446] width 15 height 11
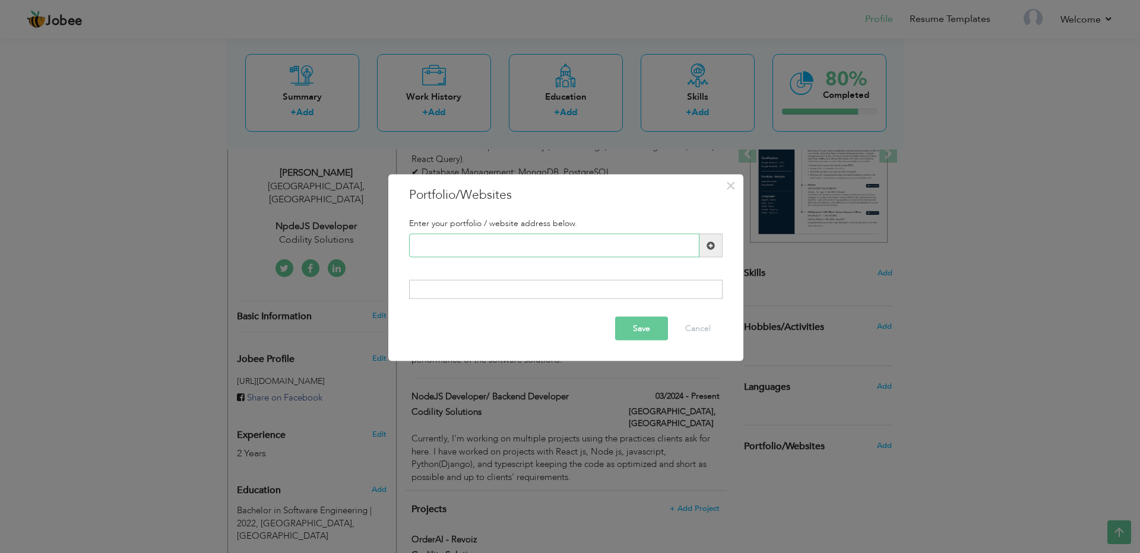
click at [472, 242] on input "text" at bounding box center [554, 246] width 290 height 24
paste input "[URL][PERSON_NAME][DOMAIN_NAME]"
type input "[URL][PERSON_NAME][DOMAIN_NAME]"
click at [640, 333] on button "Save" at bounding box center [641, 328] width 53 height 24
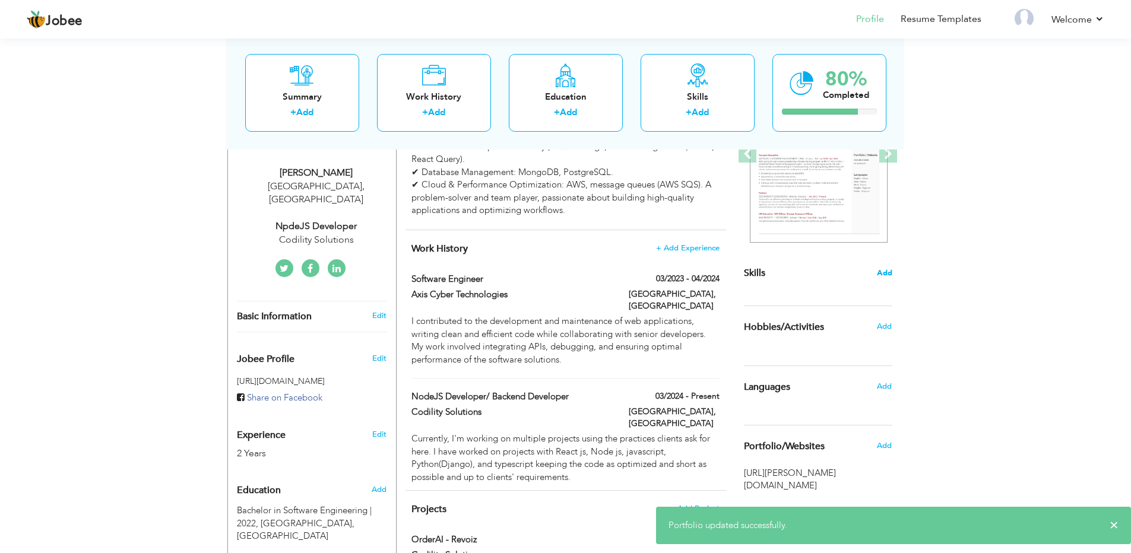
click at [884, 274] on span "Add" at bounding box center [884, 273] width 15 height 11
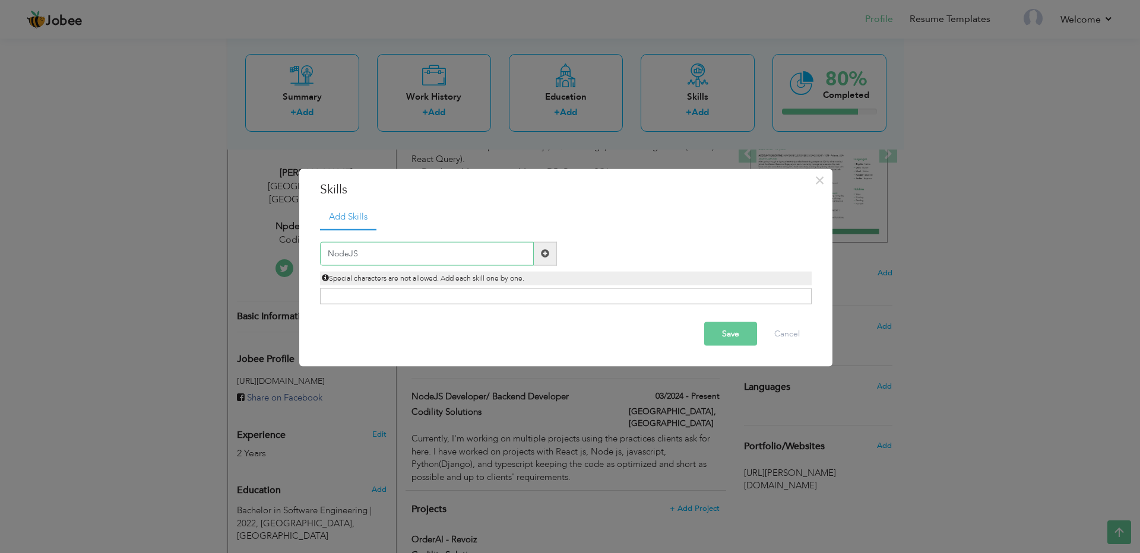
type input "NodeJS"
click at [542, 252] on span at bounding box center [545, 253] width 8 height 8
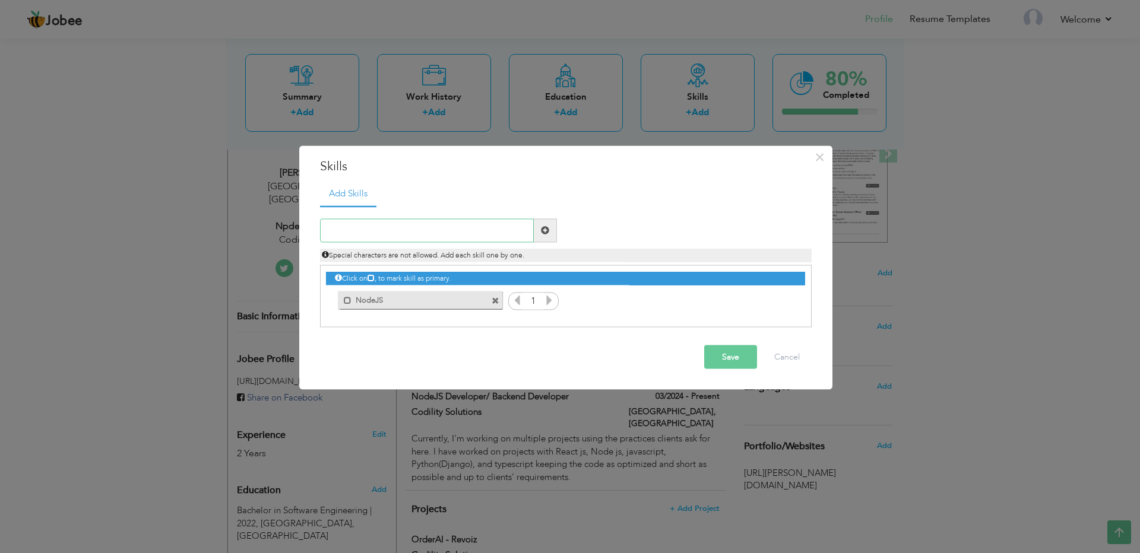
click at [399, 240] on input "text" at bounding box center [427, 231] width 214 height 24
type input "ExpressJS"
type input "Javascript"
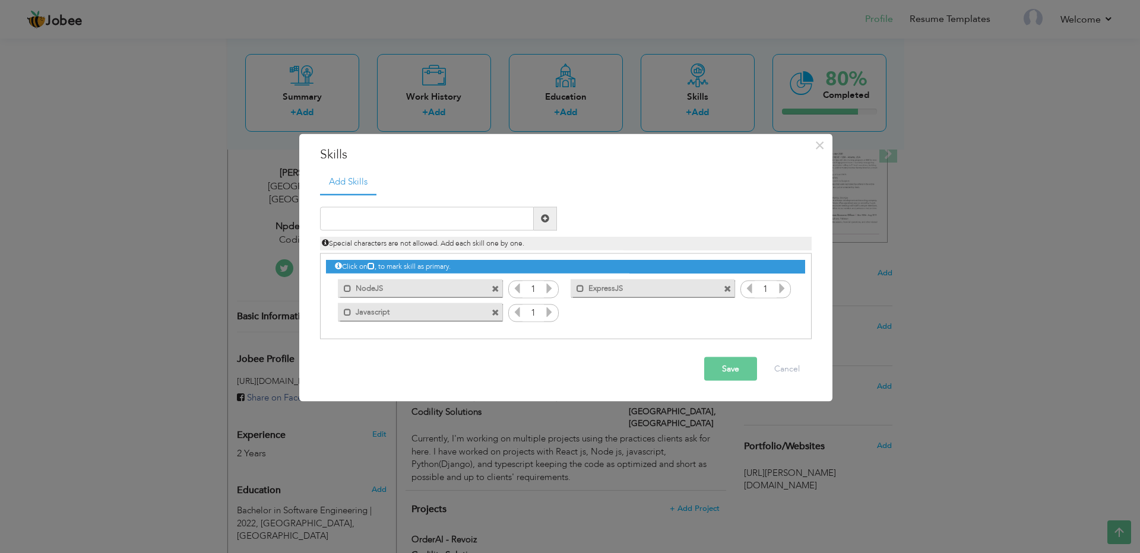
drag, startPoint x: 407, startPoint y: 312, endPoint x: 385, endPoint y: 264, distance: 52.9
click at [385, 264] on div "Click on , to mark skill as primary. Mark as primary skill. NodeJS 1 ExpressJS …" at bounding box center [565, 289] width 479 height 70
click at [374, 264] on icon at bounding box center [371, 265] width 7 height 7
click at [497, 286] on span at bounding box center [496, 290] width 8 height 8
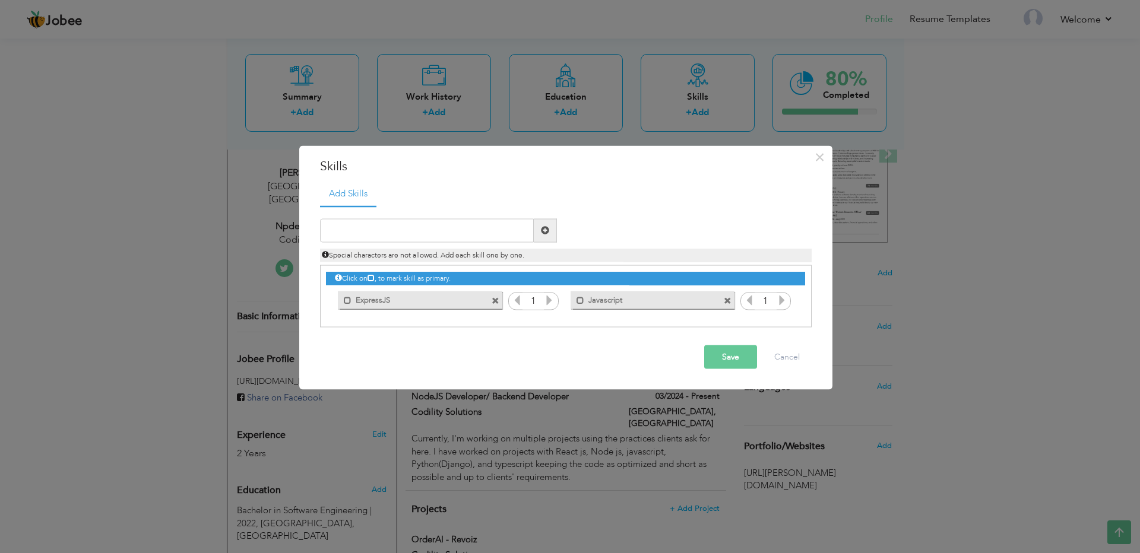
click at [495, 300] on span at bounding box center [496, 301] width 8 height 8
click at [425, 224] on input "text" at bounding box center [427, 231] width 214 height 24
type input "n"
type input "NodeJS"
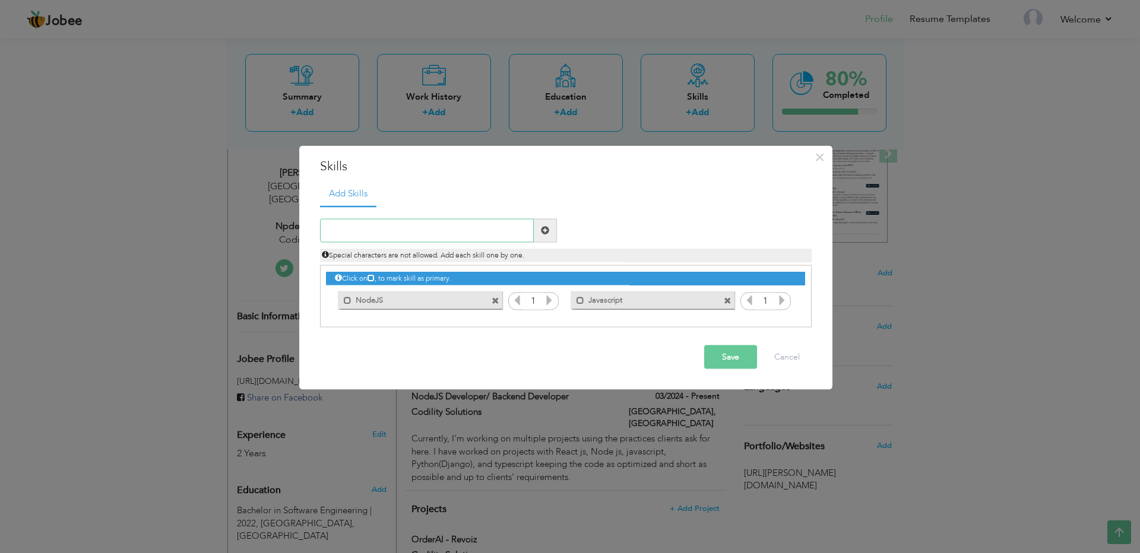
click at [425, 224] on input "text" at bounding box center [427, 231] width 214 height 24
type input "ExpressJS"
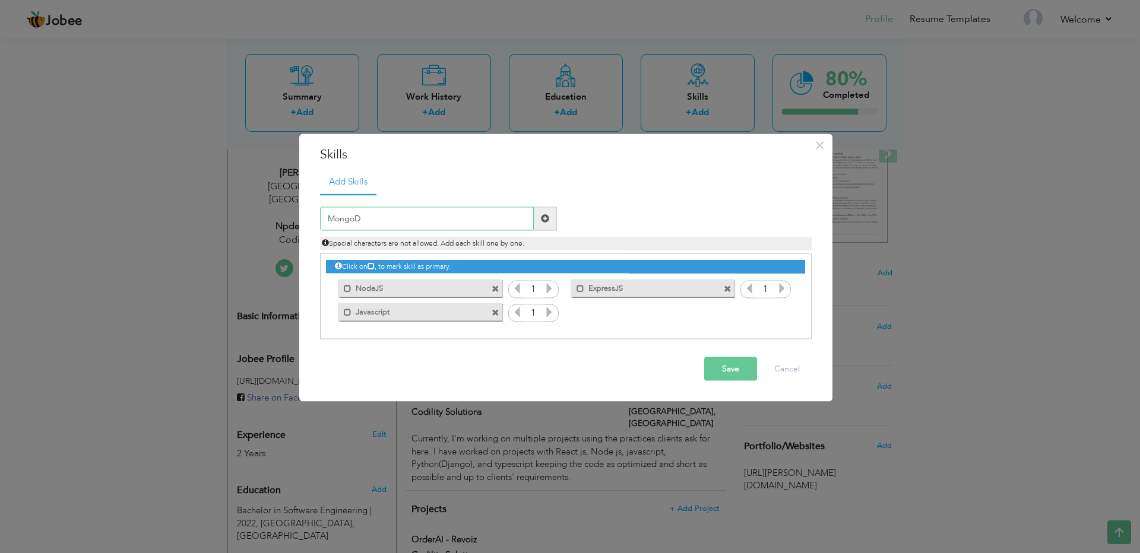
type input "MongoDB"
type input "ReactJS"
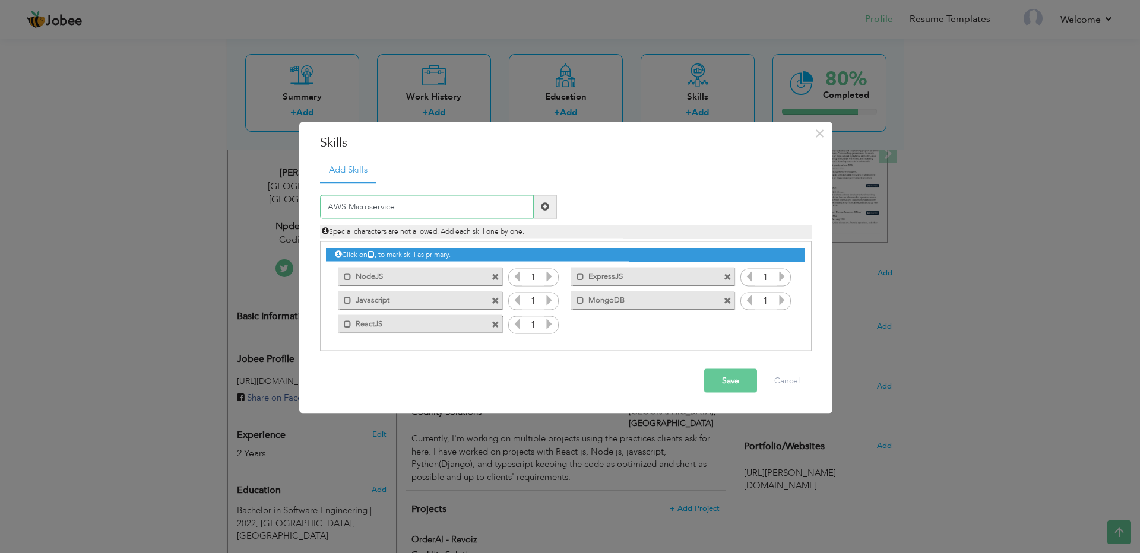
type input "AWS Microservices"
type input "Python(Django)"
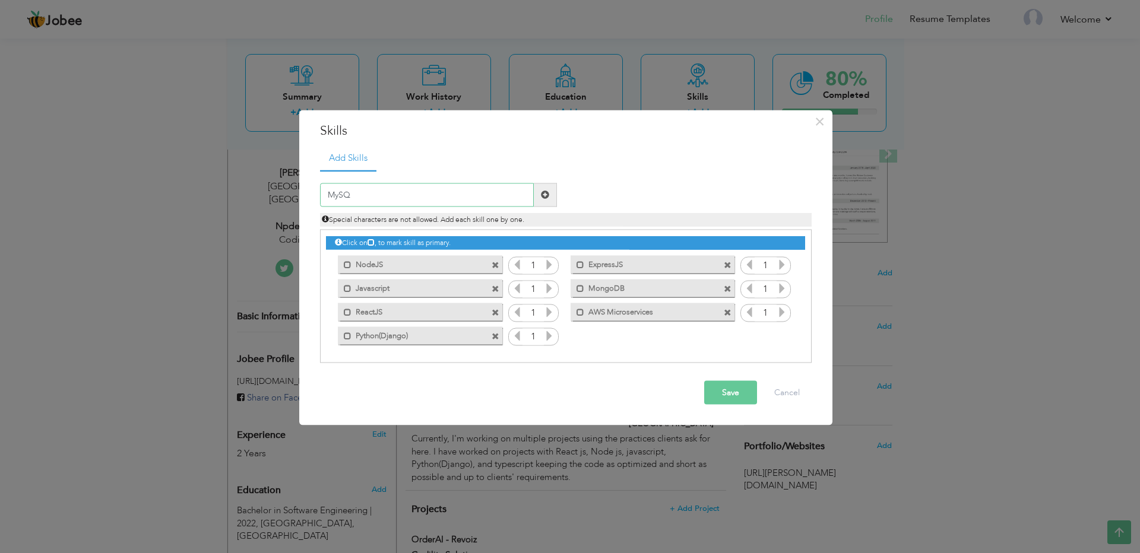
type input "MySQL"
type input "GitHub CI/CD"
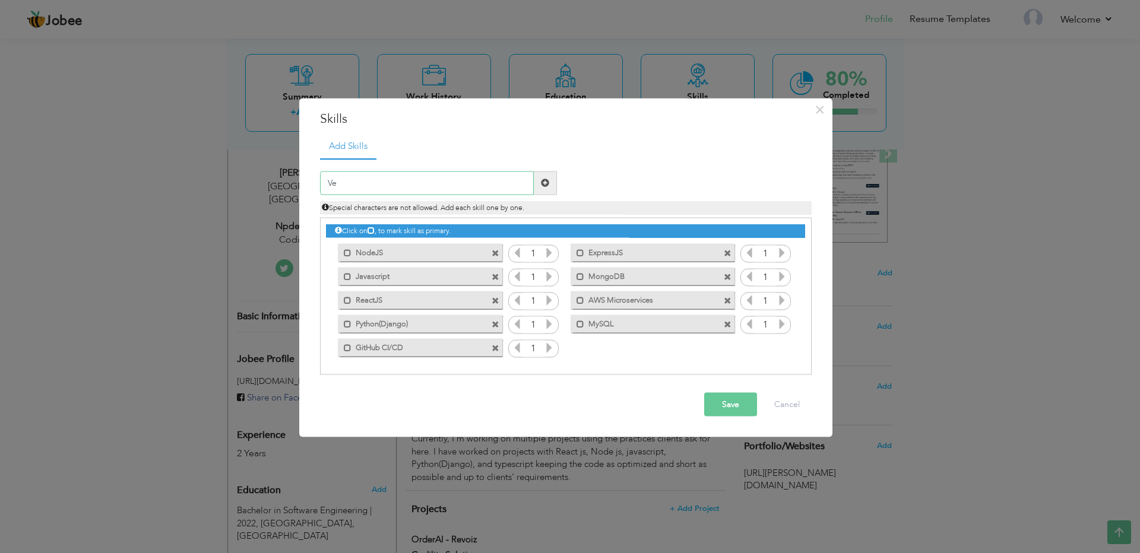
type input "V"
click at [733, 414] on button "Save" at bounding box center [730, 404] width 53 height 24
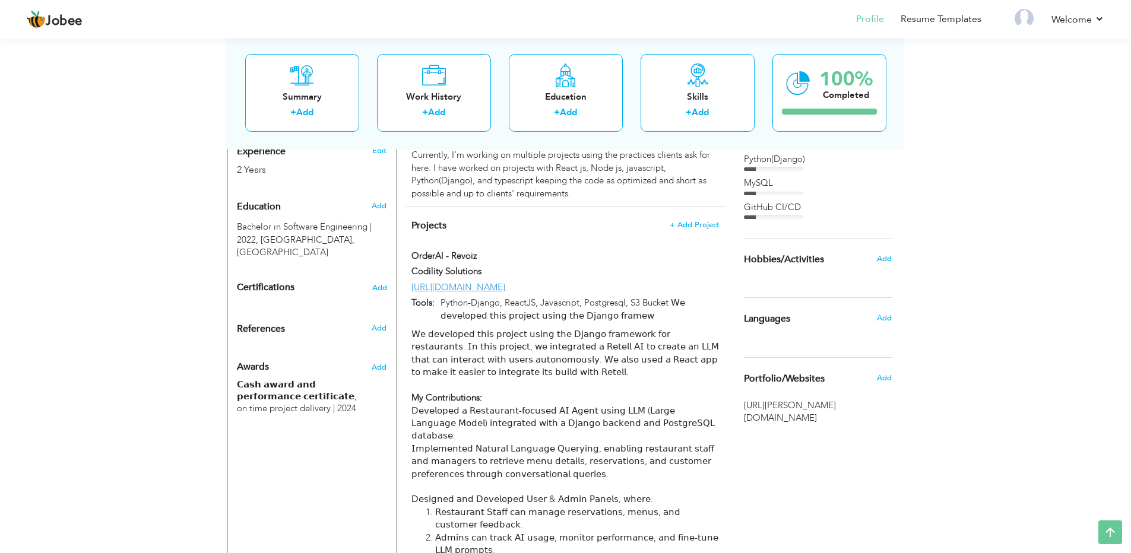
scroll to position [468, 0]
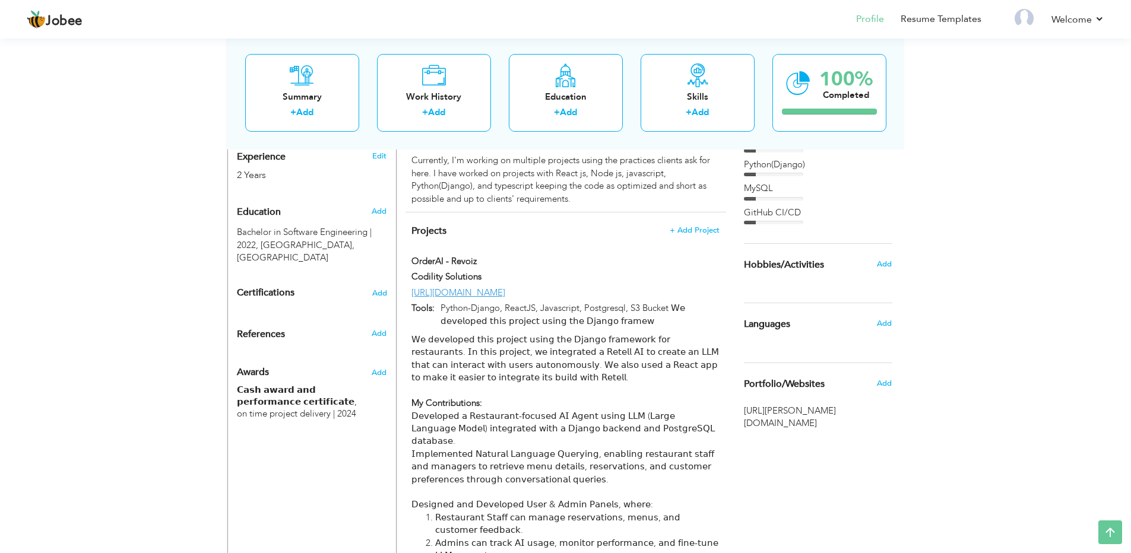
click at [875, 324] on div "Add" at bounding box center [887, 323] width 28 height 23
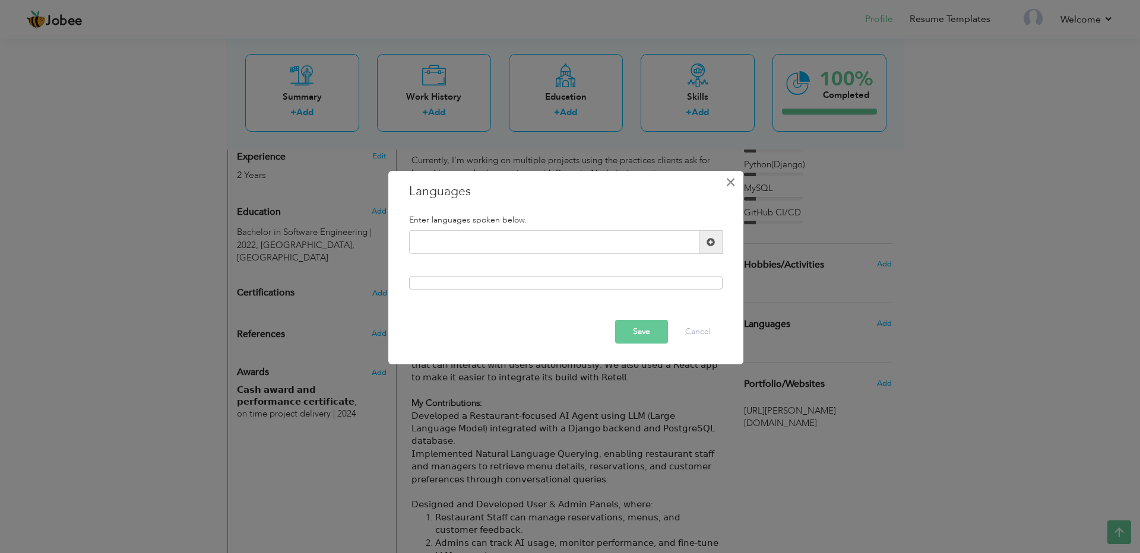
click at [736, 176] on span "×" at bounding box center [731, 182] width 10 height 21
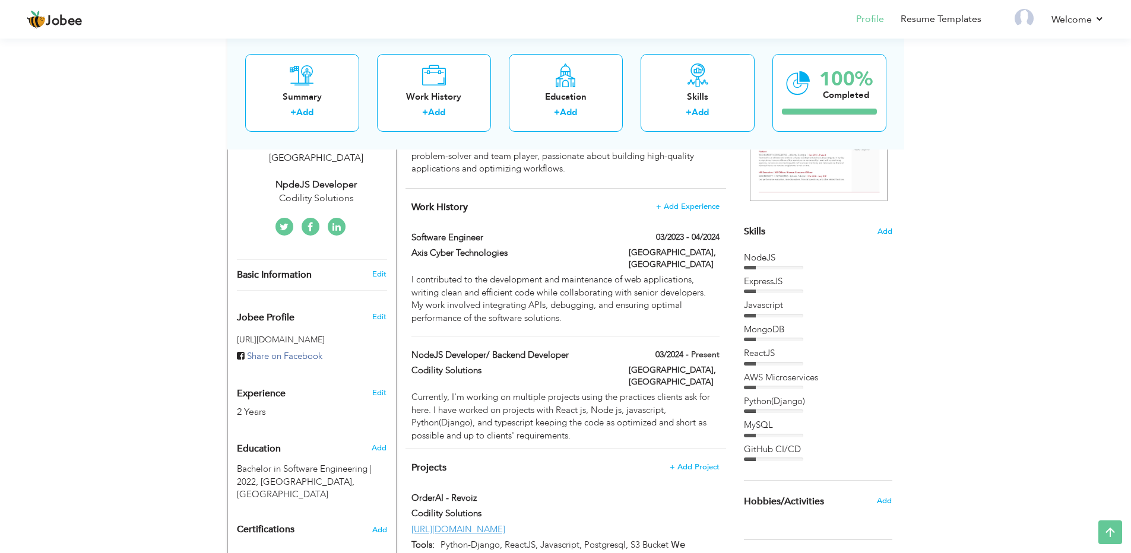
scroll to position [0, 0]
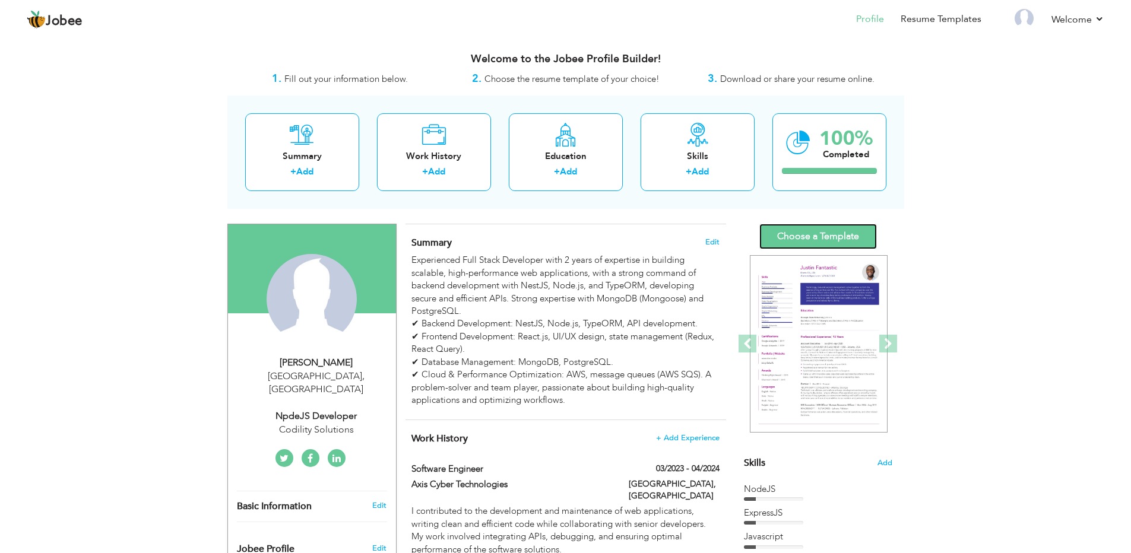
click at [822, 234] on link "Choose a Template" at bounding box center [818, 237] width 118 height 26
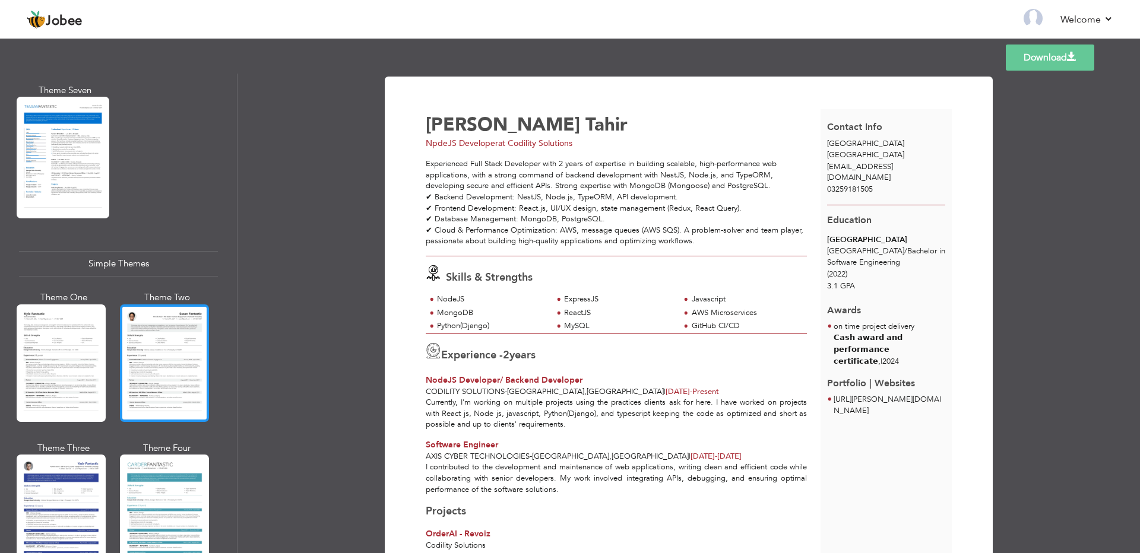
scroll to position [1941, 0]
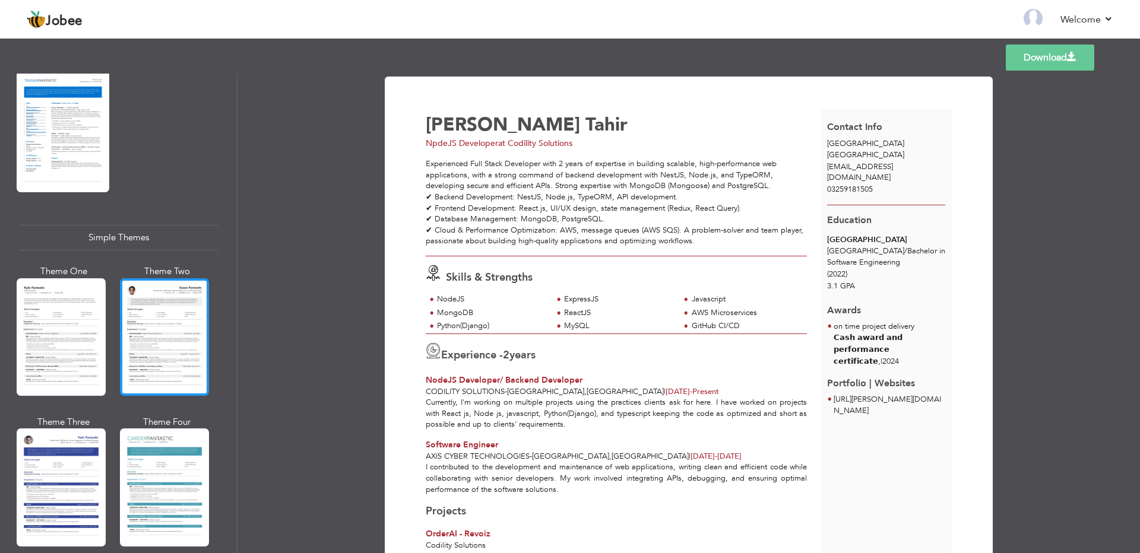
click at [167, 289] on div at bounding box center [164, 337] width 89 height 118
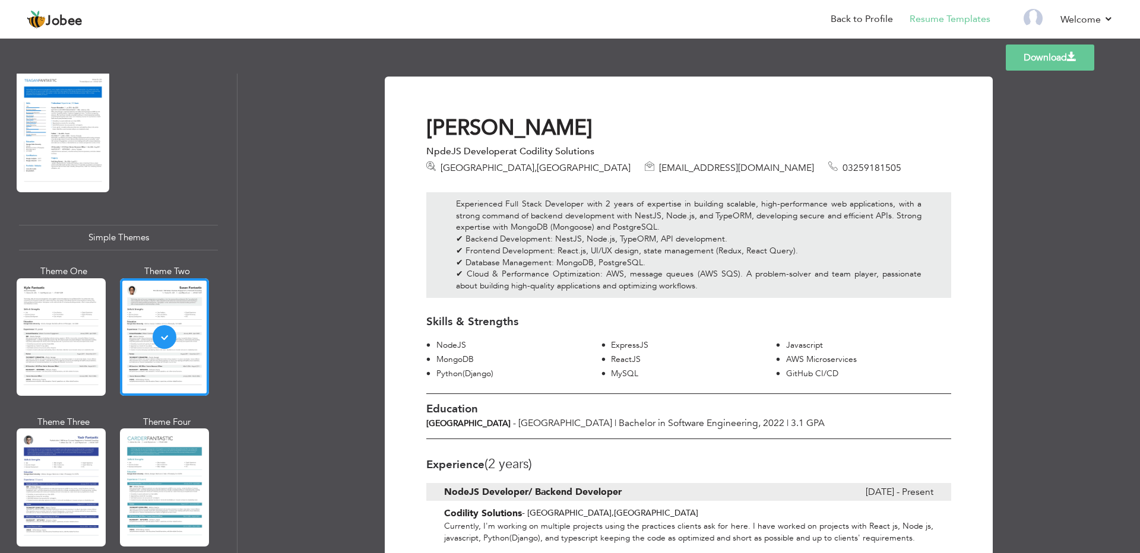
click at [1027, 55] on link "Download" at bounding box center [1050, 58] width 88 height 26
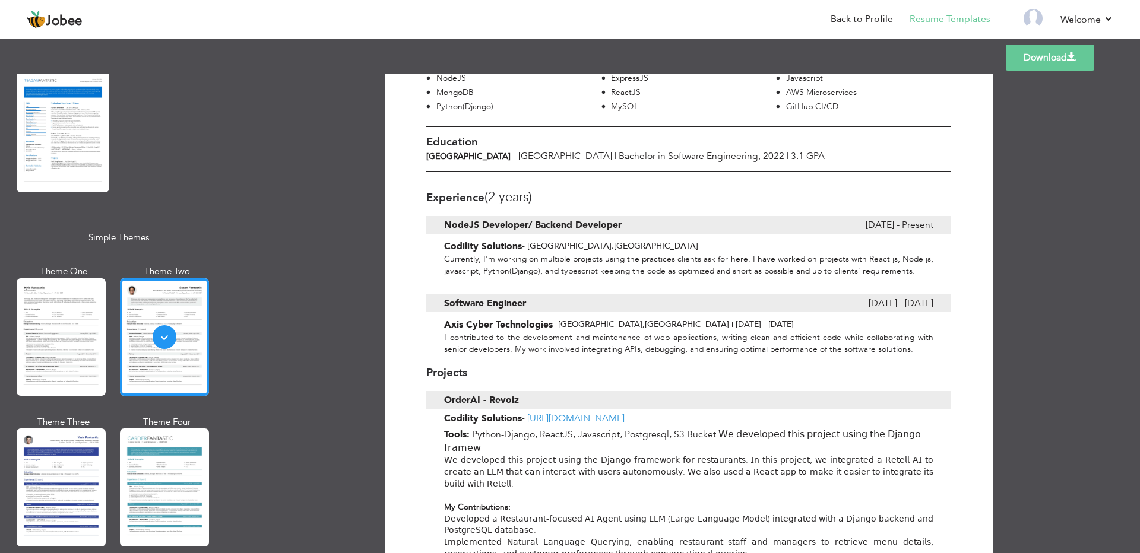
scroll to position [256, 0]
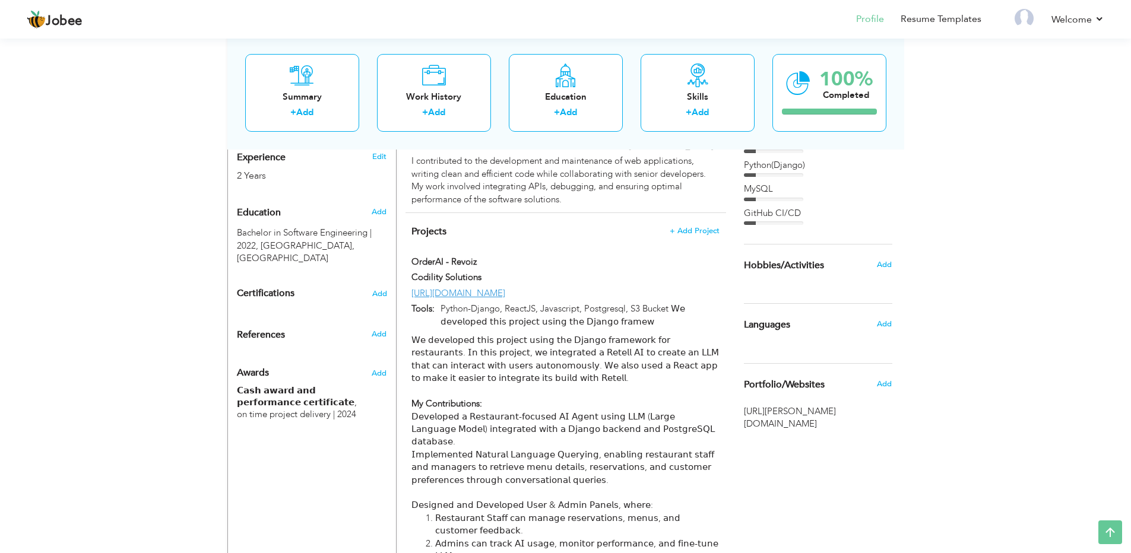
scroll to position [472, 0]
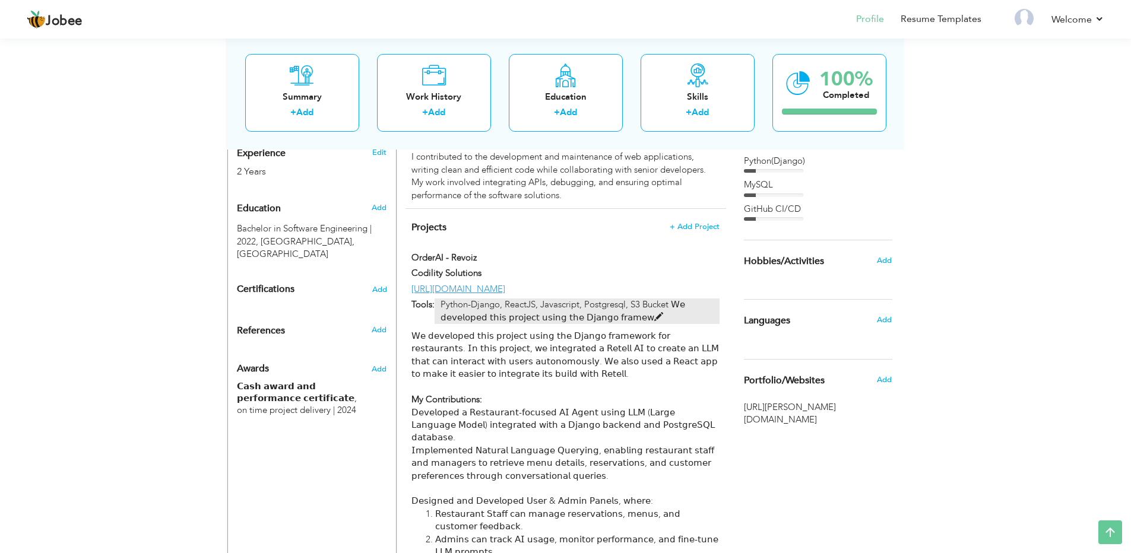
click at [654, 313] on span at bounding box center [658, 317] width 9 height 9
type input "OrderAI - Revoiz"
type input "Codility Solutions"
type input "[URL][DOMAIN_NAME]"
type input "Python-Django, ReactJS, Javascript, Postgresql, S3 Bucket 𝖶𝖾 𝖽𝖾𝗏𝖾𝗅𝗈𝗉𝖾𝖽 𝗍𝗁𝗂𝗌 𝗉𝗋𝗈…"
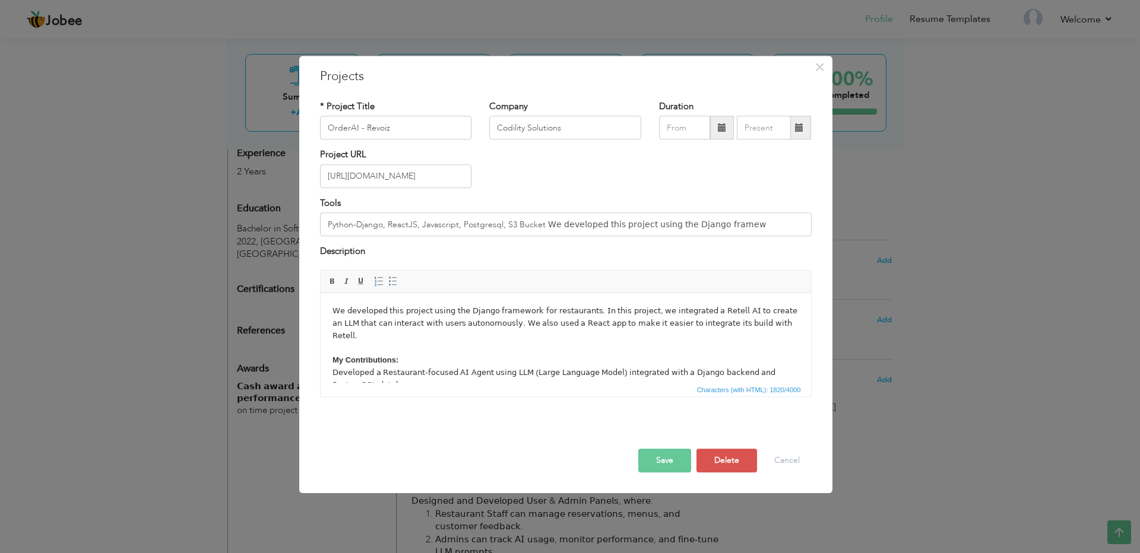
click at [486, 342] on body "𝖶𝖾 𝖽𝖾𝗏𝖾𝗅𝗈𝗉𝖾𝖽 𝗍𝗁𝗂𝗌 𝗉𝗋𝗈𝗃𝖾𝖼𝗍 𝗎𝗌𝗂𝗇𝗀 𝗍𝗁𝖾 𝖣𝗃𝖺𝗇𝗀𝗈 𝖿𝗋𝖺𝗆𝖾𝗐𝗈𝗋𝗄 𝖿𝗈𝗋 𝗋𝖾𝗌𝗍𝖺𝗎𝗋𝖺𝗇𝗍𝗌. 𝖨𝗇 𝗍𝗁𝗂𝗌 𝗉…" at bounding box center [565, 411] width 467 height 213
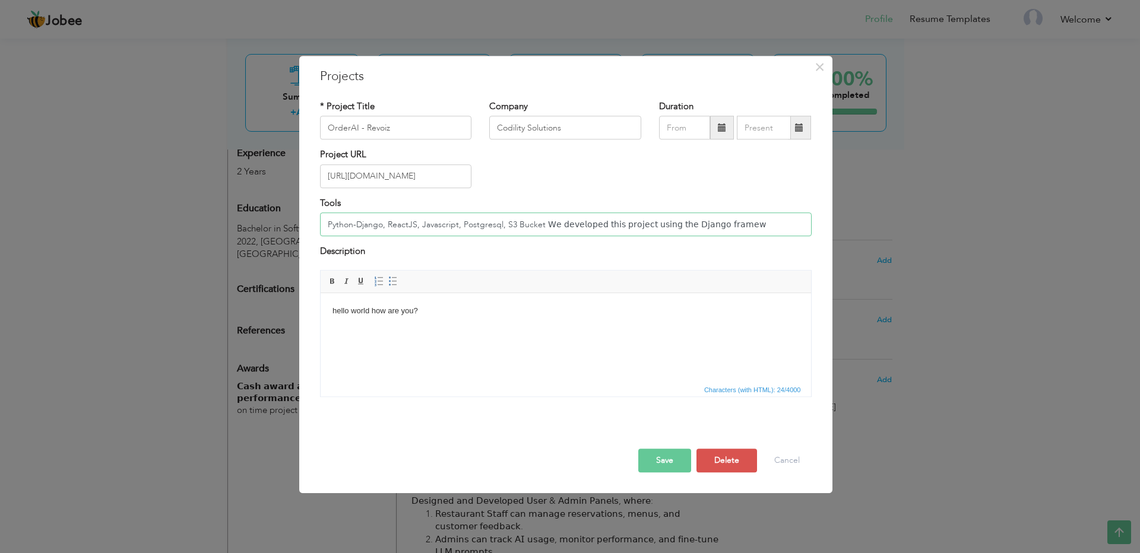
click at [480, 220] on input "Python-Django, ReactJS, Javascript, Postgresql, S3 Bucket 𝖶𝖾 𝖽𝖾𝗏𝖾𝗅𝗈𝗉𝖾𝖽 𝗍𝗁𝗂𝗌 𝗉𝗋𝗈…" at bounding box center [566, 225] width 492 height 24
type input "n"
type input "Python-Django, ReactJS, Javascript, Postgresql, S3 Bucket 𝖶𝖾 𝖽𝖾𝗏𝖾𝗅𝗈𝗉𝖾𝖽 𝗍𝗁𝗂𝗌 𝗉𝗋𝗈…"
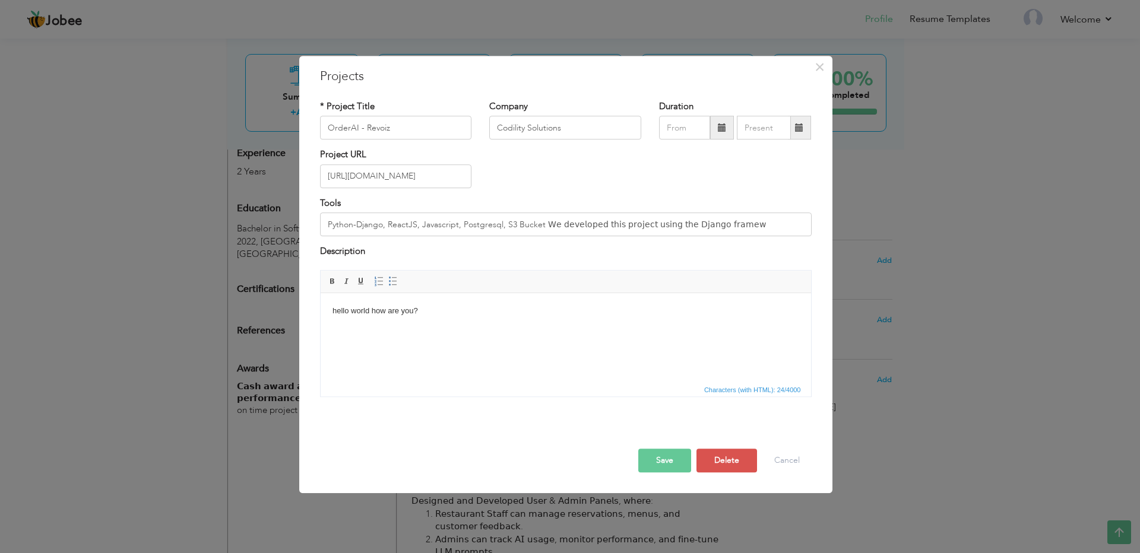
click at [680, 476] on div "Save Save and Continue Delete Cancel" at bounding box center [565, 448] width 509 height 67
click at [663, 460] on button "Save" at bounding box center [664, 461] width 53 height 24
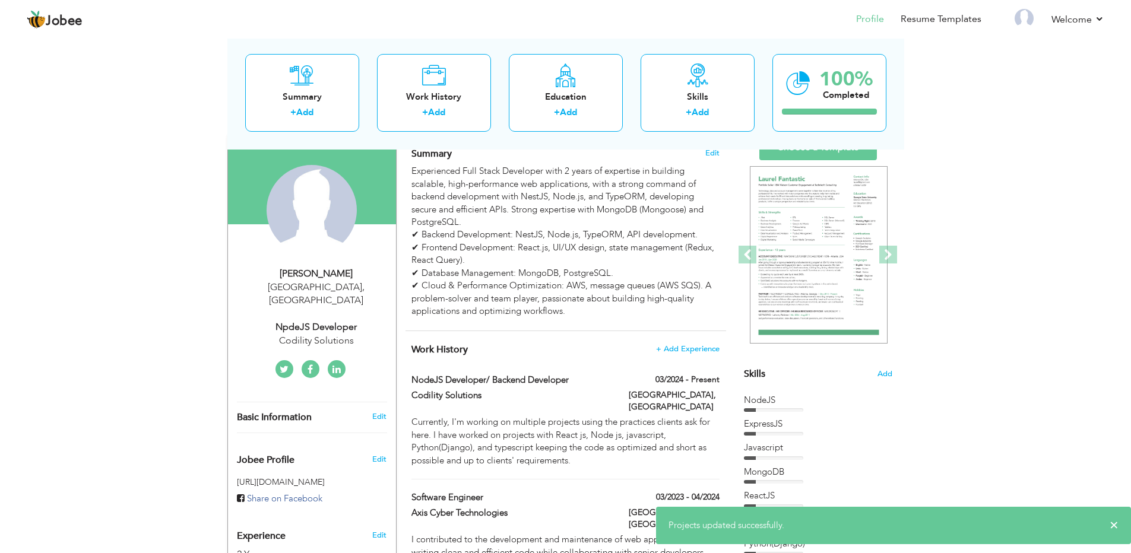
scroll to position [0, 0]
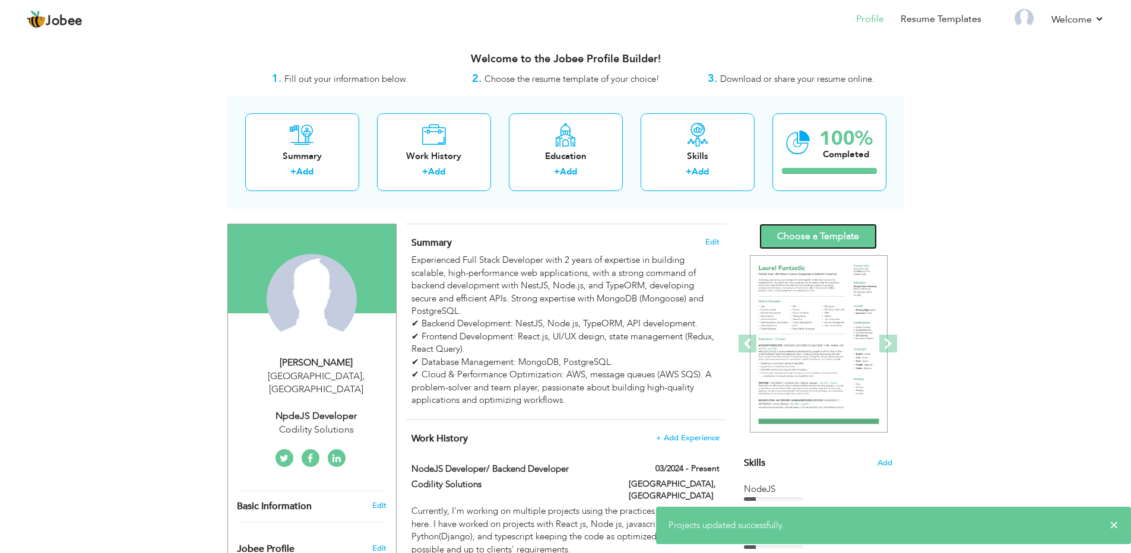
click at [809, 230] on link "Choose a Template" at bounding box center [818, 237] width 118 height 26
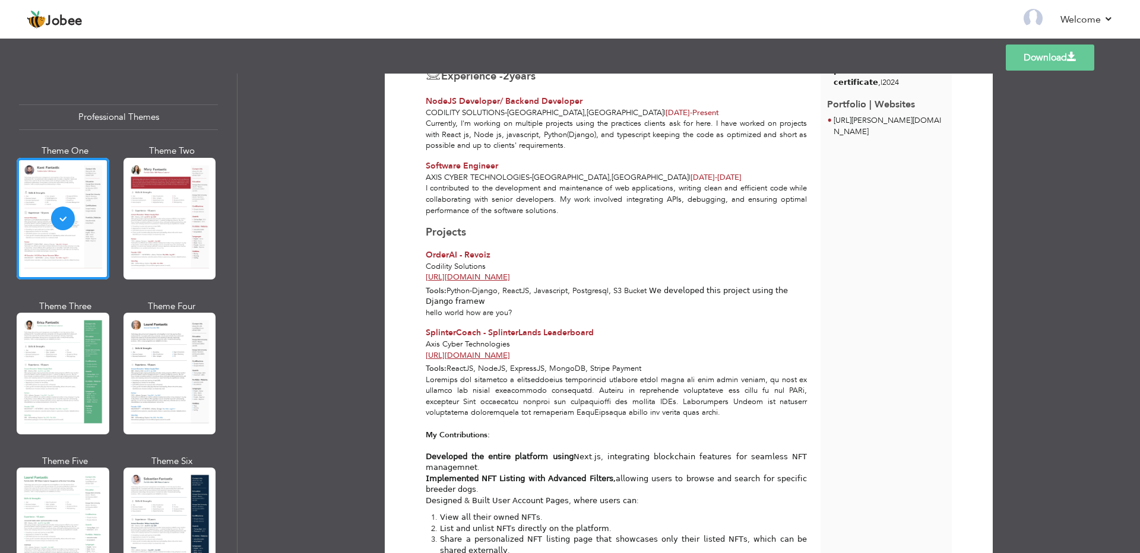
scroll to position [366, 0]
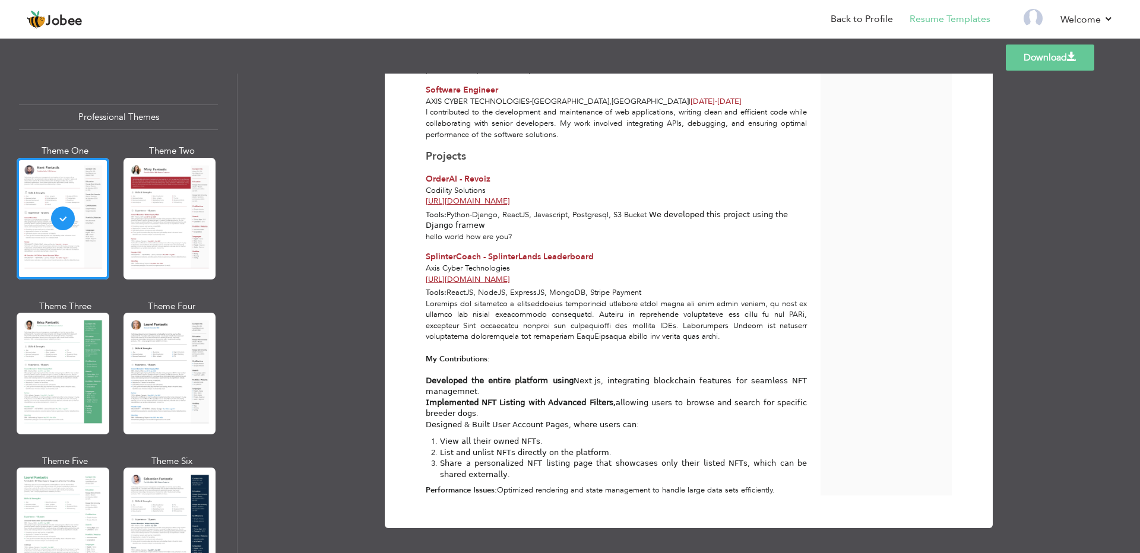
click at [1044, 62] on link "Download" at bounding box center [1050, 58] width 88 height 26
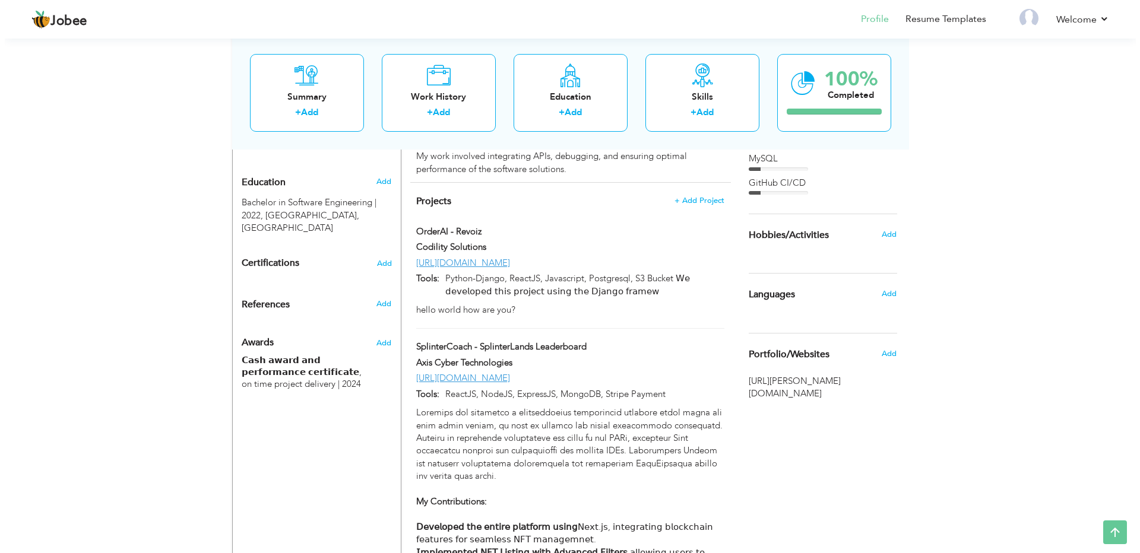
scroll to position [499, 0]
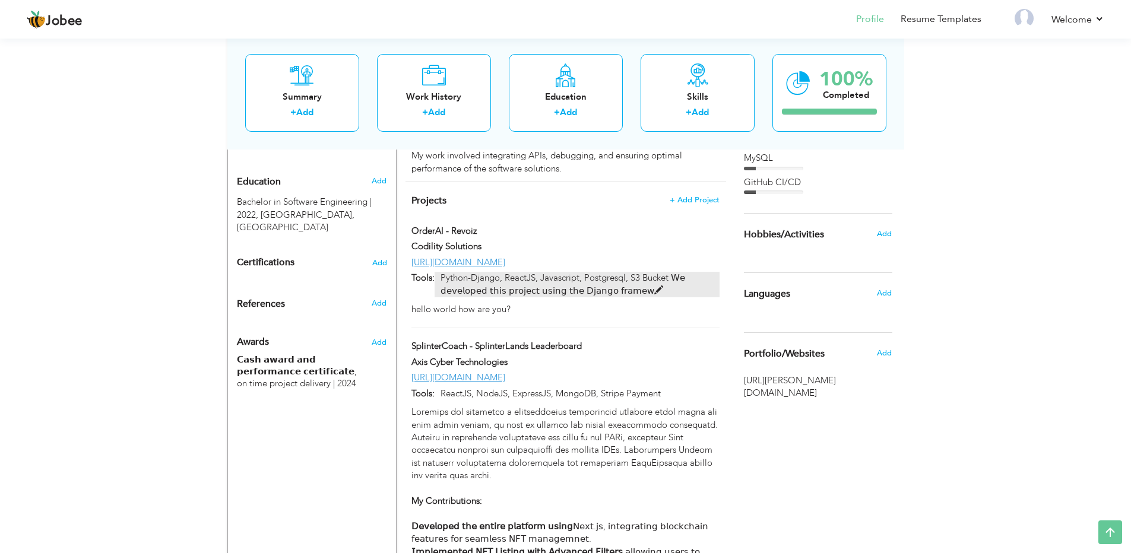
click at [656, 286] on span at bounding box center [658, 290] width 9 height 9
type input "OrderAI - Revoiz"
type input "Codility Solutions"
type input "[URL][DOMAIN_NAME]"
type input "Python-Django, ReactJS, Javascript, Postgresql, S3 Bucket 𝖶𝖾 𝖽𝖾𝗏𝖾𝗅𝗈𝗉𝖾𝖽 𝗍𝗁𝗂𝗌 𝗉𝗋𝗈…"
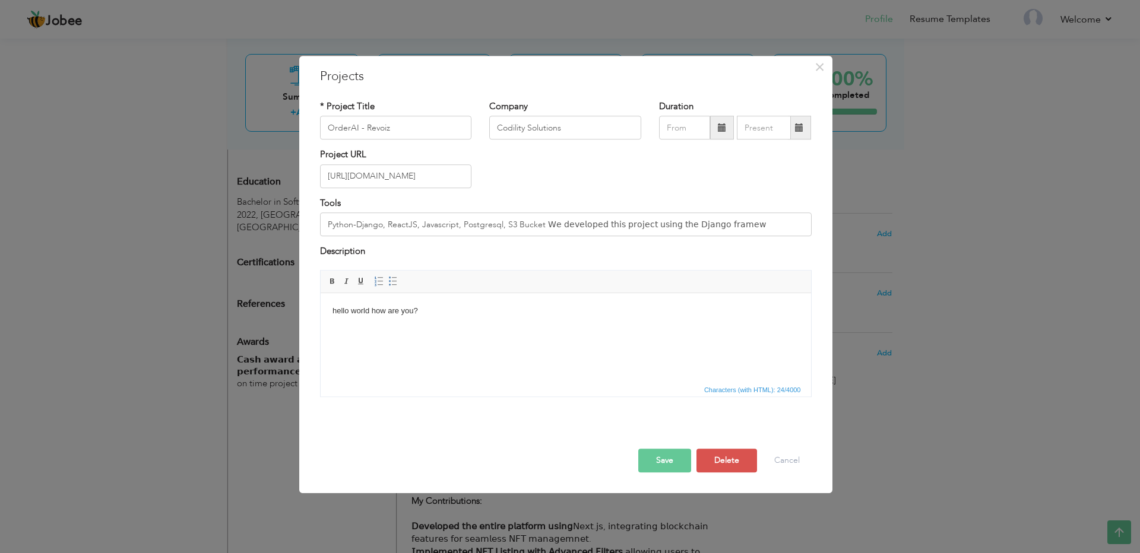
click at [452, 318] on html "hello world how are you?" at bounding box center [565, 311] width 490 height 36
click at [476, 312] on body "We Developed this project using the Djano framework for restaurants. in this pr…" at bounding box center [565, 317] width 467 height 25
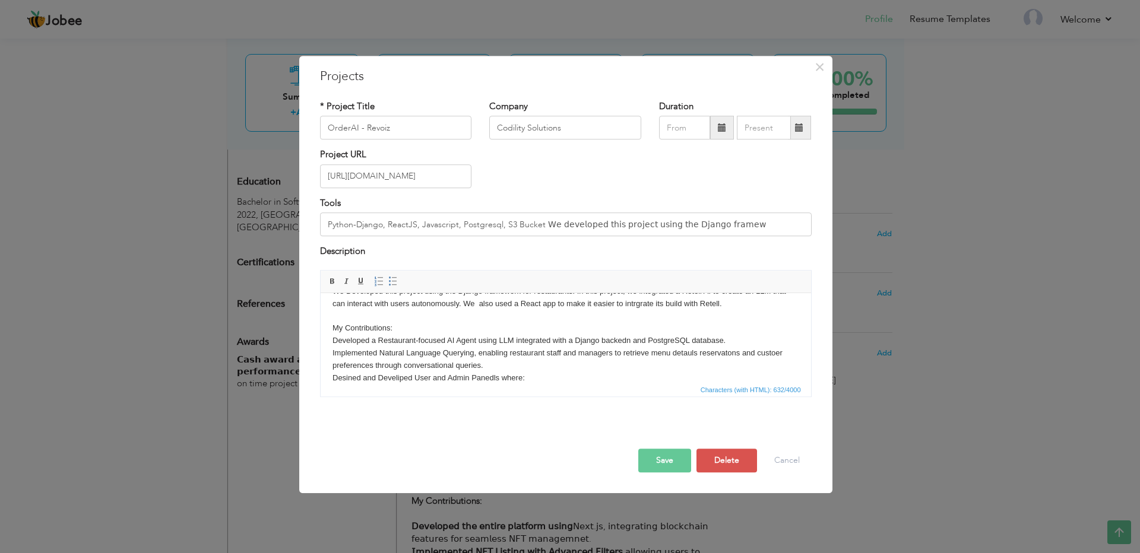
scroll to position [31, 0]
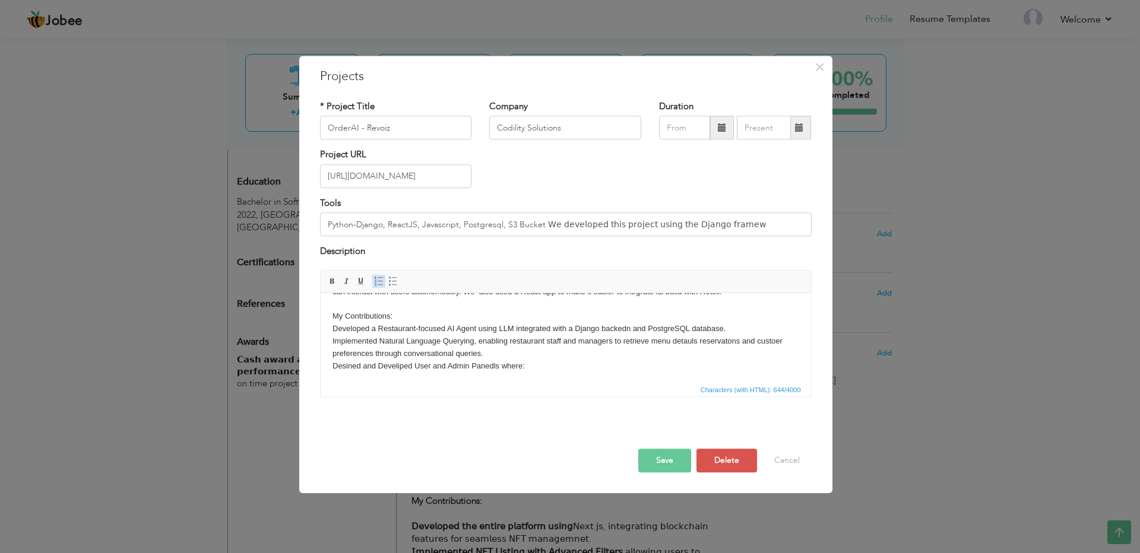
click at [385, 277] on link "Insert/Remove Numbered List" at bounding box center [378, 281] width 13 height 13
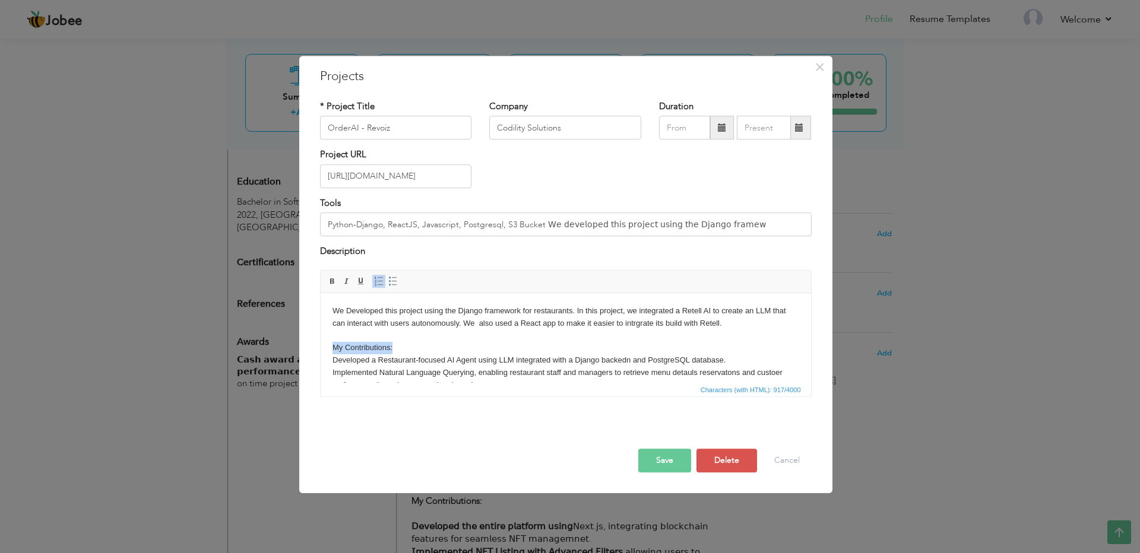
drag, startPoint x: 385, startPoint y: 347, endPoint x: 325, endPoint y: 345, distance: 60.0
click at [325, 345] on html "We Developed this project using the Django framework for restaurants. In this p…" at bounding box center [565, 376] width 490 height 167
click at [333, 284] on span at bounding box center [333, 282] width 10 height 10
click at [454, 350] on body "We Developed this project using the Django framework for restaurants. In this p…" at bounding box center [565, 377] width 467 height 144
click at [729, 359] on body "We Developed this project using the Django framework for restaurants. In this p…" at bounding box center [565, 377] width 467 height 144
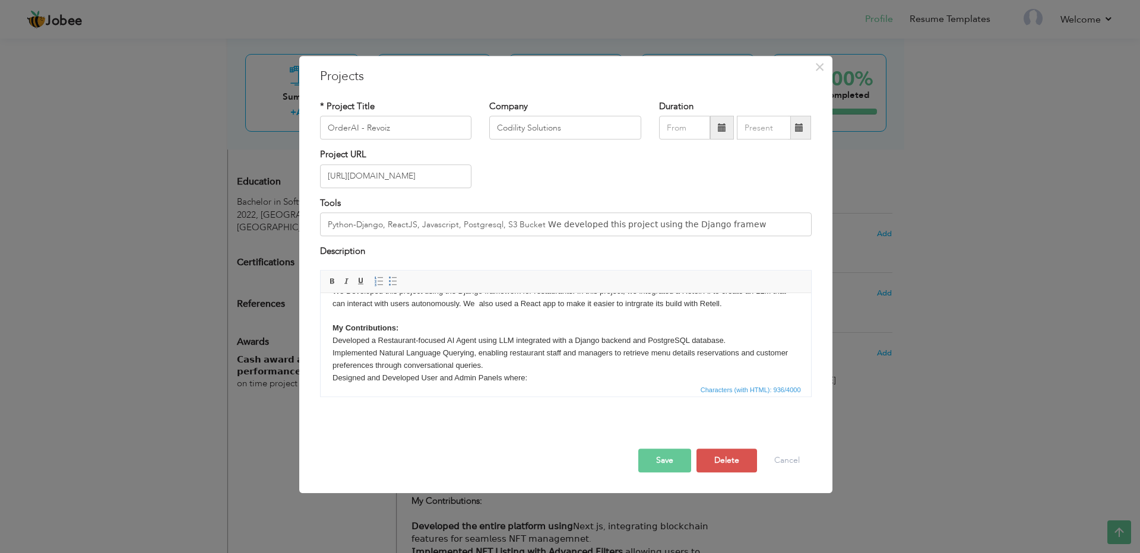
scroll to position [78, 0]
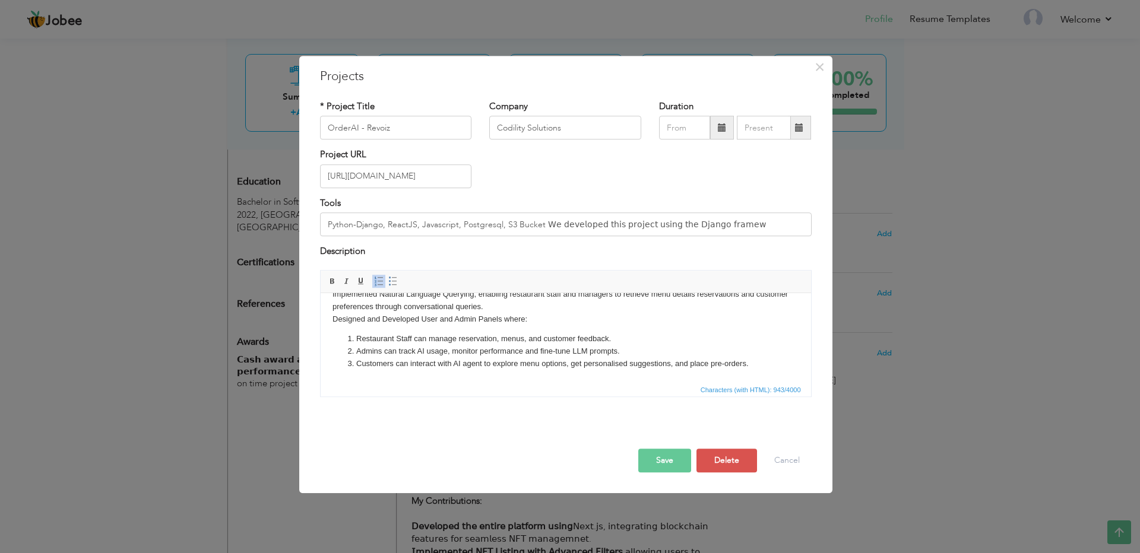
click at [675, 453] on button "Save" at bounding box center [664, 461] width 53 height 24
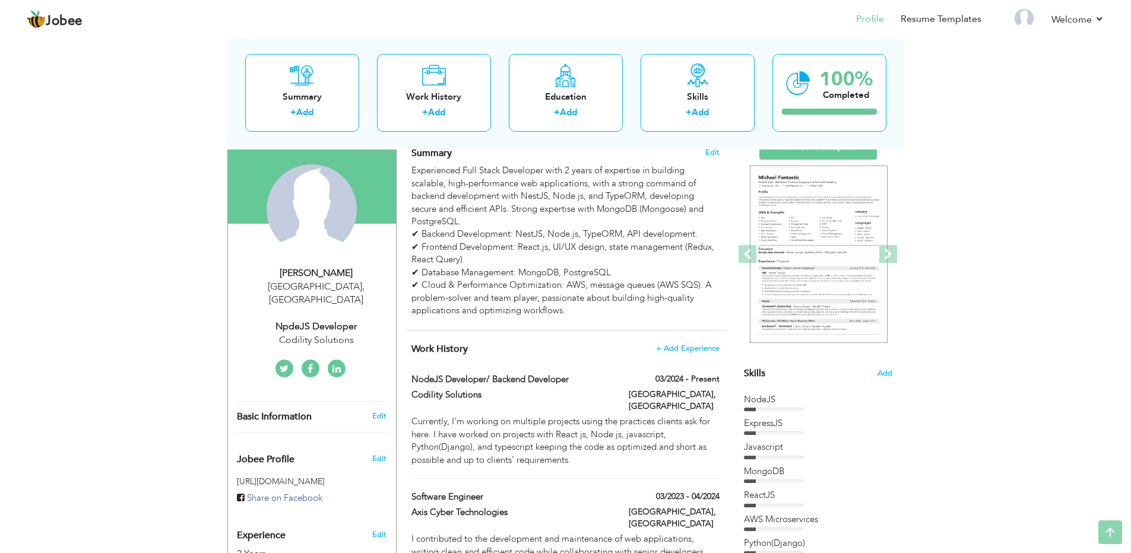
scroll to position [0, 0]
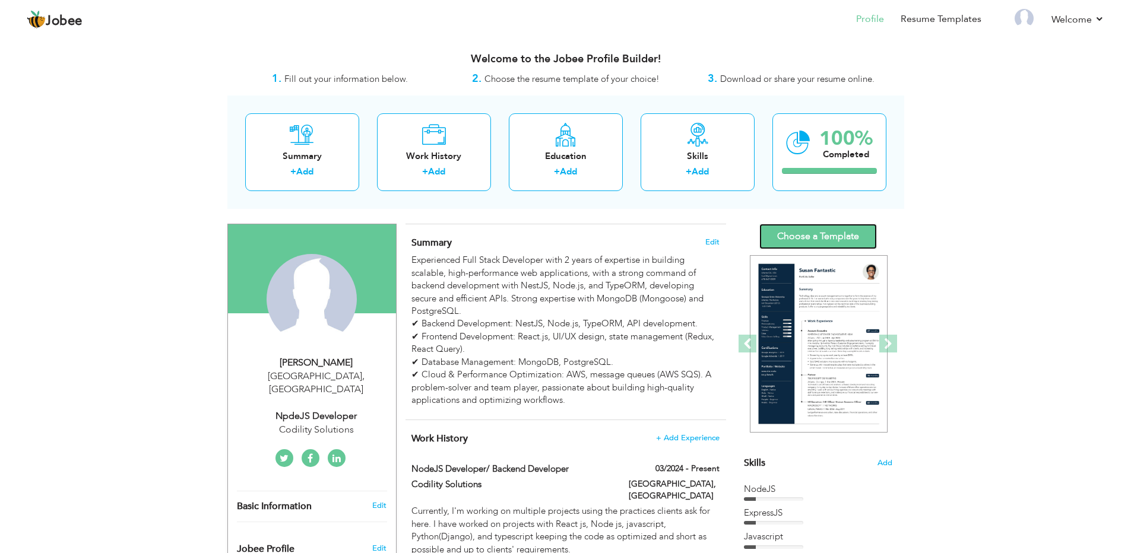
click at [801, 242] on link "Choose a Template" at bounding box center [818, 237] width 118 height 26
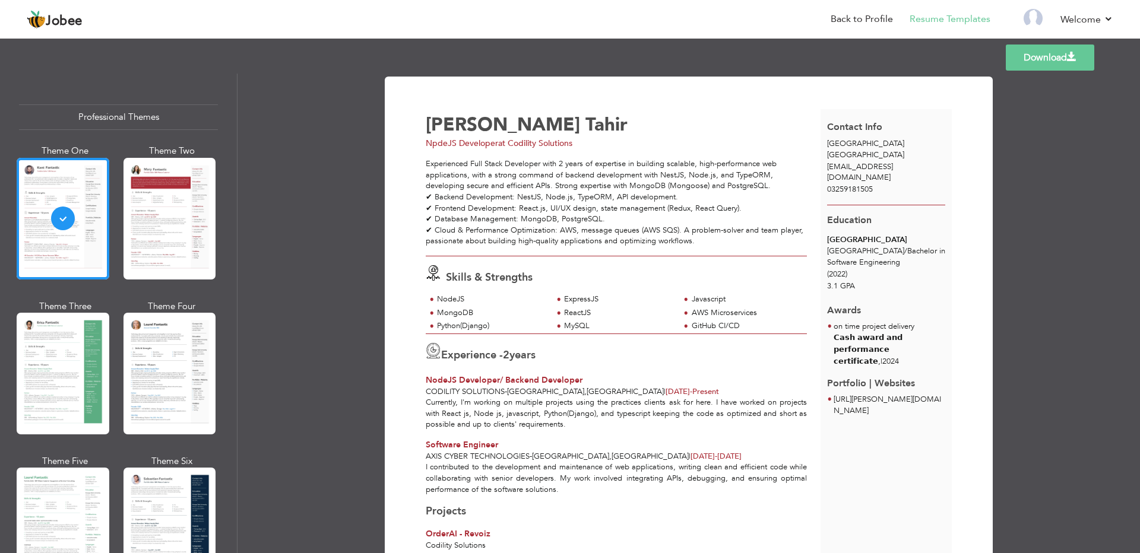
click at [1050, 50] on link "Download" at bounding box center [1050, 58] width 88 height 26
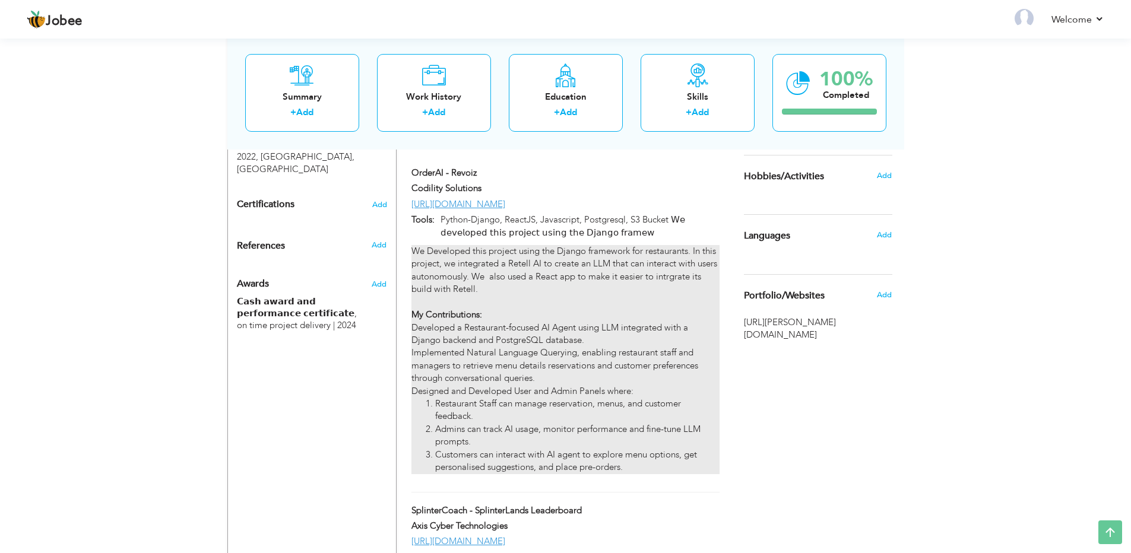
drag, startPoint x: 410, startPoint y: 227, endPoint x: 495, endPoint y: 430, distance: 220.3
click at [495, 430] on div "We Developed this project using the Django framework for restaurants. In this p…" at bounding box center [565, 362] width 325 height 235
type input "OrderAI - Revoiz"
type input "Codility Solutions"
type input "[URL][DOMAIN_NAME]"
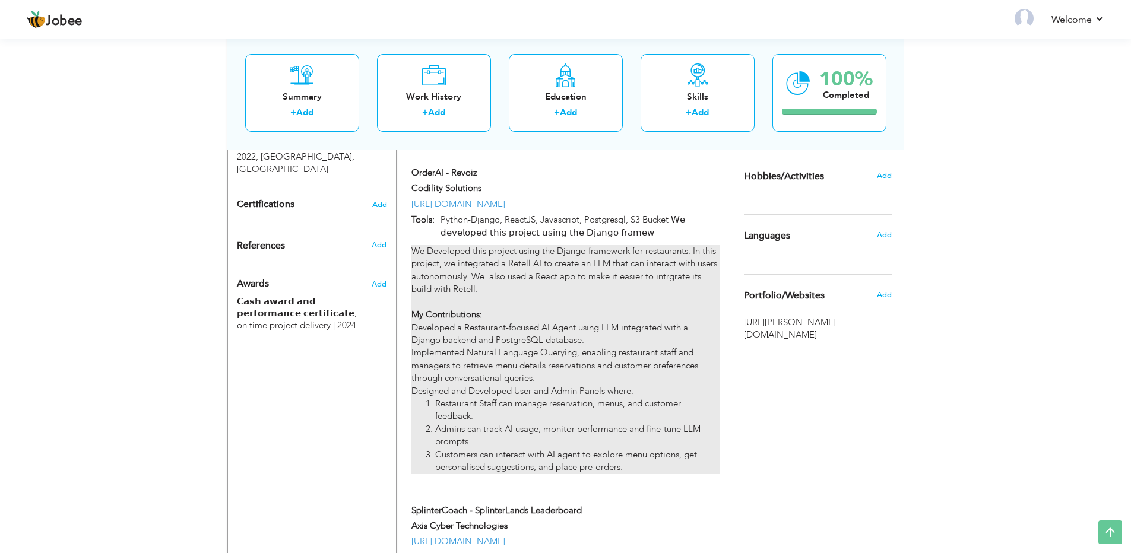
type input "Python-Django, ReactJS, Javascript, Postgresql, S3 Bucket 𝖶𝖾 𝖽𝖾𝗏𝖾𝗅𝗈𝗉𝖾𝖽 𝗍𝗁𝗂𝗌 𝗉𝗋𝗈…"
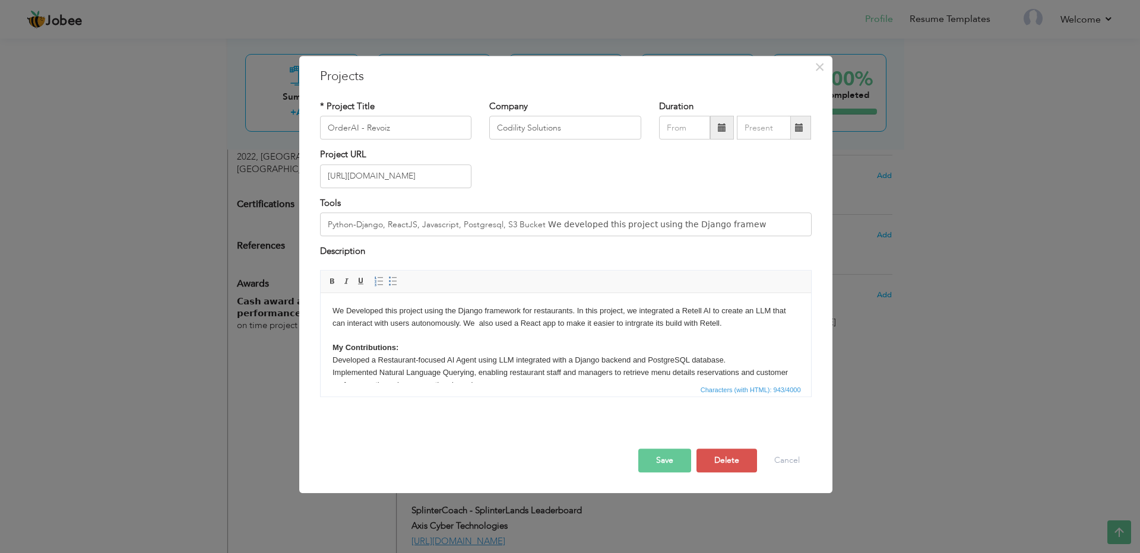
click at [366, 317] on body "We Developed this project using the Django framework for restaurants. In this p…" at bounding box center [565, 377] width 467 height 144
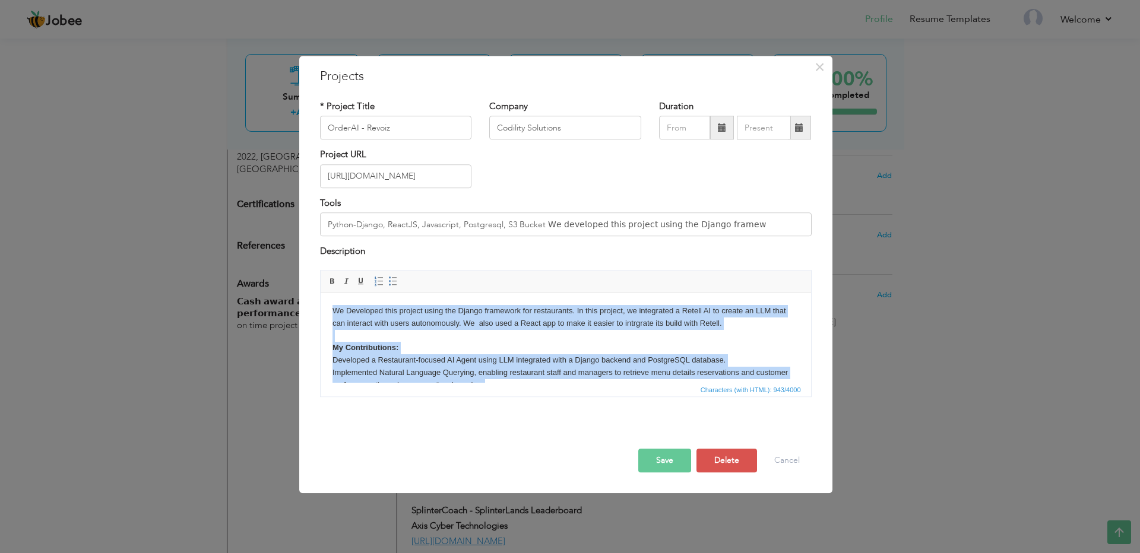
copy body "We Developed this project using the Django framework for restaurants. In this p…"
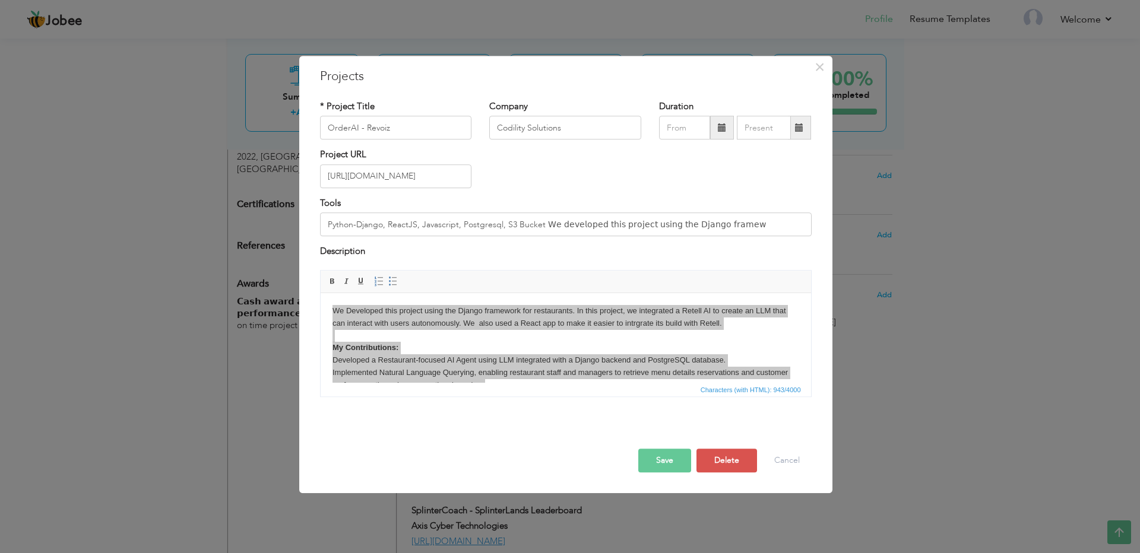
click at [195, 249] on div "× Projects * Project Title OrderAI - Revoiz Company Codility Solutions" at bounding box center [570, 276] width 1140 height 553
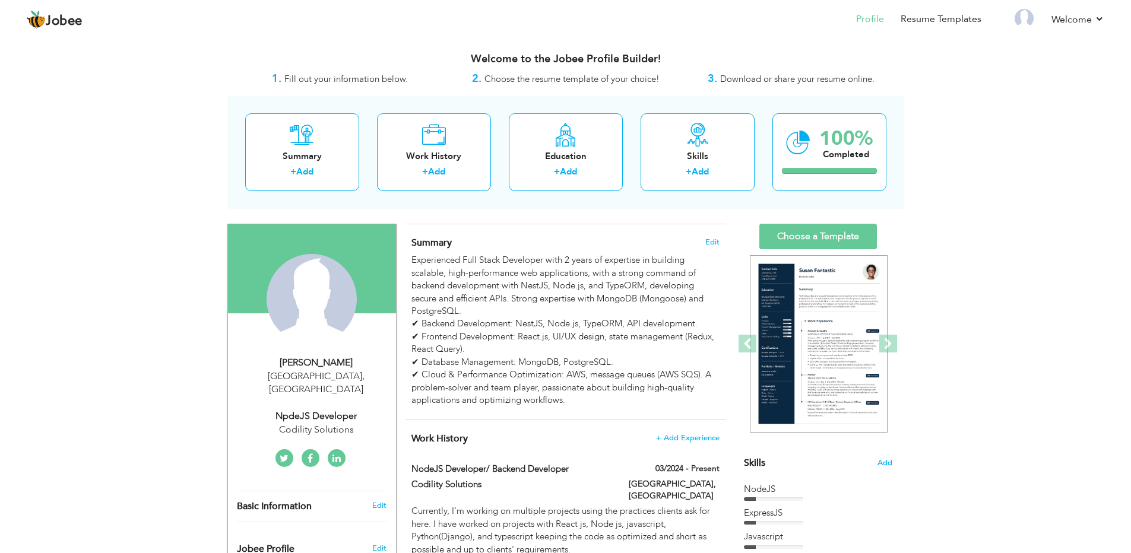
click at [307, 410] on div "NpdeJS Developer" at bounding box center [316, 417] width 159 height 14
type input "[PERSON_NAME]"
type input "Tahir"
type input "03259181505"
select select "number:166"
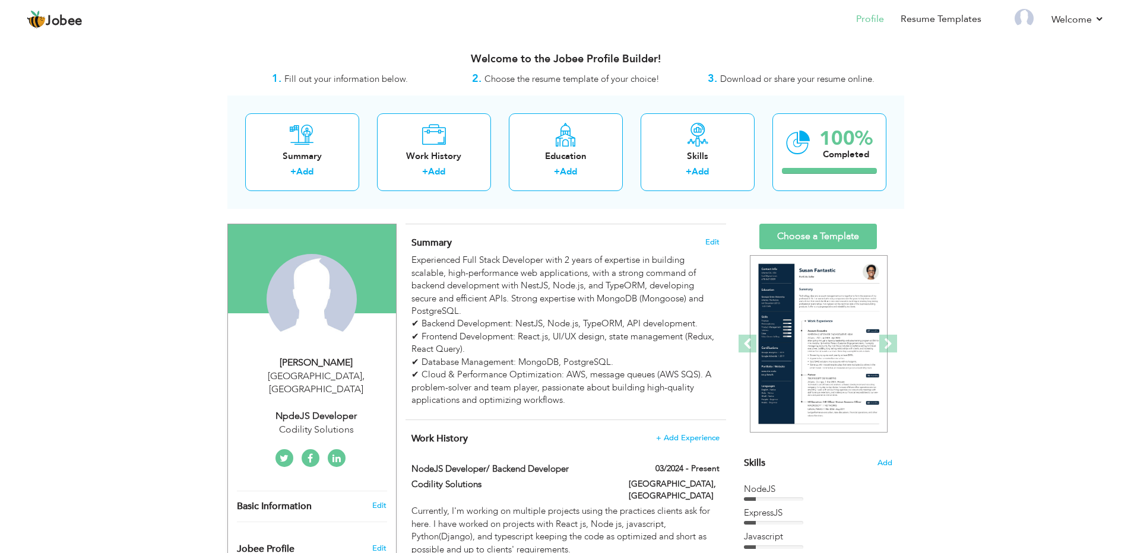
type input "[GEOGRAPHIC_DATA]"
select select "number:4"
type input "Codility Solutions"
type input "NpdeJS Developer"
